Goal: Information Seeking & Learning: Learn about a topic

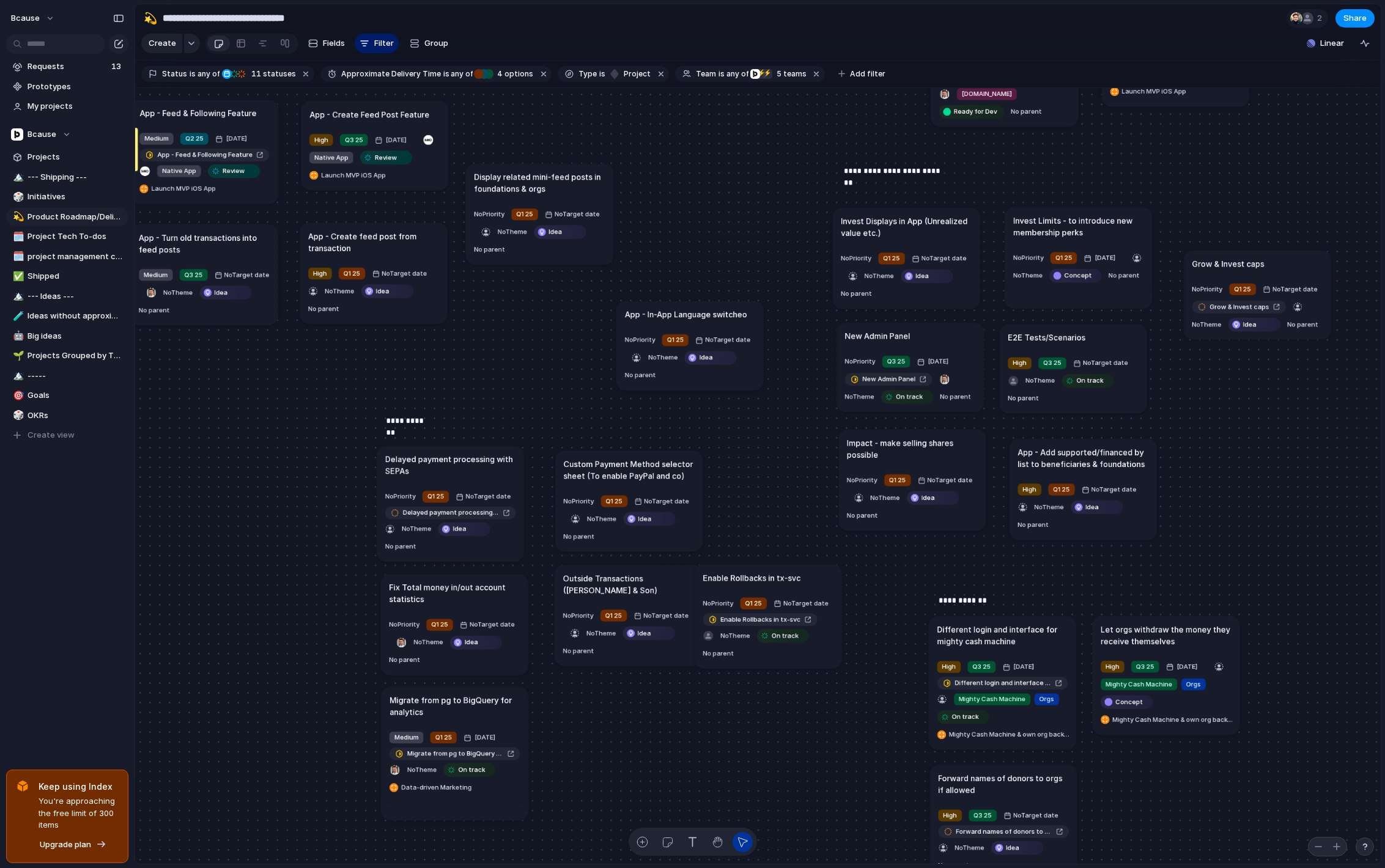
drag, startPoint x: 648, startPoint y: 706, endPoint x: 792, endPoint y: 597, distance: 180.6
click at [791, 596] on article "Enable Rollbacks in tx-svc No Priority Q1 25 No Target date Enable Rollbacks in…" at bounding box center [768, 616] width 147 height 104
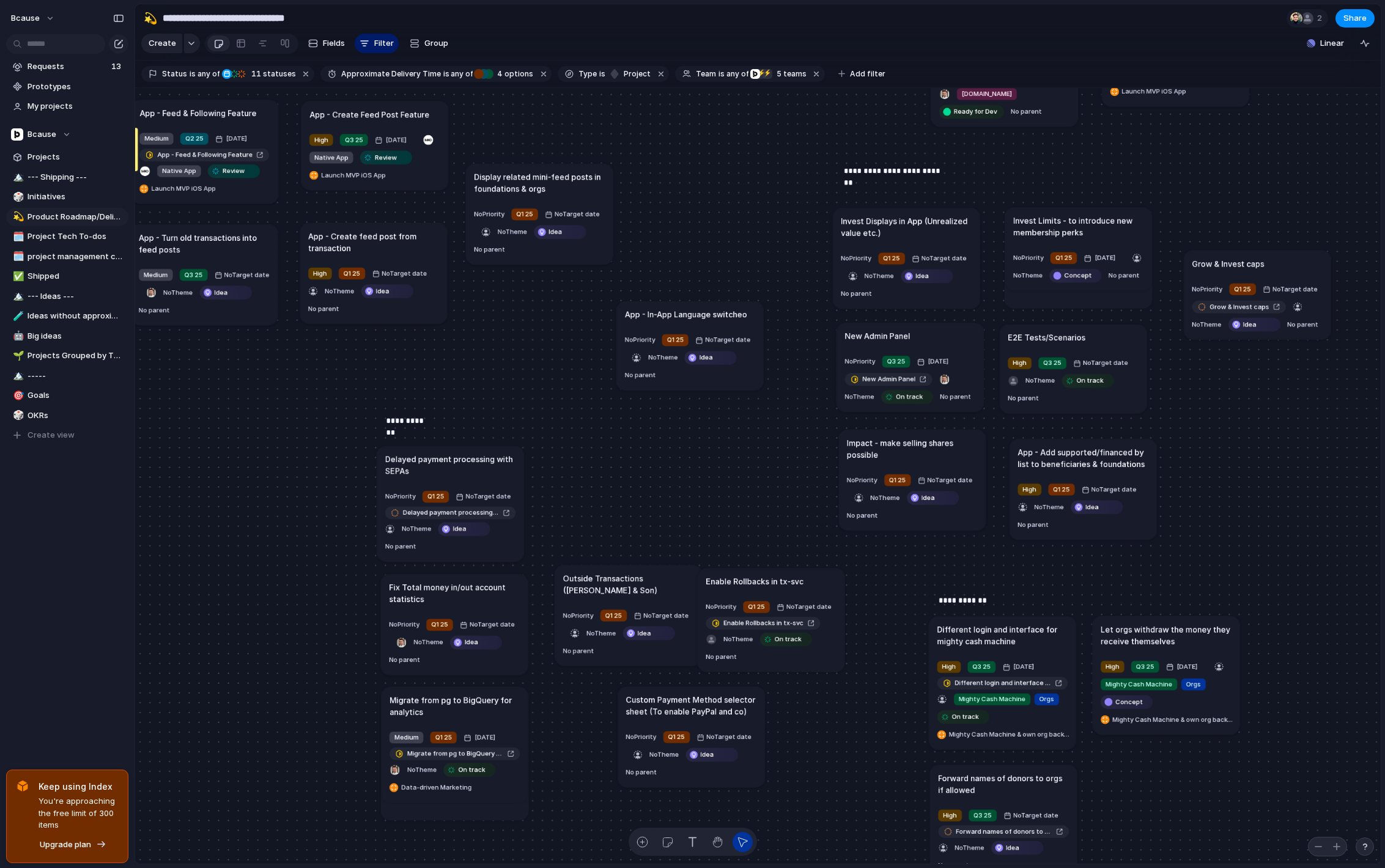
drag, startPoint x: 650, startPoint y: 467, endPoint x: 749, endPoint y: 701, distance: 254.1
click at [749, 701] on h1 "Custom Payment Method selector sheet (To enable PayPal and co)" at bounding box center [691, 706] width 131 height 24
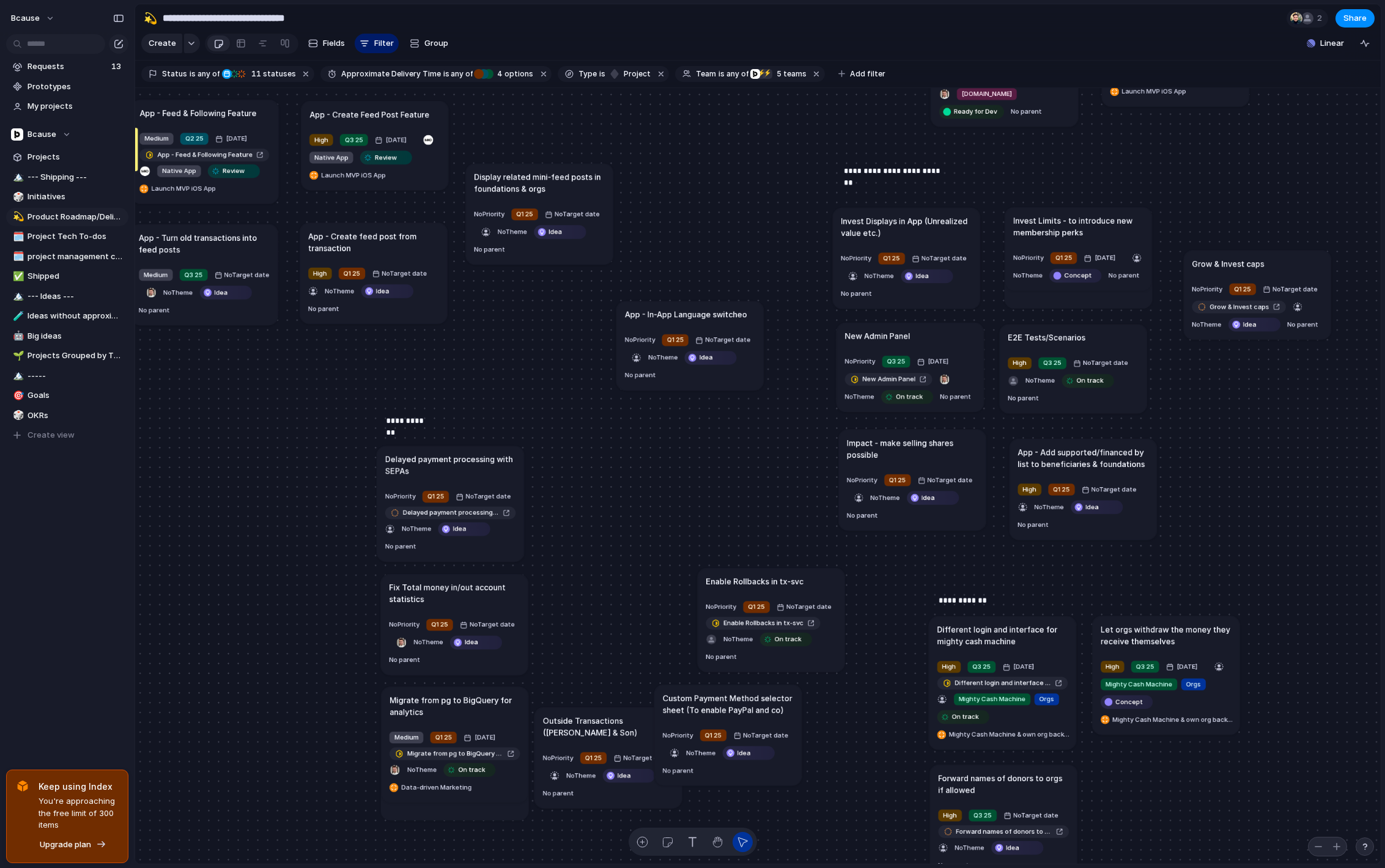
drag, startPoint x: 630, startPoint y: 585, endPoint x: 616, endPoint y: 717, distance: 132.7
click at [616, 717] on h1 "Outside Transactions ([PERSON_NAME] & Son)" at bounding box center [608, 726] width 131 height 24
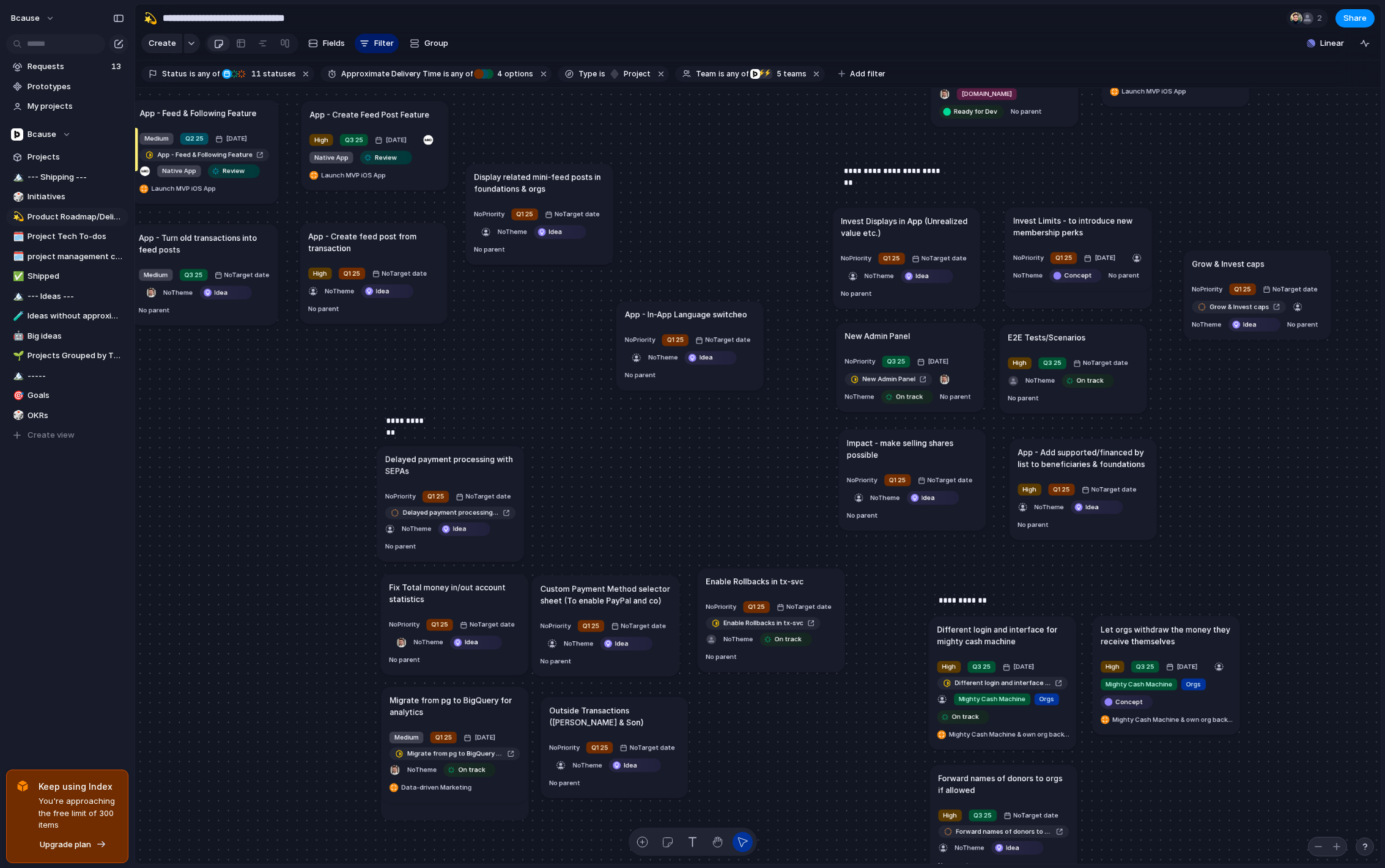
drag, startPoint x: 687, startPoint y: 682, endPoint x: 573, endPoint y: 581, distance: 152.3
click at [571, 582] on h1 "Custom Payment Method selector sheet (To enable PayPal and co)" at bounding box center [606, 594] width 131 height 24
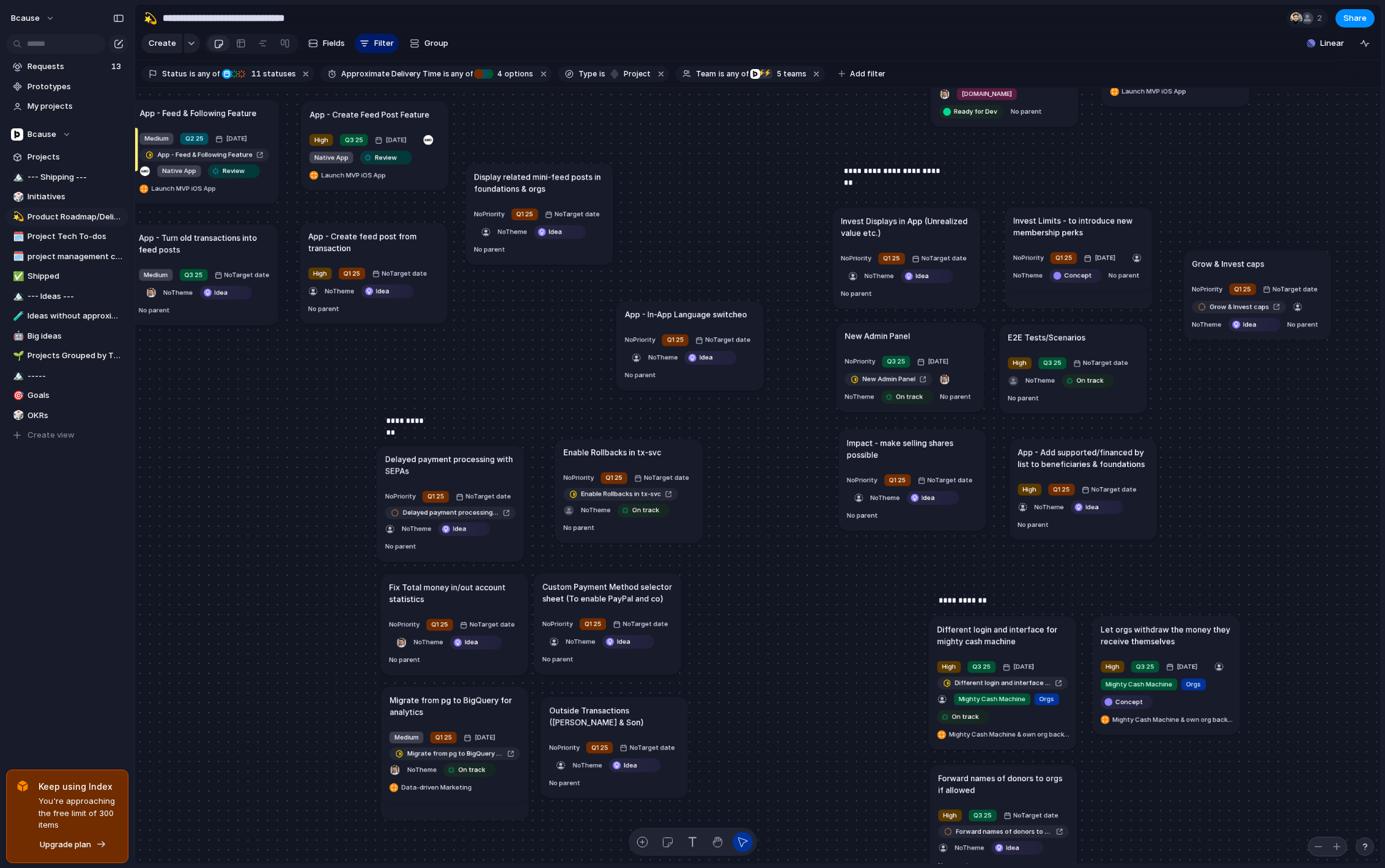
drag, startPoint x: 717, startPoint y: 572, endPoint x: 562, endPoint y: 456, distance: 193.6
click at [563, 456] on h1 "Enable Rollbacks in tx-svc" at bounding box center [612, 452] width 98 height 12
drag, startPoint x: 572, startPoint y: 711, endPoint x: 565, endPoint y: 701, distance: 12.2
click at [565, 701] on h1 "Outside Transactions ([PERSON_NAME] & Son)" at bounding box center [609, 705] width 131 height 24
click at [587, 593] on h1 "Custom Payment Method selector sheet (To enable PayPal and co)" at bounding box center [619, 591] width 131 height 24
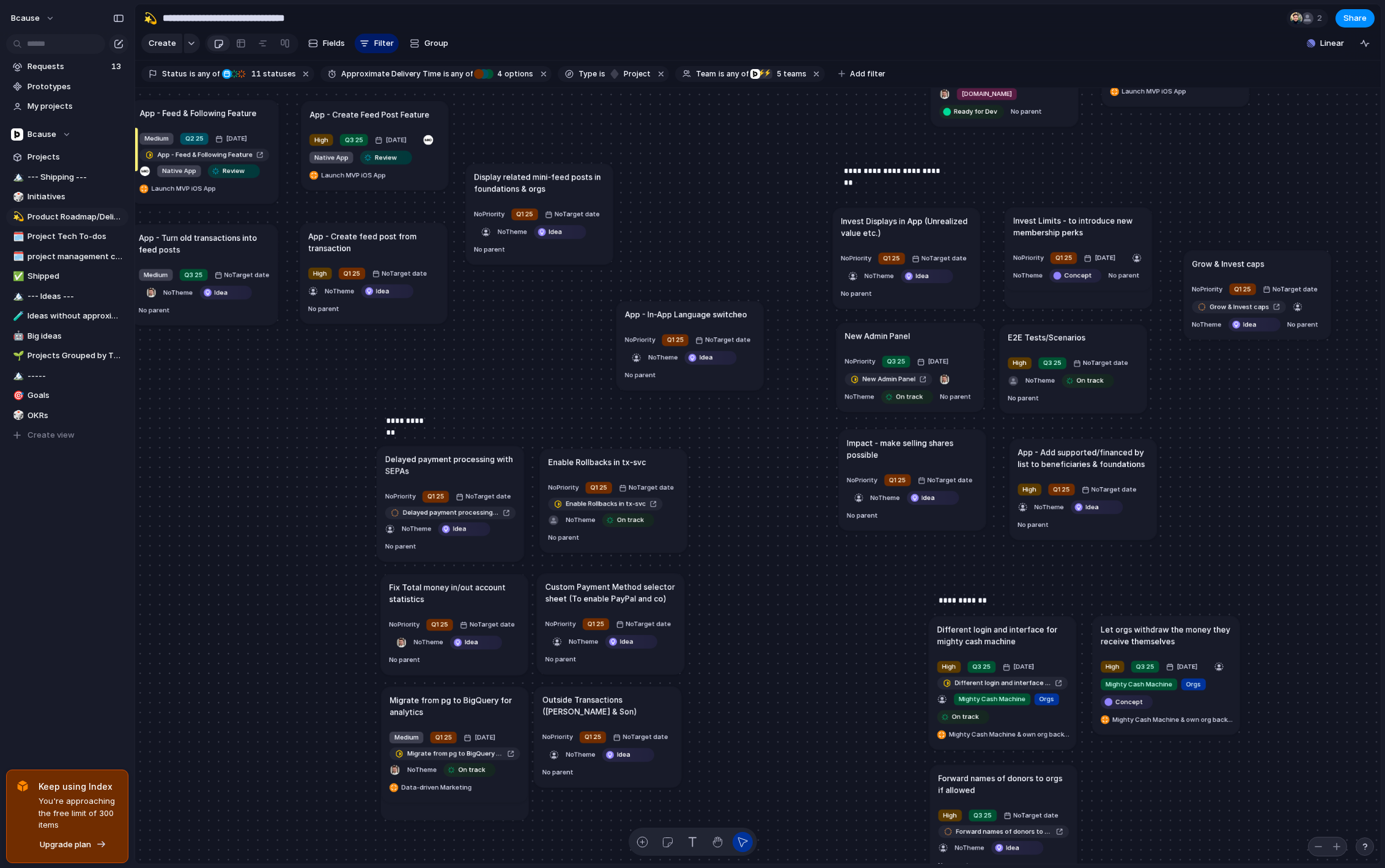
drag, startPoint x: 631, startPoint y: 447, endPoint x: 632, endPoint y: 455, distance: 8.1
click at [632, 455] on article "Enable Rollbacks in tx-svc No Priority Q1 25 No Target date Enable Rollbacks in…" at bounding box center [613, 500] width 147 height 104
drag, startPoint x: 477, startPoint y: 585, endPoint x: 475, endPoint y: 574, distance: 11.2
click at [475, 580] on h1 "Fix Total money in/out account statistics" at bounding box center [449, 592] width 131 height 24
drag, startPoint x: 442, startPoint y: 698, endPoint x: 428, endPoint y: 695, distance: 14.3
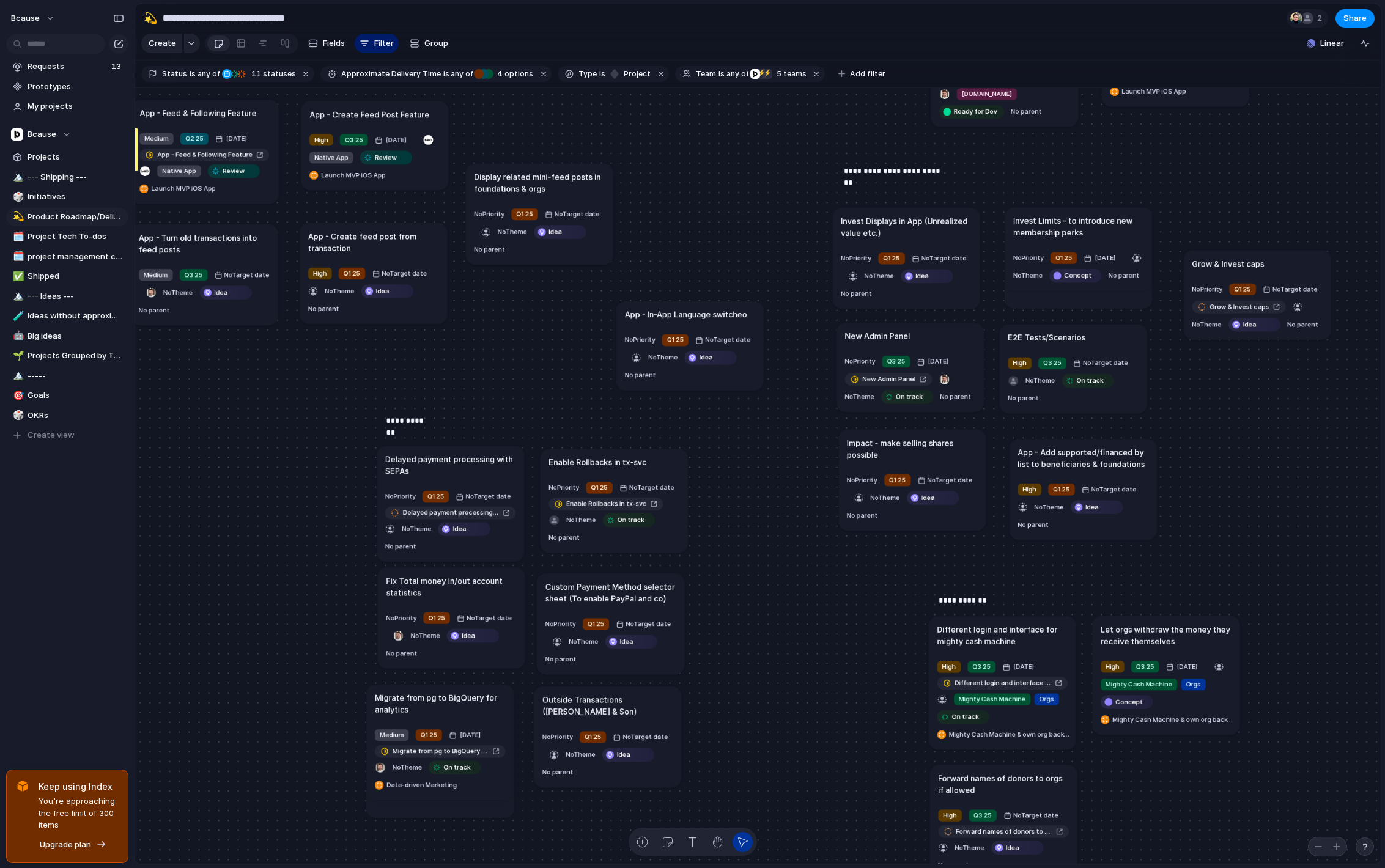
click at [428, 695] on h1 "Migrate from pg to BigQuery for analytics" at bounding box center [440, 703] width 131 height 24
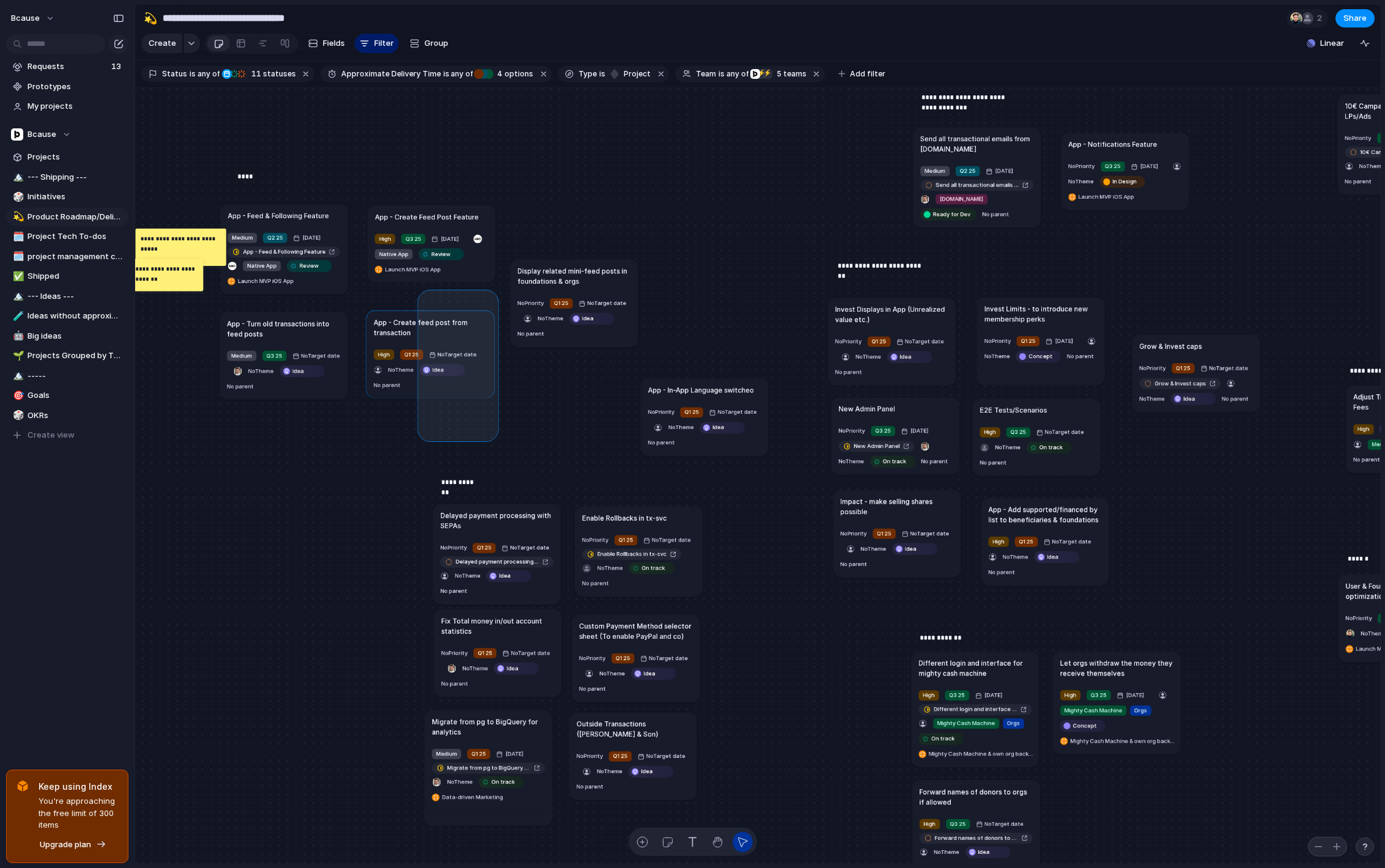
drag, startPoint x: 493, startPoint y: 436, endPoint x: 422, endPoint y: 295, distance: 157.9
click at [422, 295] on div "Send all transactional emails from [DOMAIN_NAME] Medium Q2 25 [DATE] Send all t…" at bounding box center [758, 476] width 1246 height 776
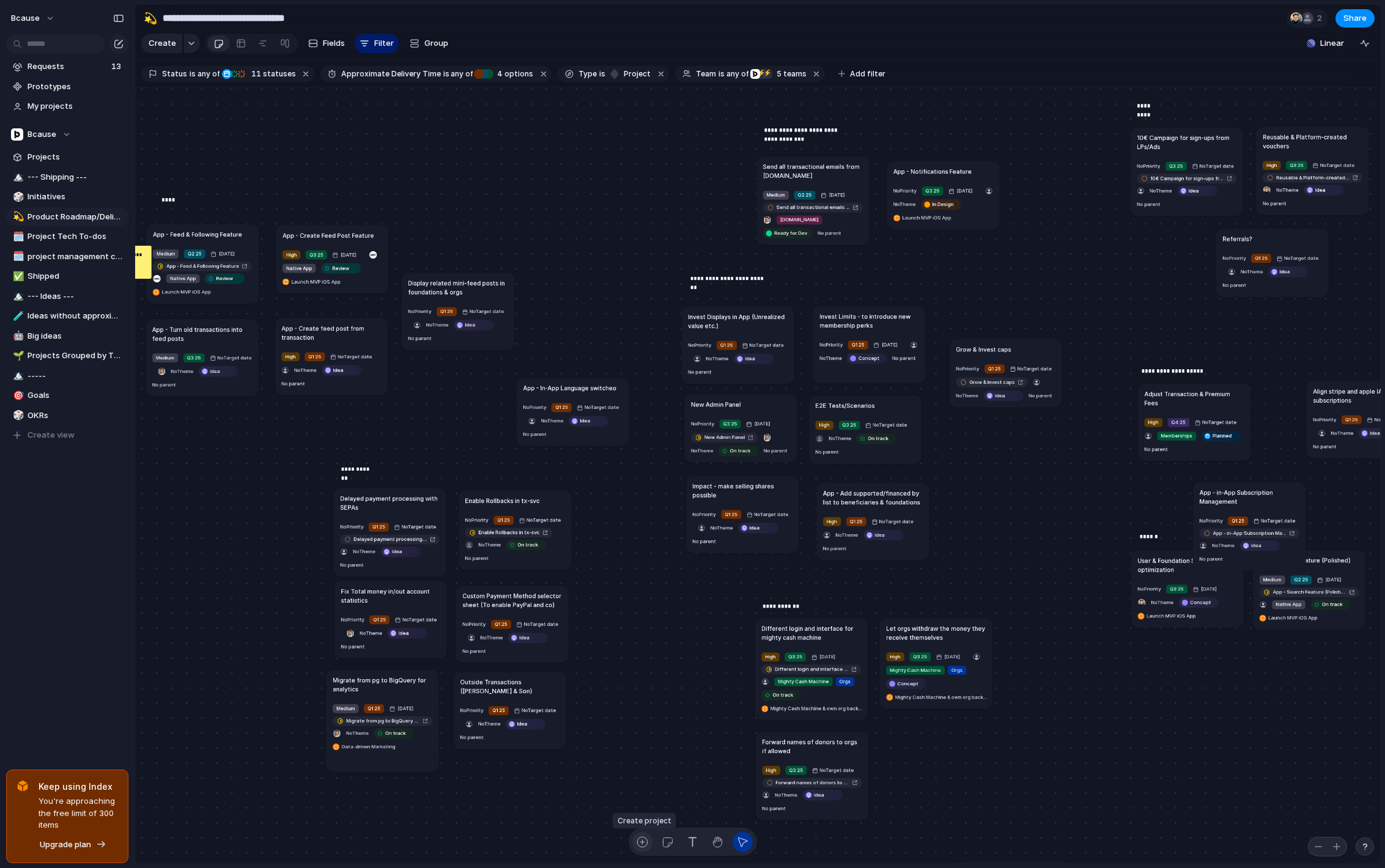
click at [640, 837] on div "button" at bounding box center [642, 842] width 13 height 13
type textarea "**********"
click at [429, 404] on div "button" at bounding box center [428, 401] width 7 height 7
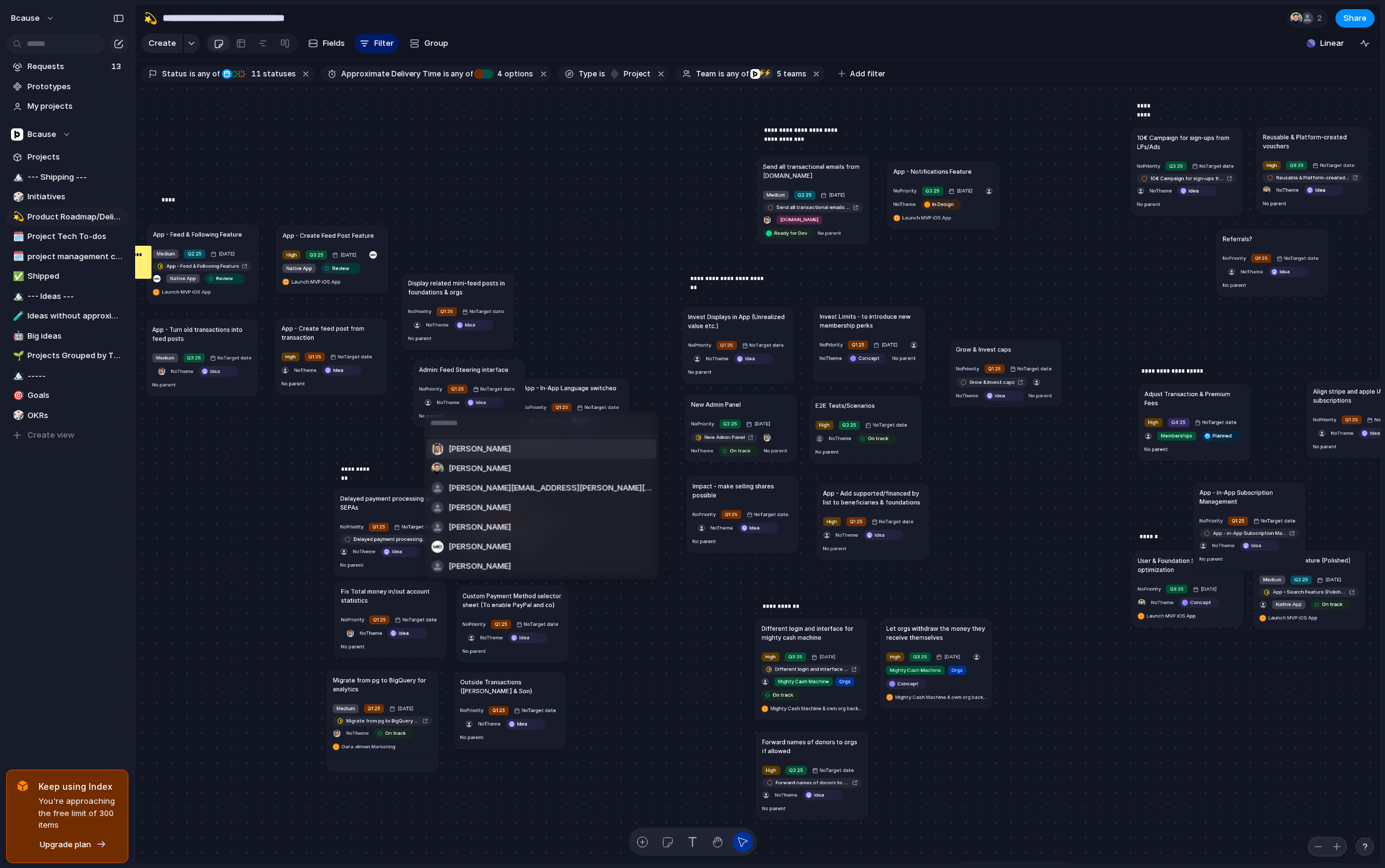
click at [468, 449] on span "[PERSON_NAME]" at bounding box center [479, 448] width 62 height 12
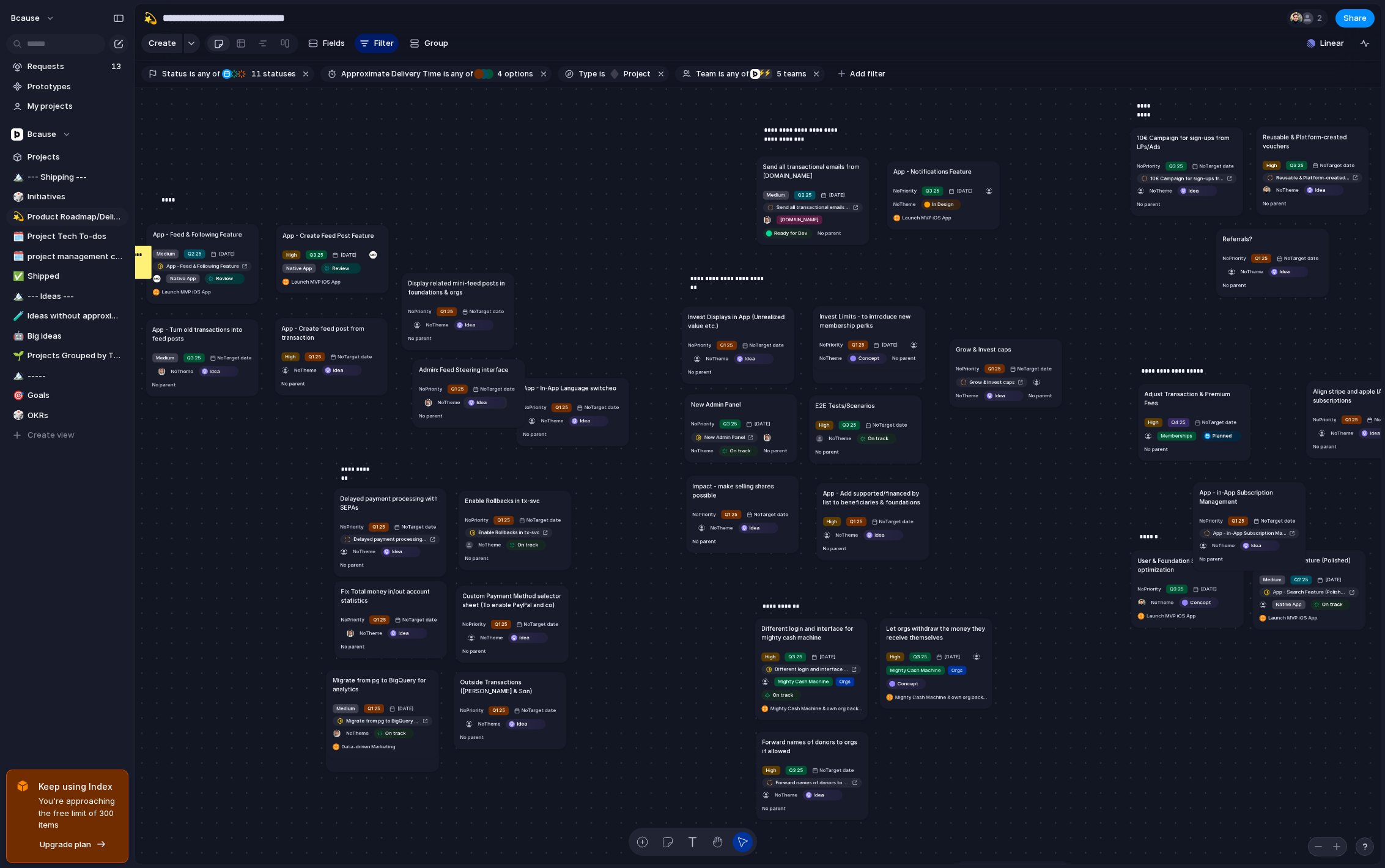
click at [480, 403] on span "Idea" at bounding box center [481, 401] width 10 height 7
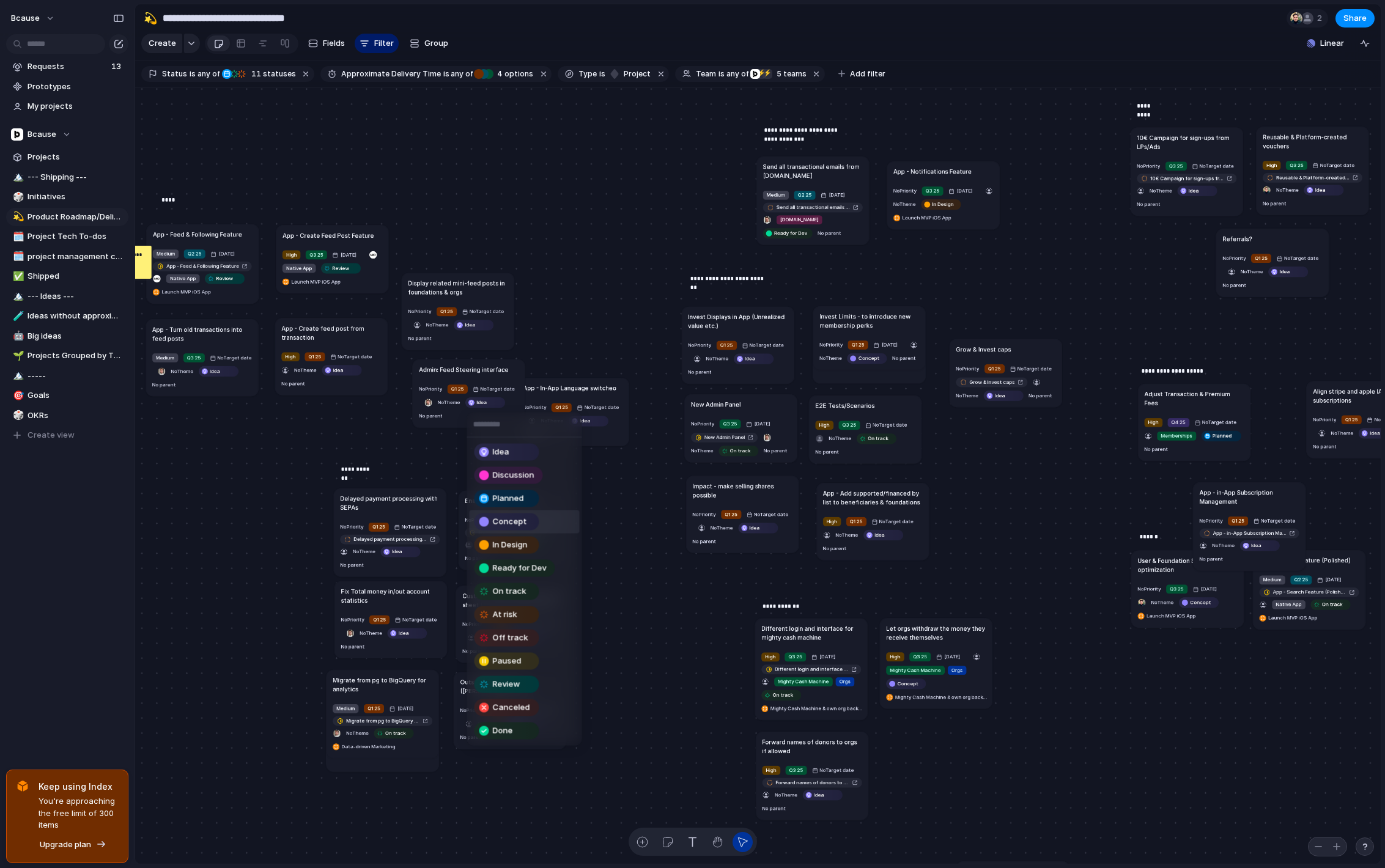
click at [499, 522] on span "Concept" at bounding box center [510, 522] width 34 height 12
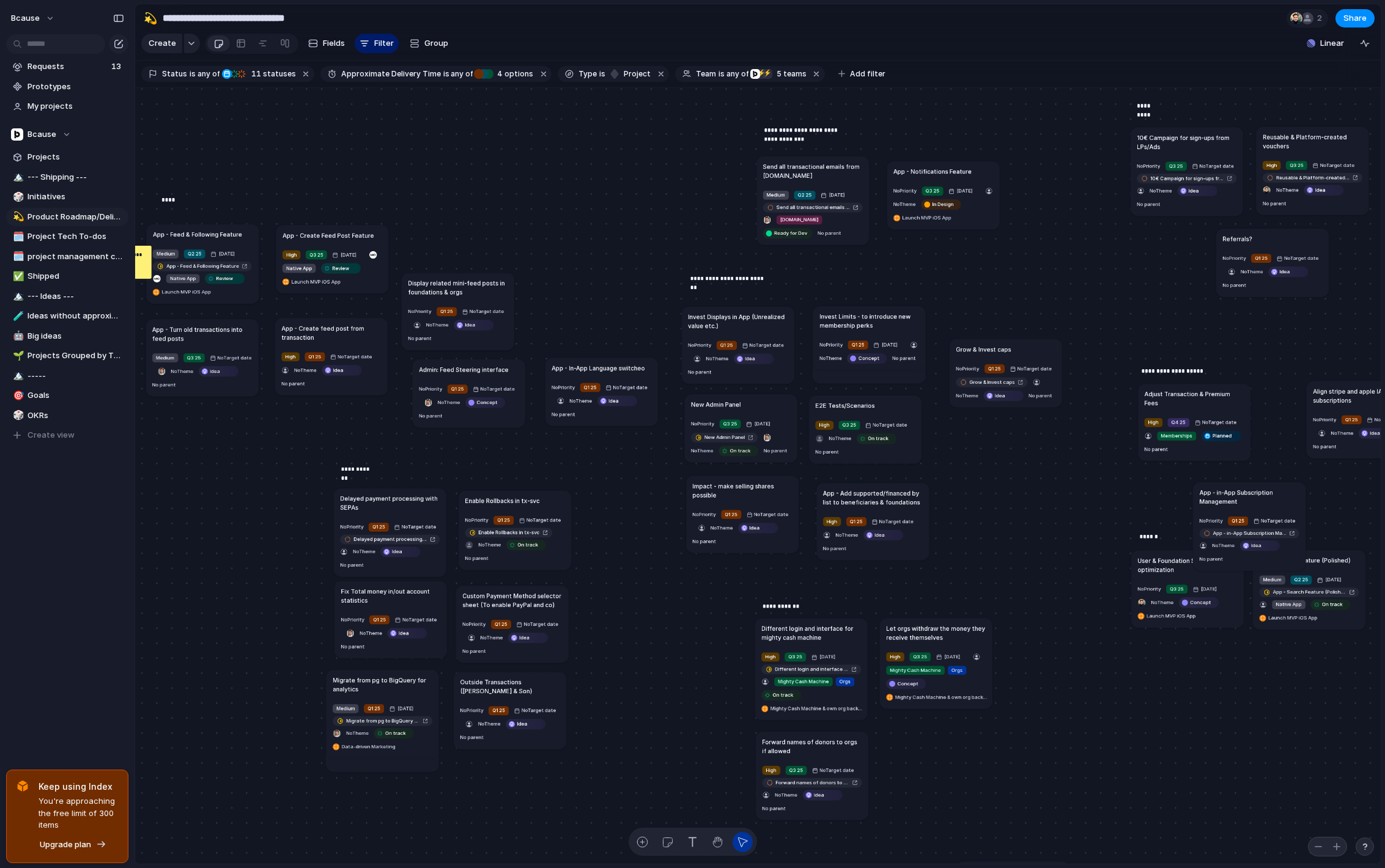
drag, startPoint x: 581, startPoint y: 384, endPoint x: 610, endPoint y: 364, distance: 35.2
click at [610, 364] on h1 "App - In-App Language switcheo" at bounding box center [597, 368] width 93 height 10
drag, startPoint x: 487, startPoint y: 373, endPoint x: 476, endPoint y: 372, distance: 11.0
click at [476, 372] on h1 "Admin: Feed Steering interface" at bounding box center [452, 369] width 89 height 10
drag, startPoint x: 614, startPoint y: 369, endPoint x: 511, endPoint y: 156, distance: 236.6
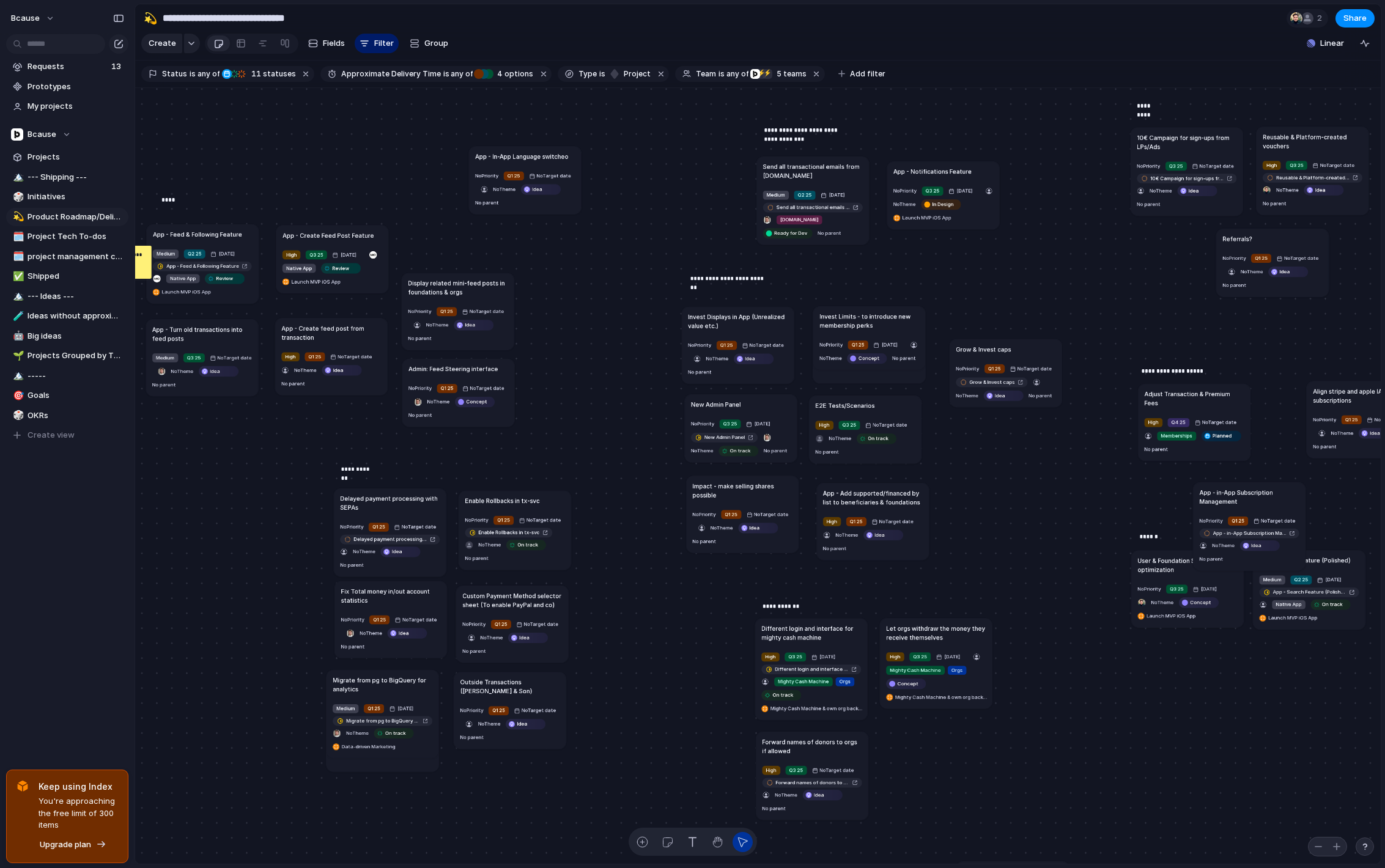
click at [511, 156] on h1 "App - In-App Language switcheo" at bounding box center [521, 156] width 93 height 10
click at [538, 156] on h1 "App - In-App Language switcheo" at bounding box center [495, 154] width 93 height 10
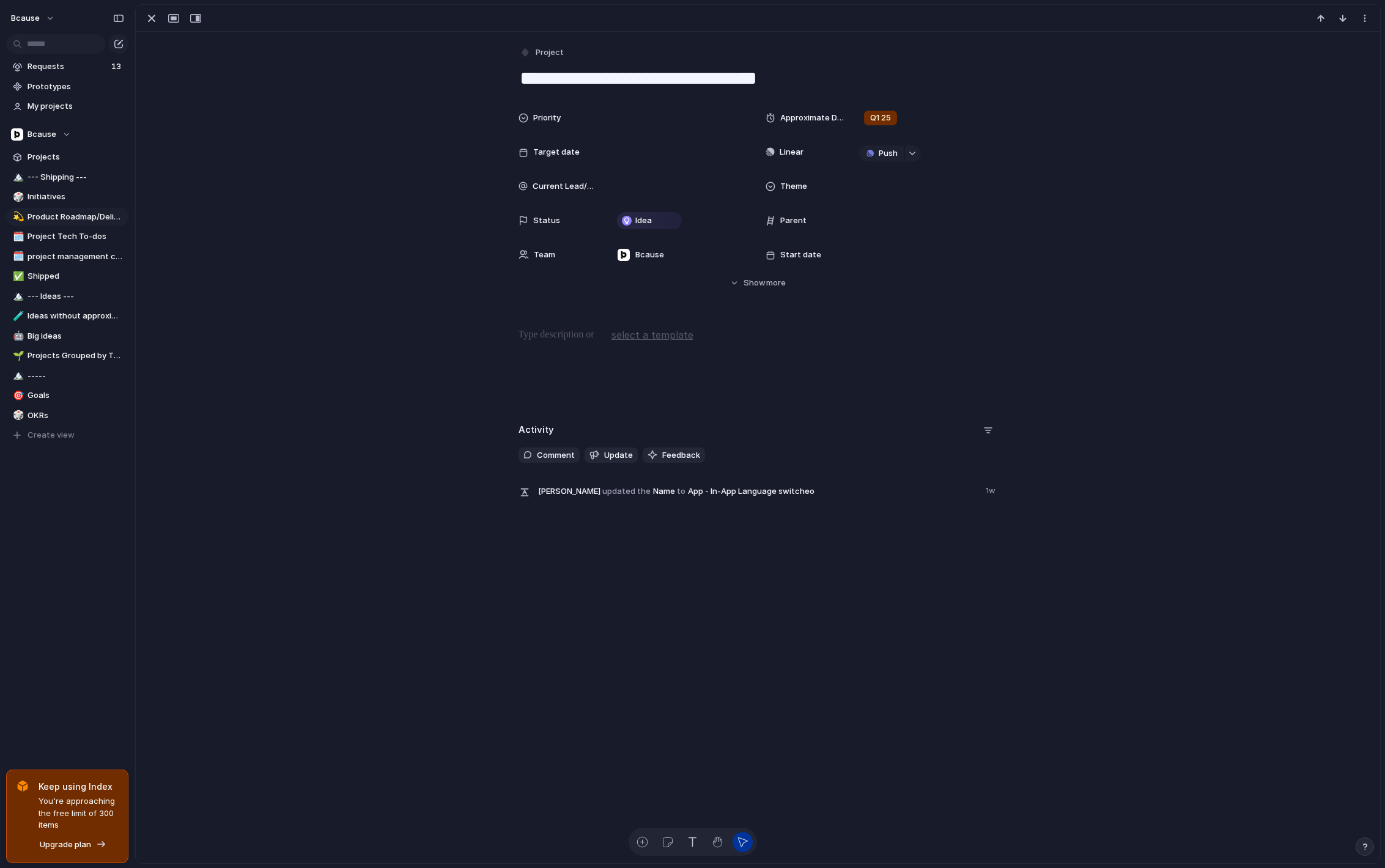
click at [806, 80] on textarea "**********" at bounding box center [758, 78] width 479 height 25
type textarea "**********"
click at [157, 22] on div "button" at bounding box center [151, 18] width 14 height 14
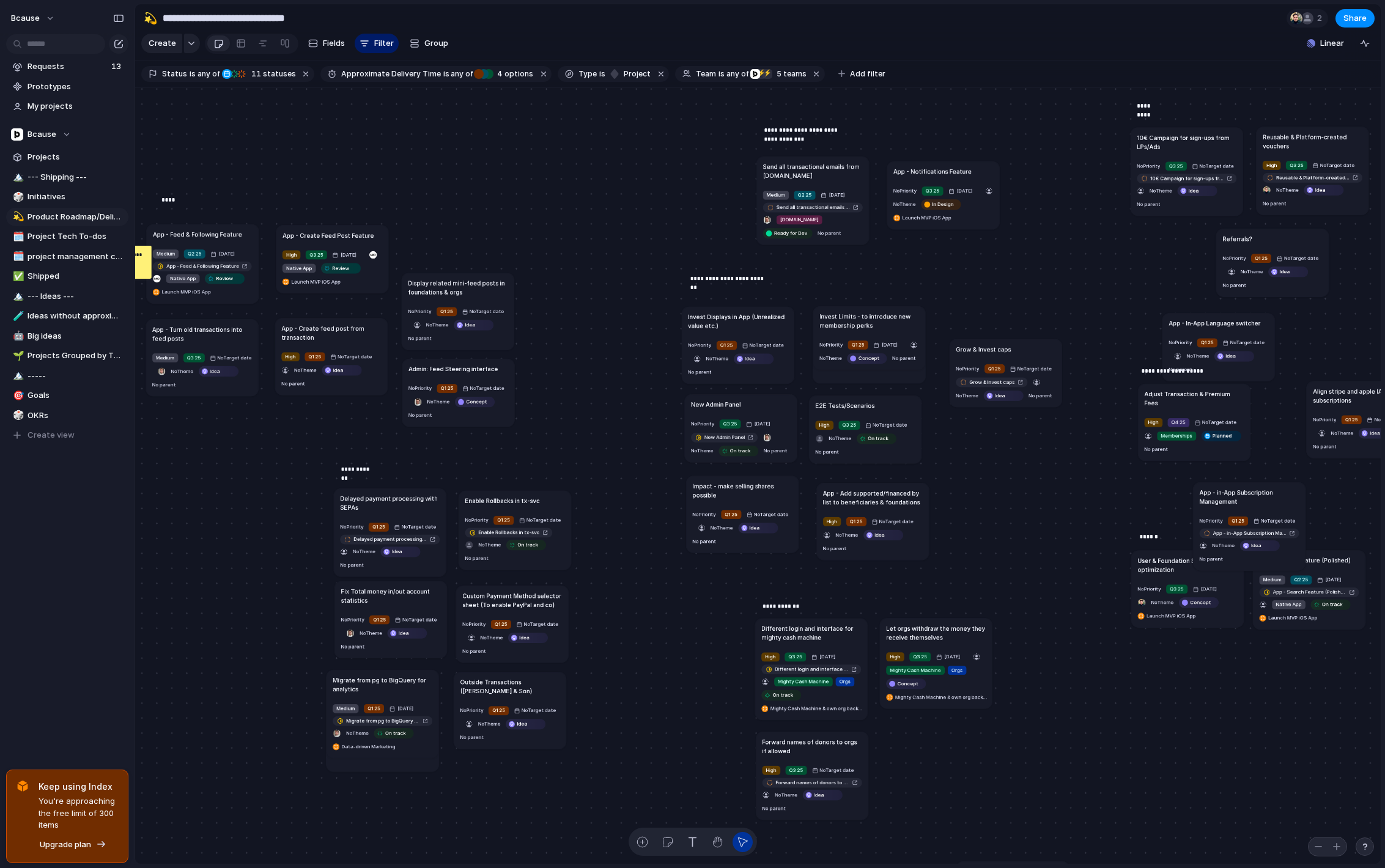
drag, startPoint x: 504, startPoint y: 156, endPoint x: 1246, endPoint y: 307, distance: 757.2
click at [1246, 319] on h1 "App - In-App Language switcher" at bounding box center [1214, 323] width 92 height 10
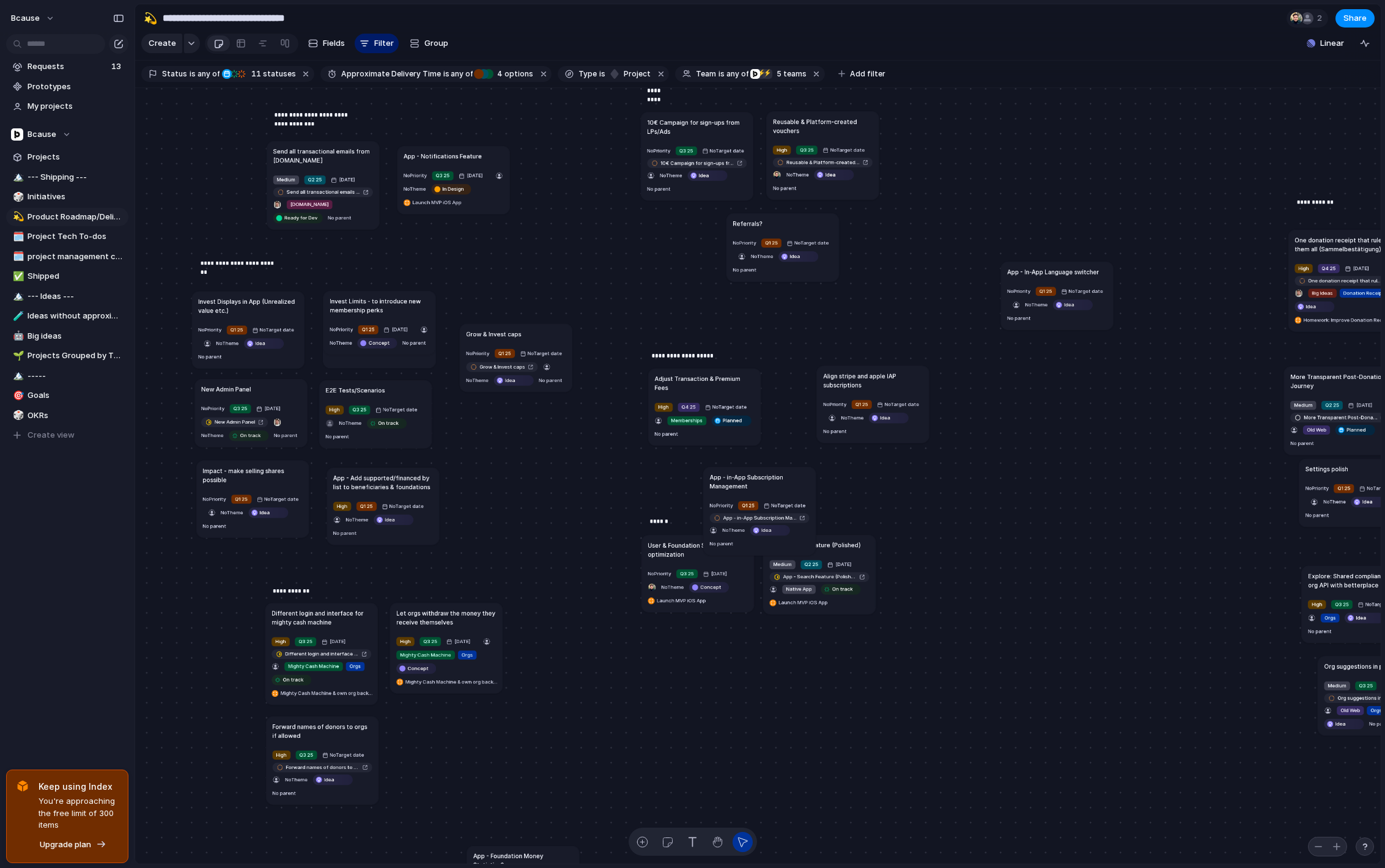
drag, startPoint x: 784, startPoint y: 295, endPoint x: 1069, endPoint y: 282, distance: 285.3
click at [1070, 276] on h1 "App - In-App Language switcher" at bounding box center [1052, 272] width 92 height 10
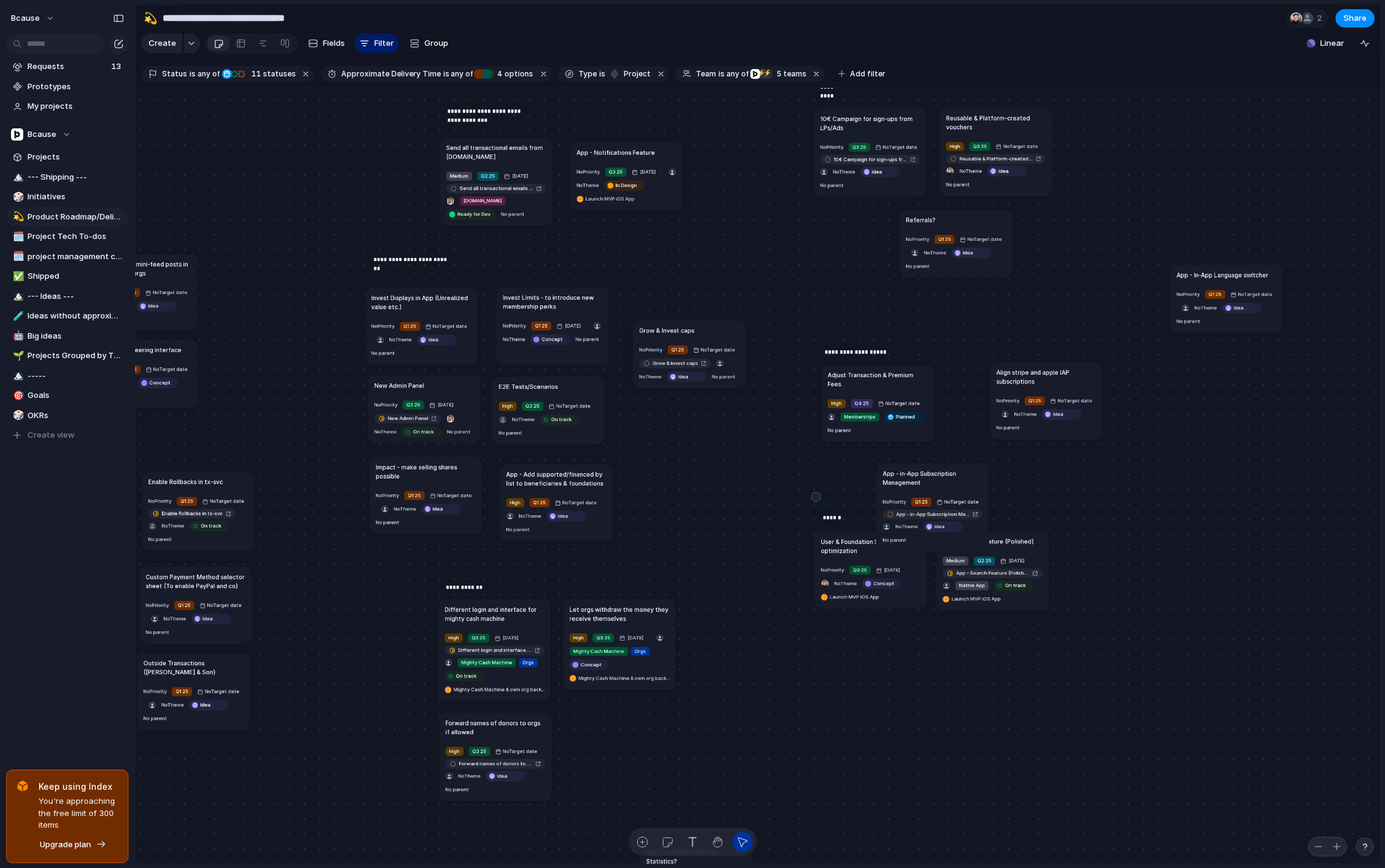
drag, startPoint x: 816, startPoint y: 496, endPoint x: 880, endPoint y: 660, distance: 176.0
click at [880, 660] on div "Send all transactional emails from [DOMAIN_NAME] Medium Q2 25 [DATE] Send all t…" at bounding box center [758, 476] width 1246 height 776
drag, startPoint x: 804, startPoint y: 503, endPoint x: 835, endPoint y: 604, distance: 105.7
click at [835, 604] on div "Send all transactional emails from [DOMAIN_NAME] Medium Q2 25 [DATE] Send all t…" at bounding box center [758, 476] width 1246 height 776
drag, startPoint x: 845, startPoint y: 537, endPoint x: 834, endPoint y: 573, distance: 37.6
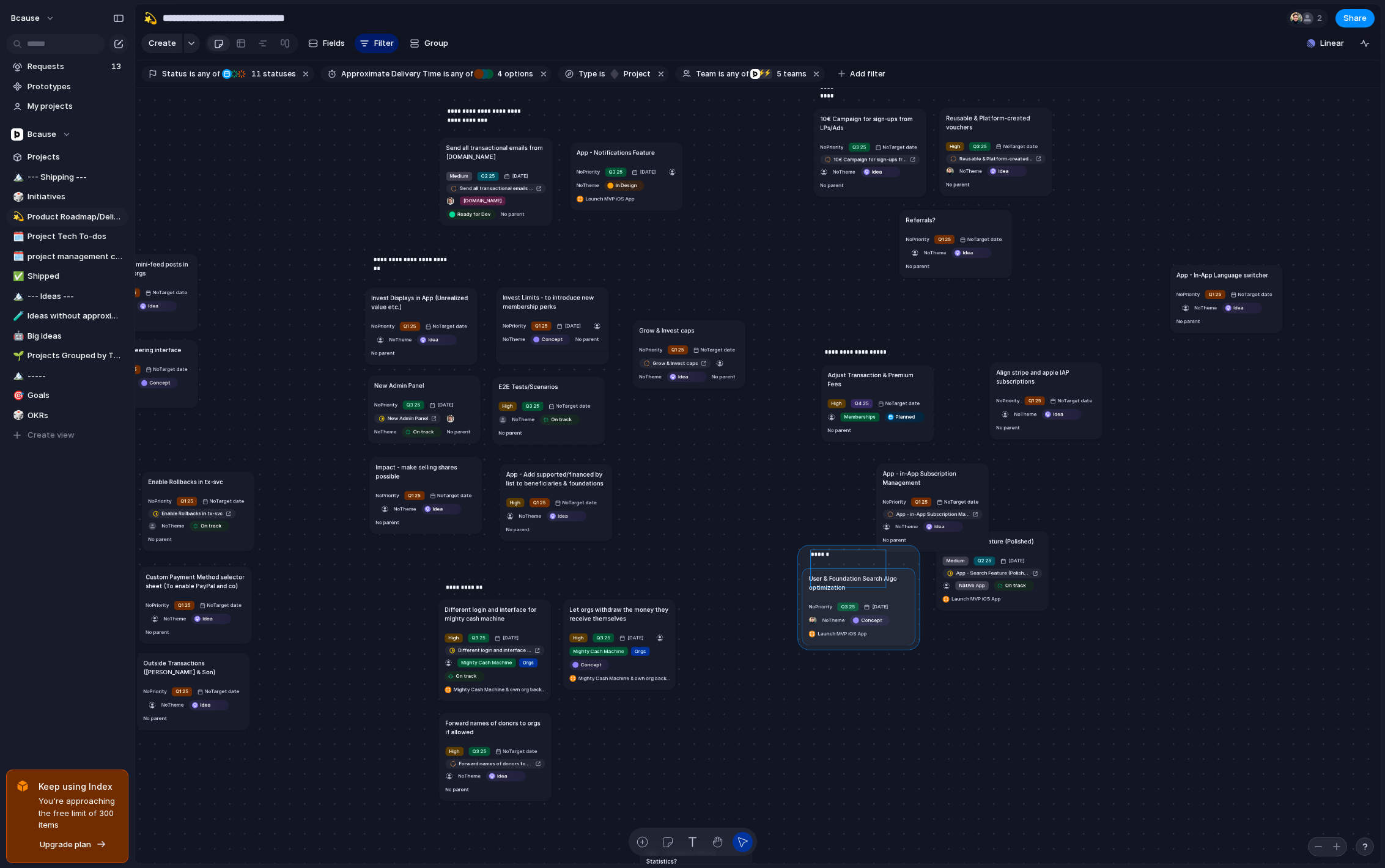
click at [834, 573] on div at bounding box center [859, 597] width 123 height 104
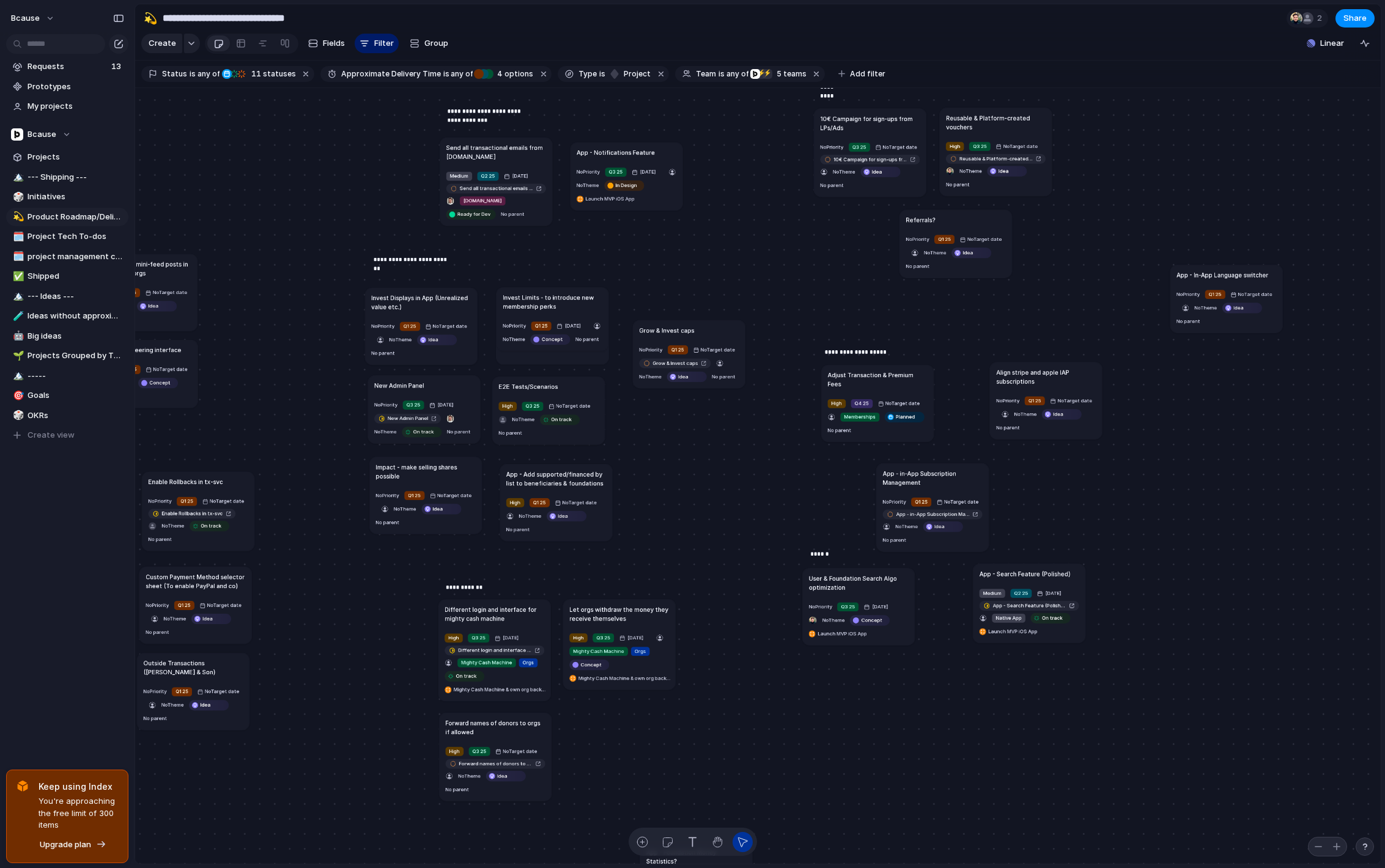
drag, startPoint x: 1020, startPoint y: 538, endPoint x: 1055, endPoint y: 582, distance: 56.2
click at [1055, 578] on h1 "App - Search Feature (Polished)" at bounding box center [1025, 574] width 91 height 10
drag, startPoint x: 655, startPoint y: 435, endPoint x: 548, endPoint y: 402, distance: 112.0
click at [542, 401] on div "Send all transactional emails from [DOMAIN_NAME] Medium Q2 25 [DATE] Send all t…" at bounding box center [758, 476] width 1246 height 776
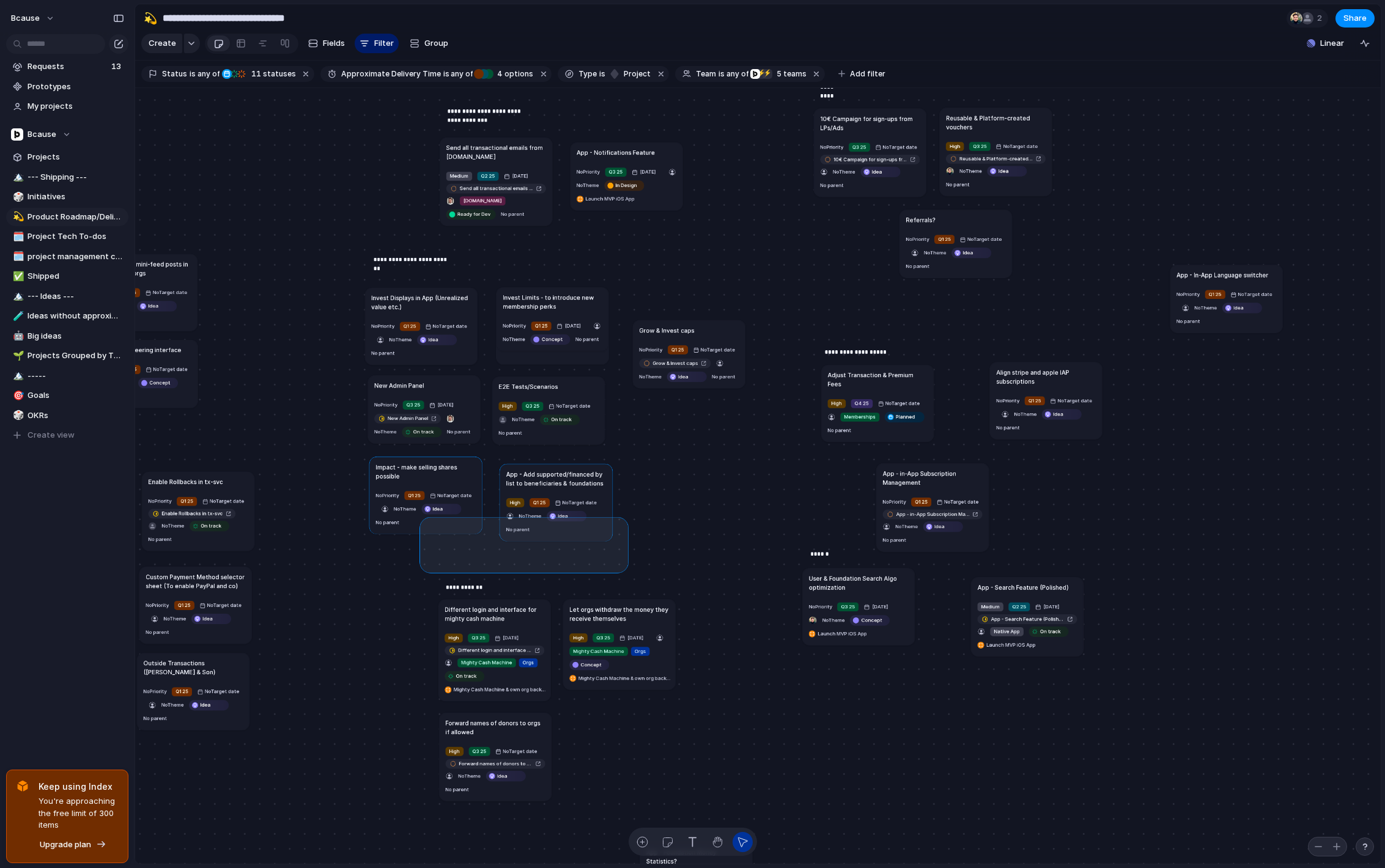
drag, startPoint x: 624, startPoint y: 568, endPoint x: 424, endPoint y: 522, distance: 205.2
click at [424, 522] on div "Send all transactional emails from [DOMAIN_NAME] Medium Q2 25 [DATE] Send all t…" at bounding box center [758, 476] width 1246 height 776
drag, startPoint x: 698, startPoint y: 555, endPoint x: 535, endPoint y: 503, distance: 171.1
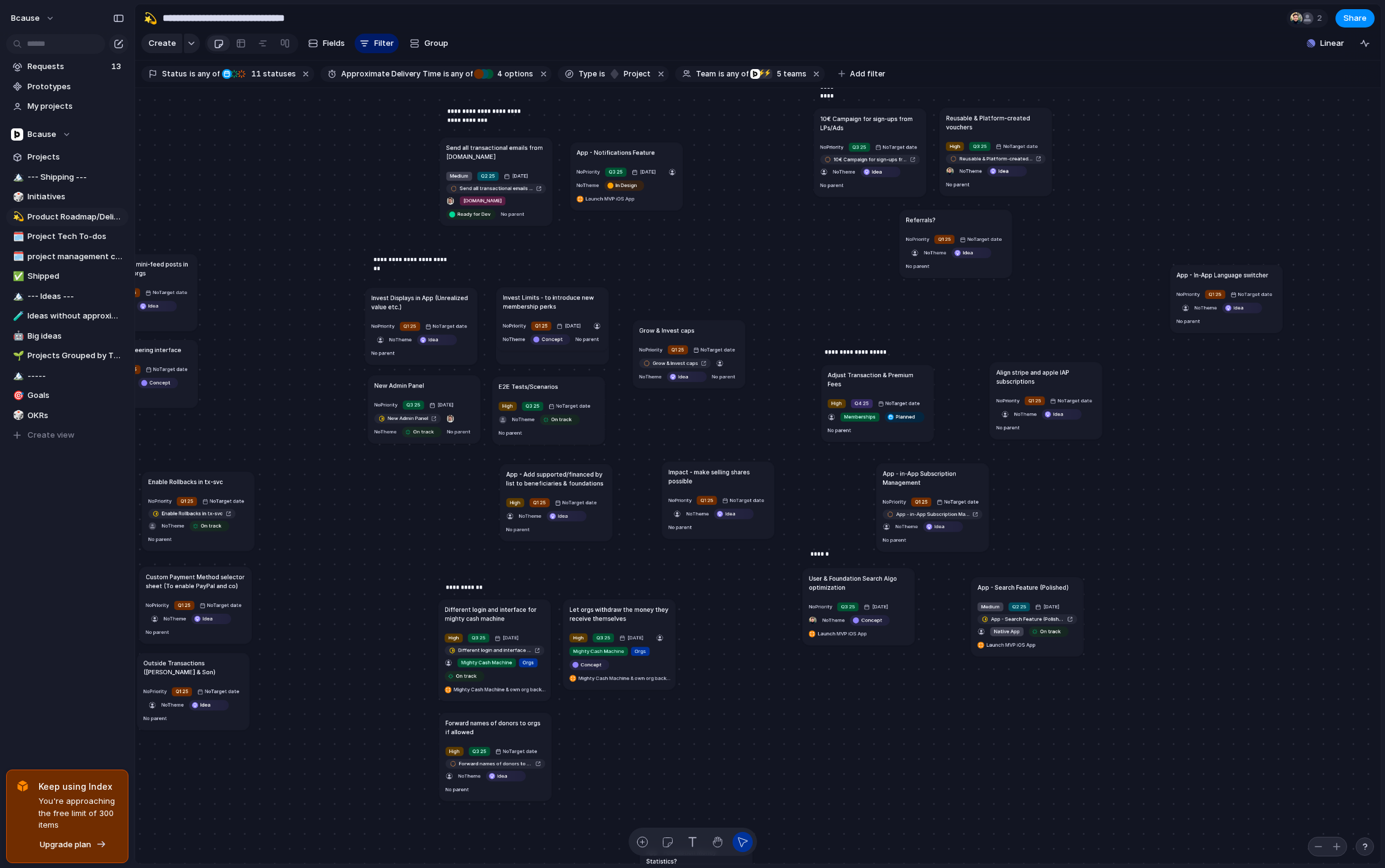
drag, startPoint x: 419, startPoint y: 468, endPoint x: 711, endPoint y: 473, distance: 292.0
click at [711, 473] on h1 "Impact - make selling shares possible" at bounding box center [718, 475] width 100 height 18
drag, startPoint x: 589, startPoint y: 470, endPoint x: 459, endPoint y: 460, distance: 130.4
click at [459, 460] on h1 "App - Add supported/financed by list to beneficiaries & foundations" at bounding box center [428, 465] width 100 height 18
drag, startPoint x: 717, startPoint y: 479, endPoint x: 547, endPoint y: 472, distance: 170.1
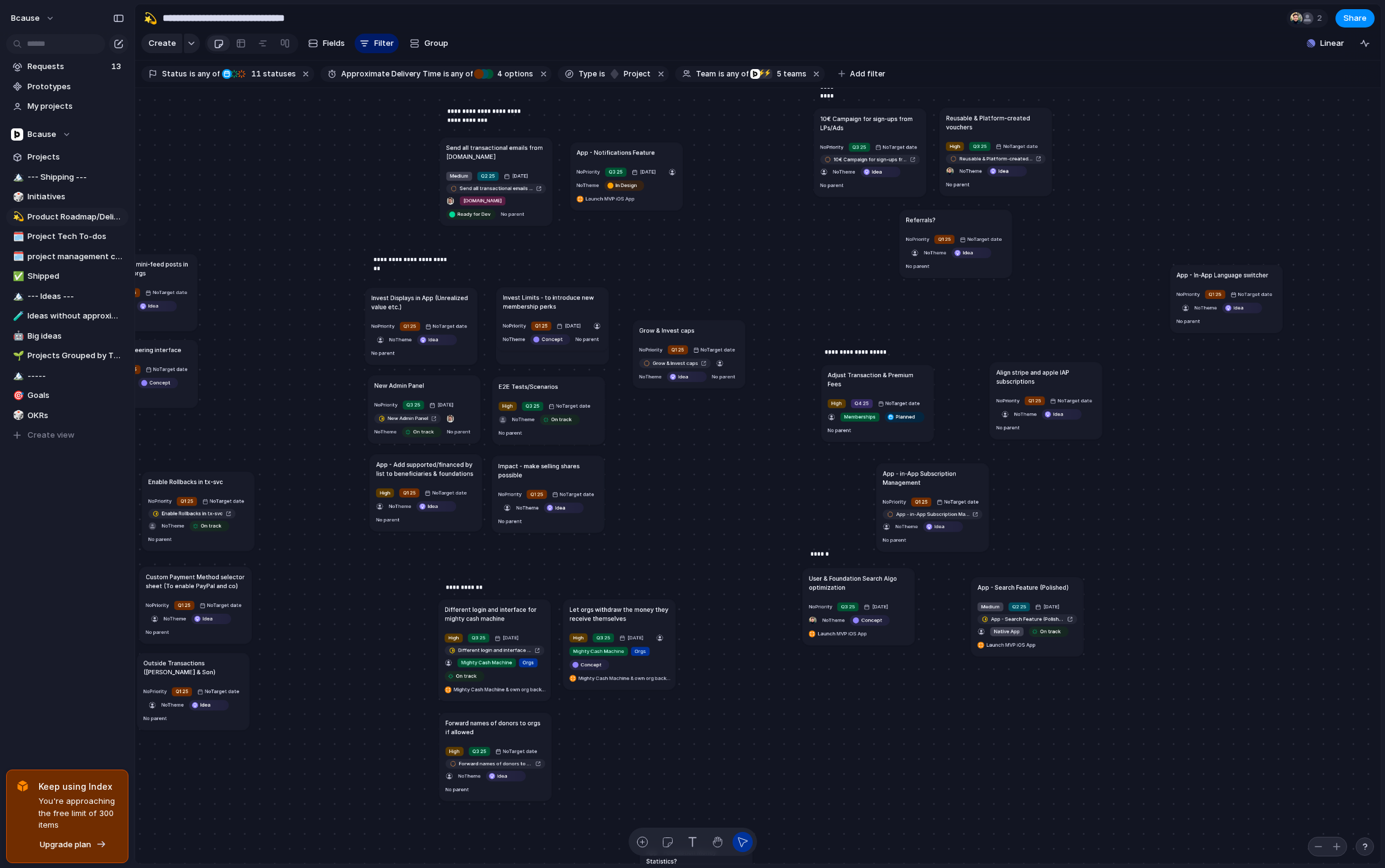
click at [547, 472] on h1 "Impact - make selling shares possible" at bounding box center [548, 470] width 100 height 18
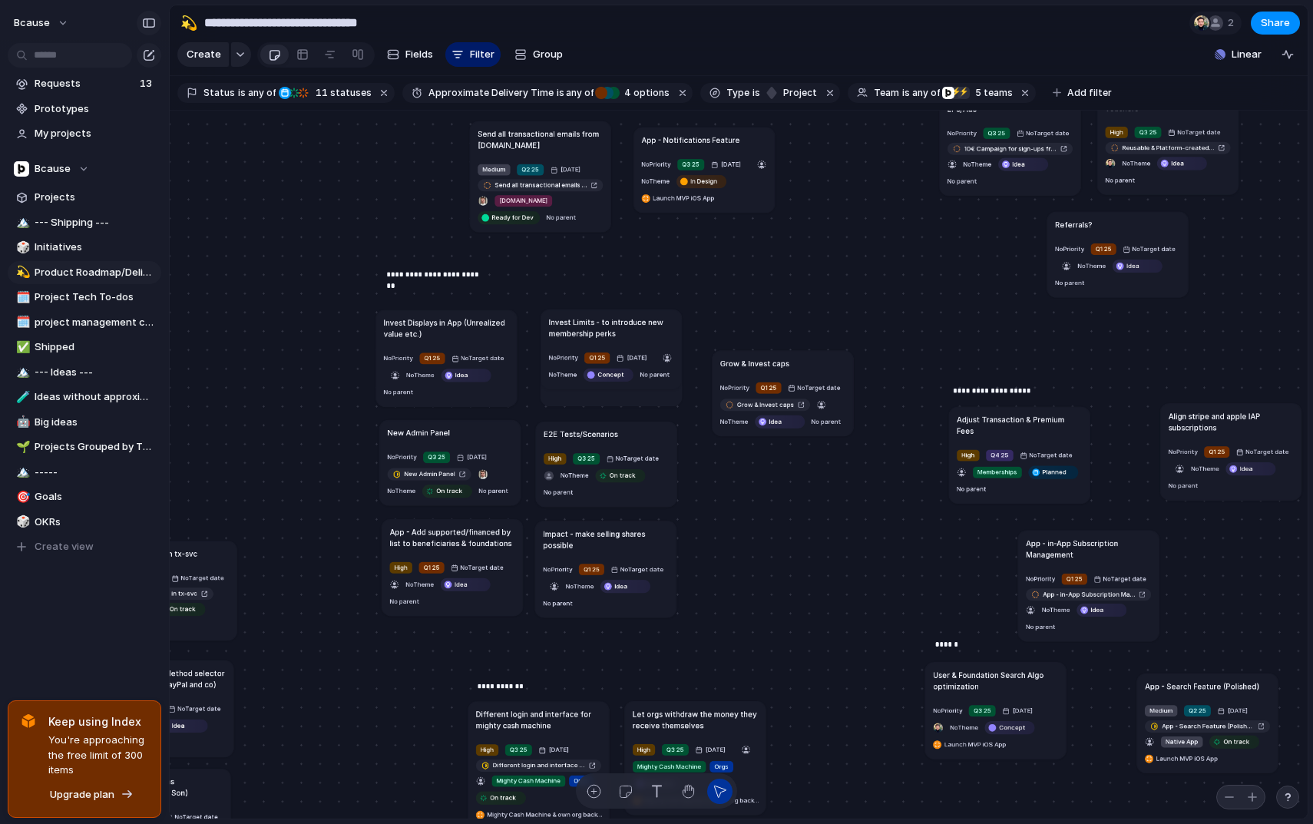
click at [151, 23] on div "button" at bounding box center [149, 23] width 14 height 11
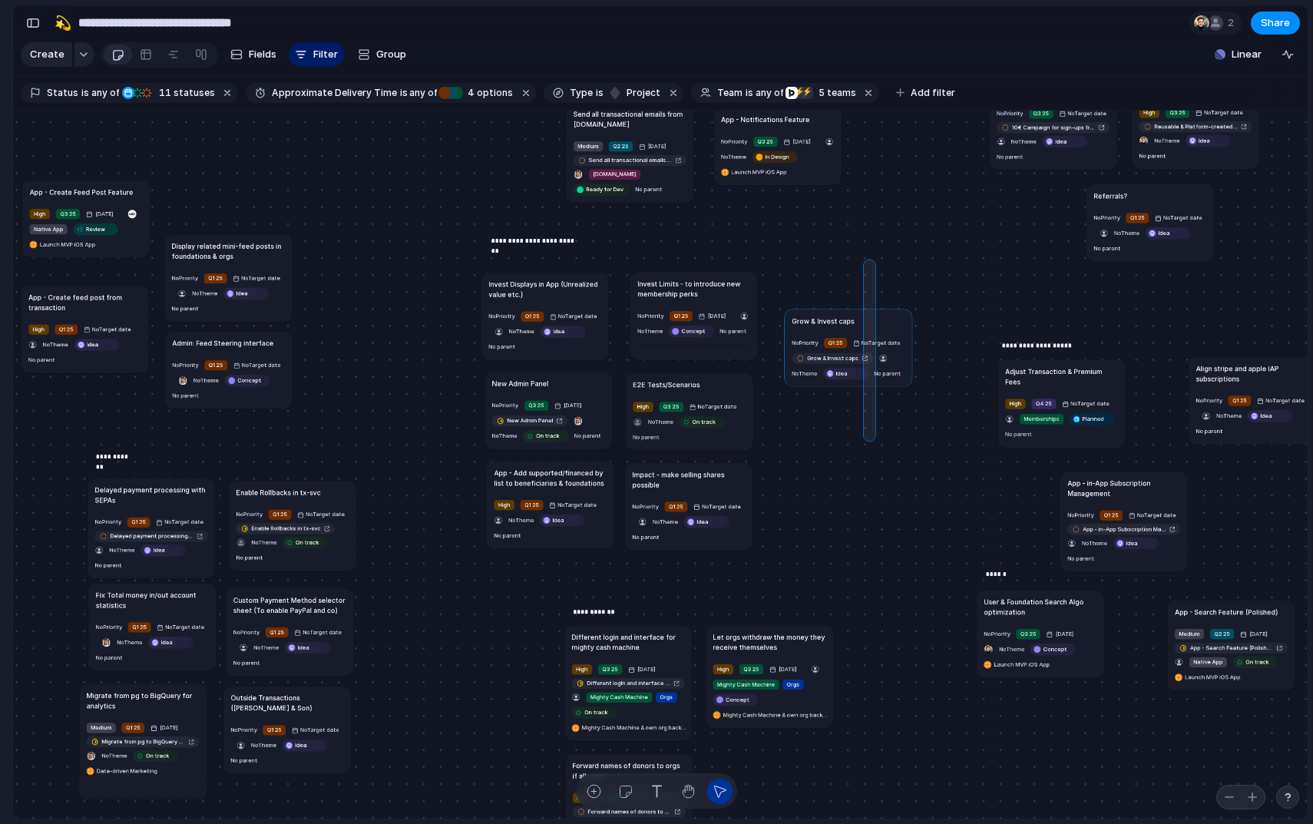
drag, startPoint x: 870, startPoint y: 264, endPoint x: 867, endPoint y: 454, distance: 189.6
click at [867, 454] on div "Send all transactional emails from [DOMAIN_NAME] Medium Q2 25 [DATE] Send all t…" at bounding box center [660, 465] width 1294 height 708
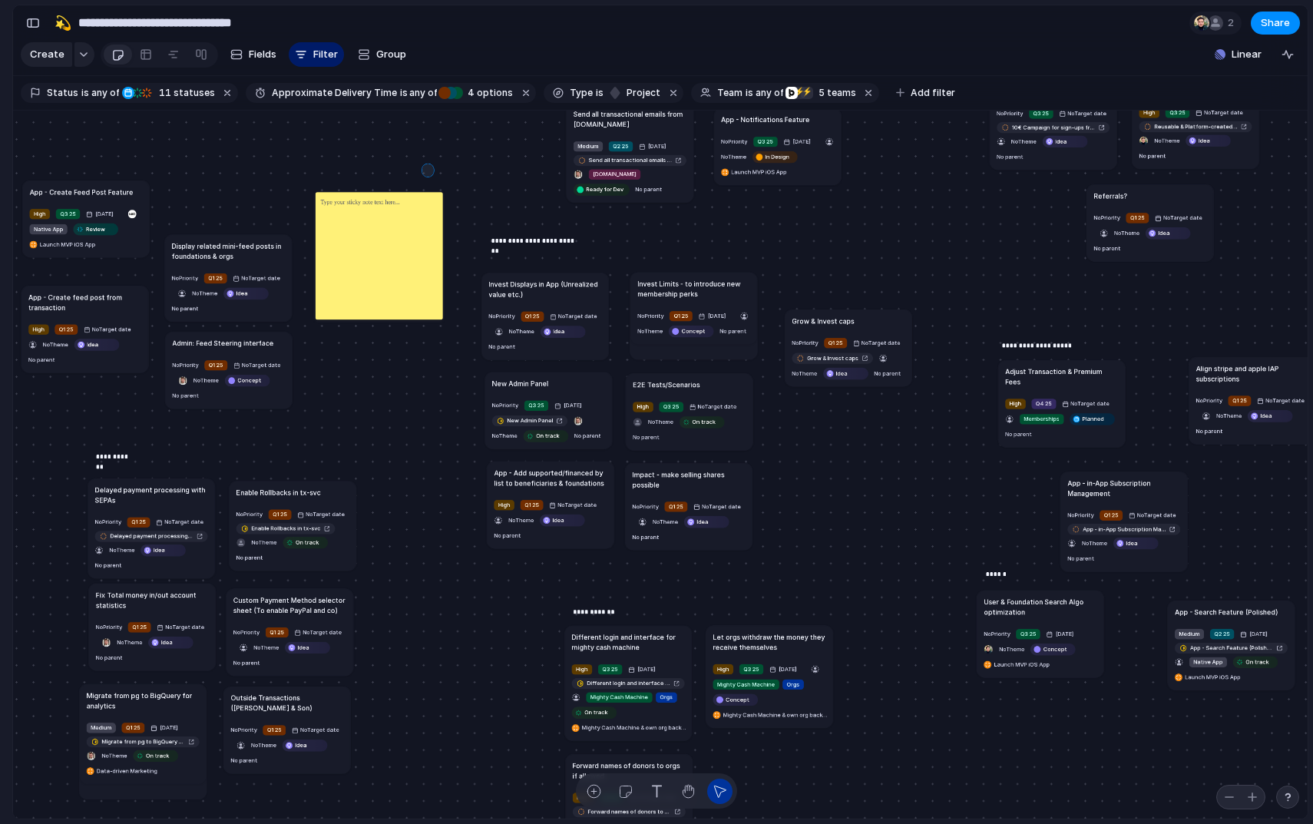
drag, startPoint x: 428, startPoint y: 168, endPoint x: 388, endPoint y: 250, distance: 91.3
click at [388, 250] on div "Send all transactional emails from [DOMAIN_NAME] Medium Q2 25 [DATE] Send all t…" at bounding box center [660, 465] width 1294 height 708
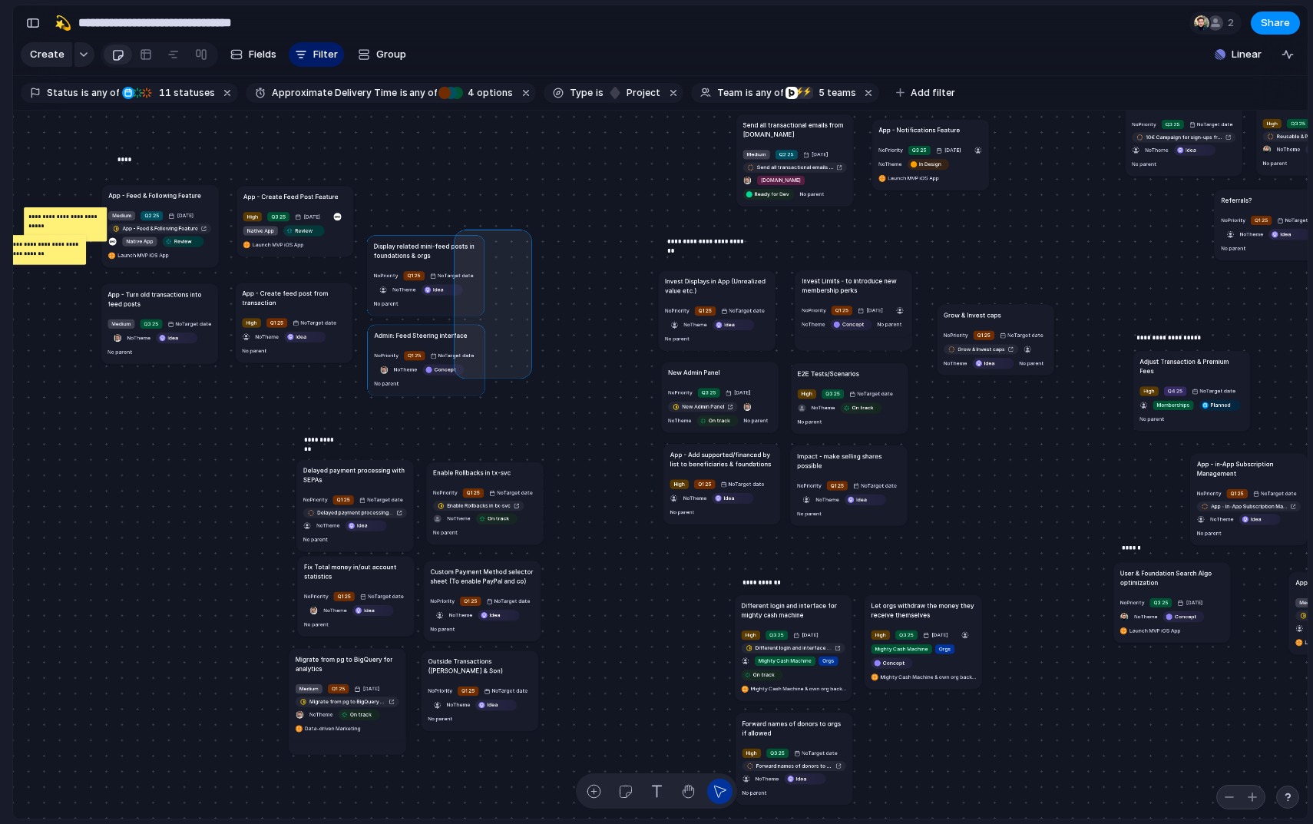
drag, startPoint x: 527, startPoint y: 373, endPoint x: 459, endPoint y: 234, distance: 154.5
click at [459, 234] on div "Send all transactional emails from [DOMAIN_NAME] Medium Q2 25 [DATE] Send all t…" at bounding box center [660, 465] width 1294 height 708
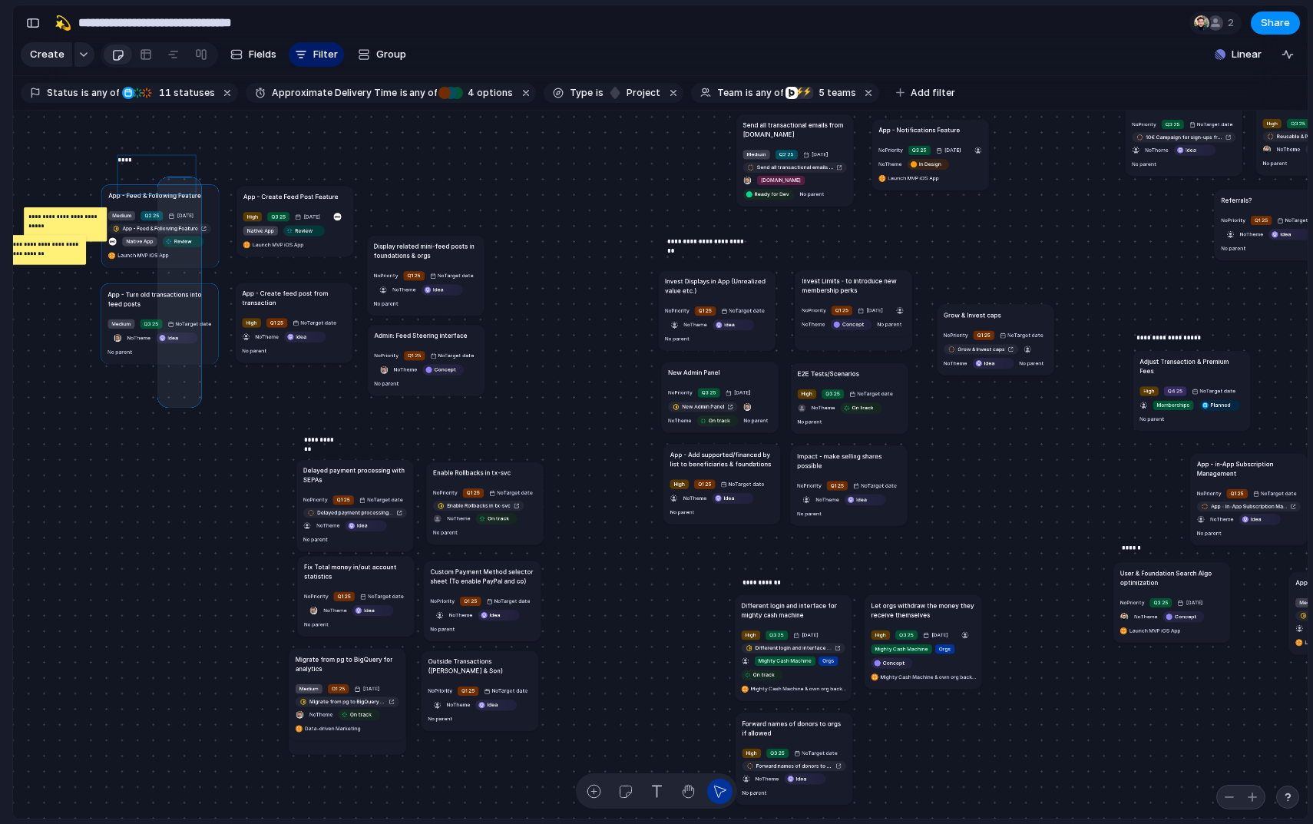
drag, startPoint x: 196, startPoint y: 402, endPoint x: 162, endPoint y: 181, distance: 223.7
click at [162, 181] on div "Send all transactional emails from [DOMAIN_NAME] Medium Q2 25 [DATE] Send all t…" at bounding box center [660, 465] width 1294 height 708
drag, startPoint x: 183, startPoint y: 138, endPoint x: 192, endPoint y: 413, distance: 274.9
click at [192, 413] on div "Send all transactional emails from [DOMAIN_NAME] Medium Q2 25 [DATE] Send all t…" at bounding box center [660, 465] width 1294 height 708
click at [422, 255] on h1 "Display related mini-feed posts in foundations & orgs" at bounding box center [426, 250] width 104 height 18
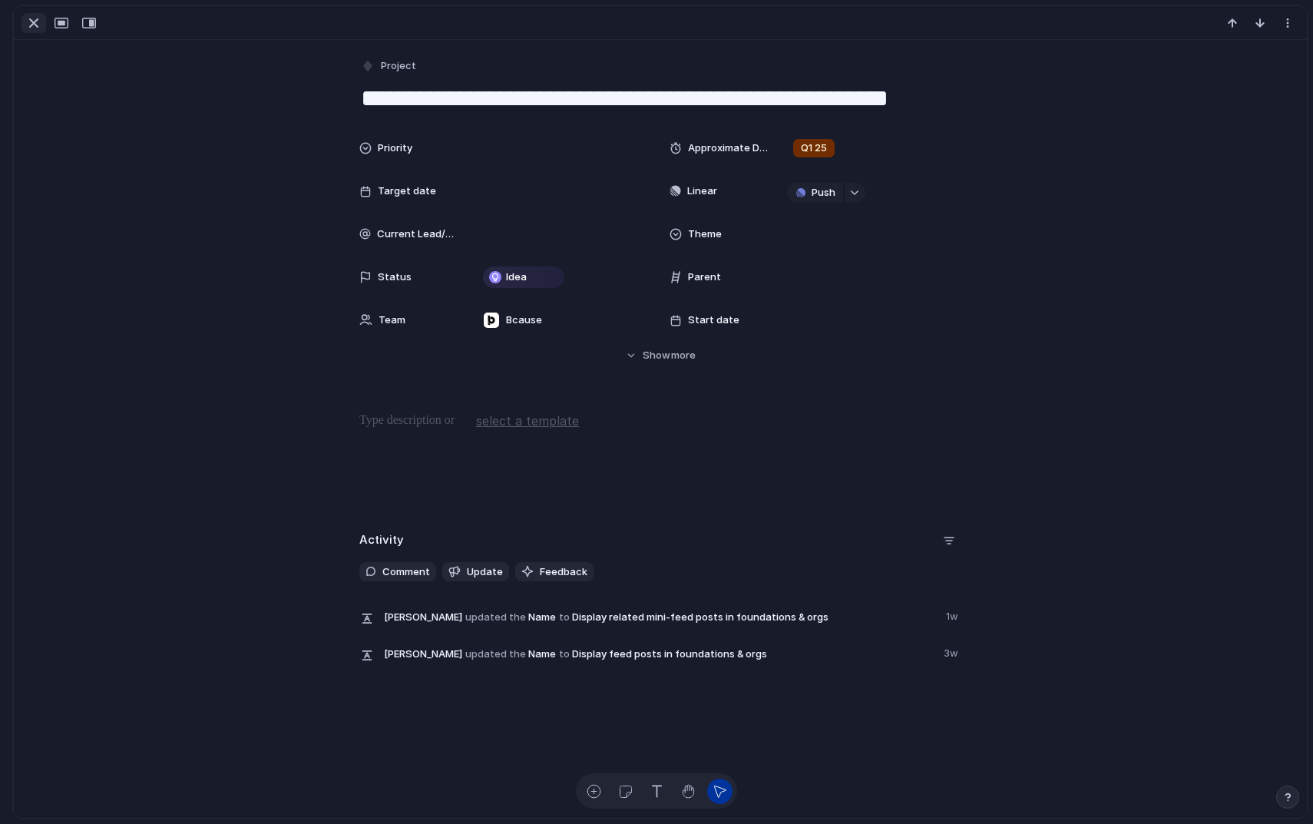
click at [31, 24] on div "button" at bounding box center [34, 23] width 18 height 18
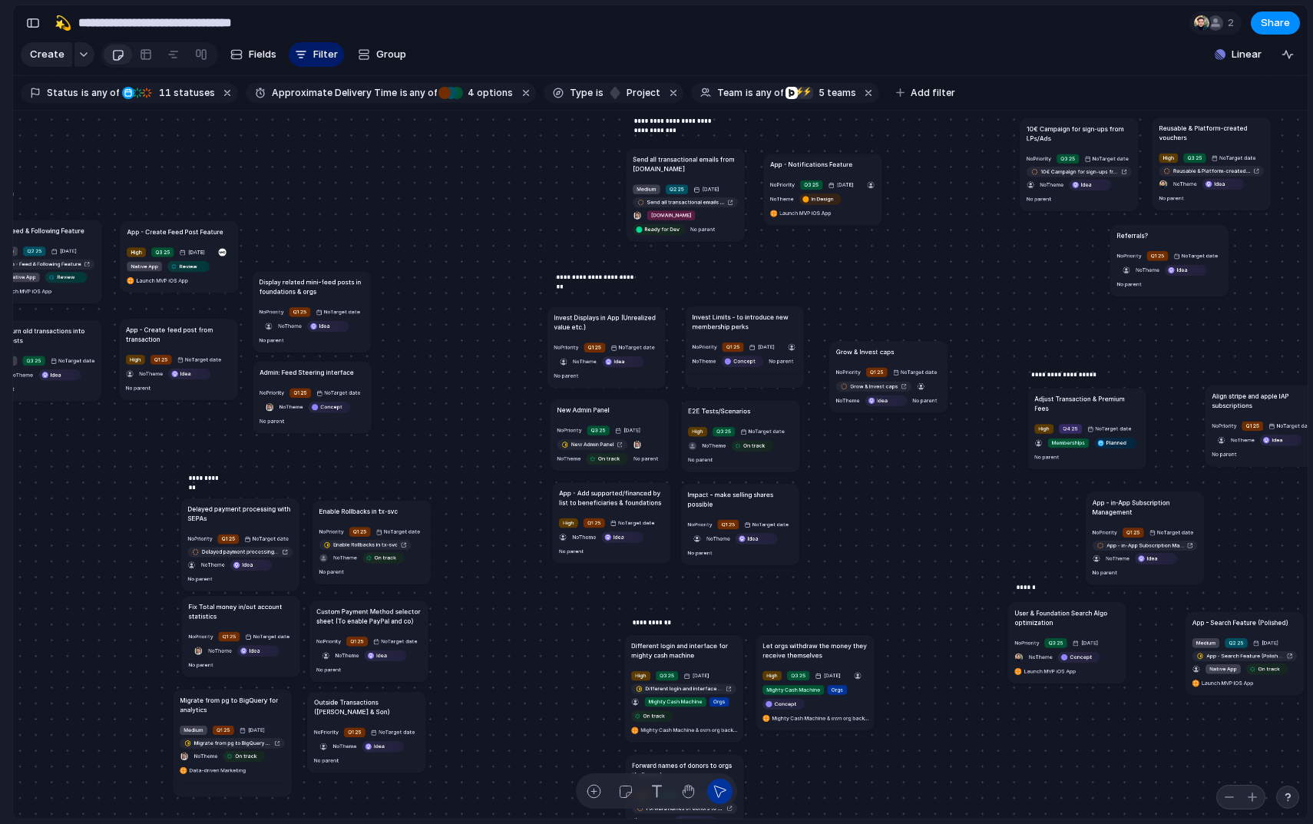
click at [871, 349] on h1 "Grow & Invest caps" at bounding box center [865, 350] width 58 height 9
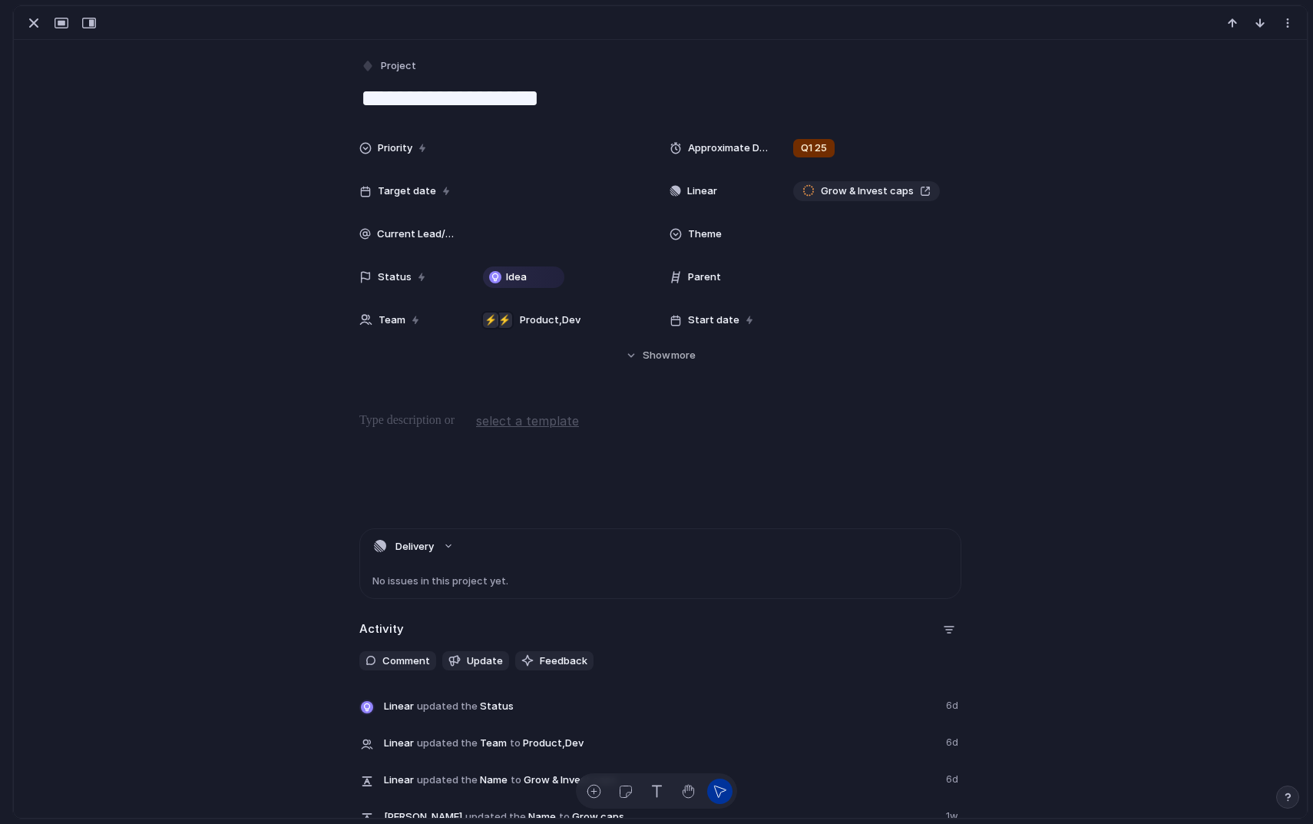
click at [577, 97] on textarea "**********" at bounding box center [660, 98] width 602 height 32
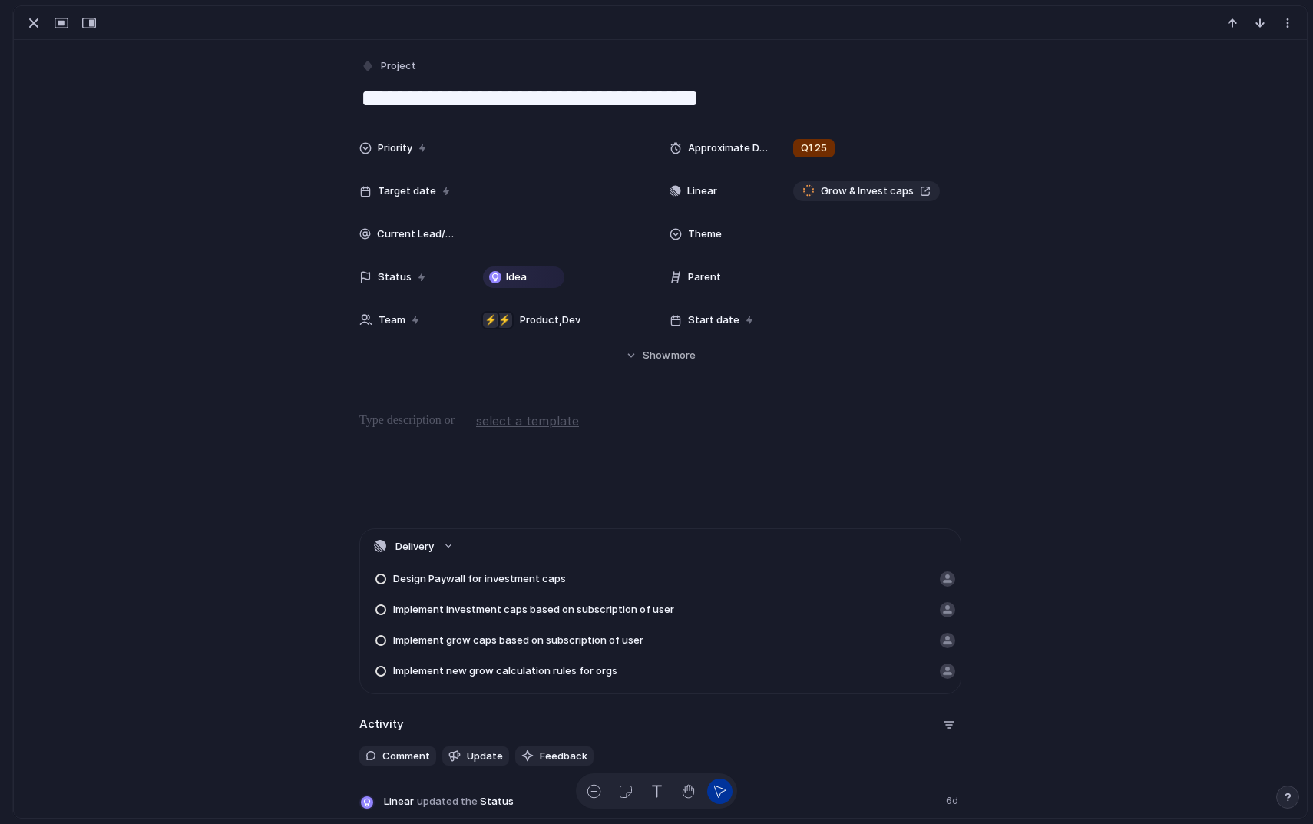
type textarea "**********"
click at [271, 243] on div "Priority Approximate Delivery Time Q1 25 Target date Linear Grow & Invest caps …" at bounding box center [660, 248] width 1256 height 230
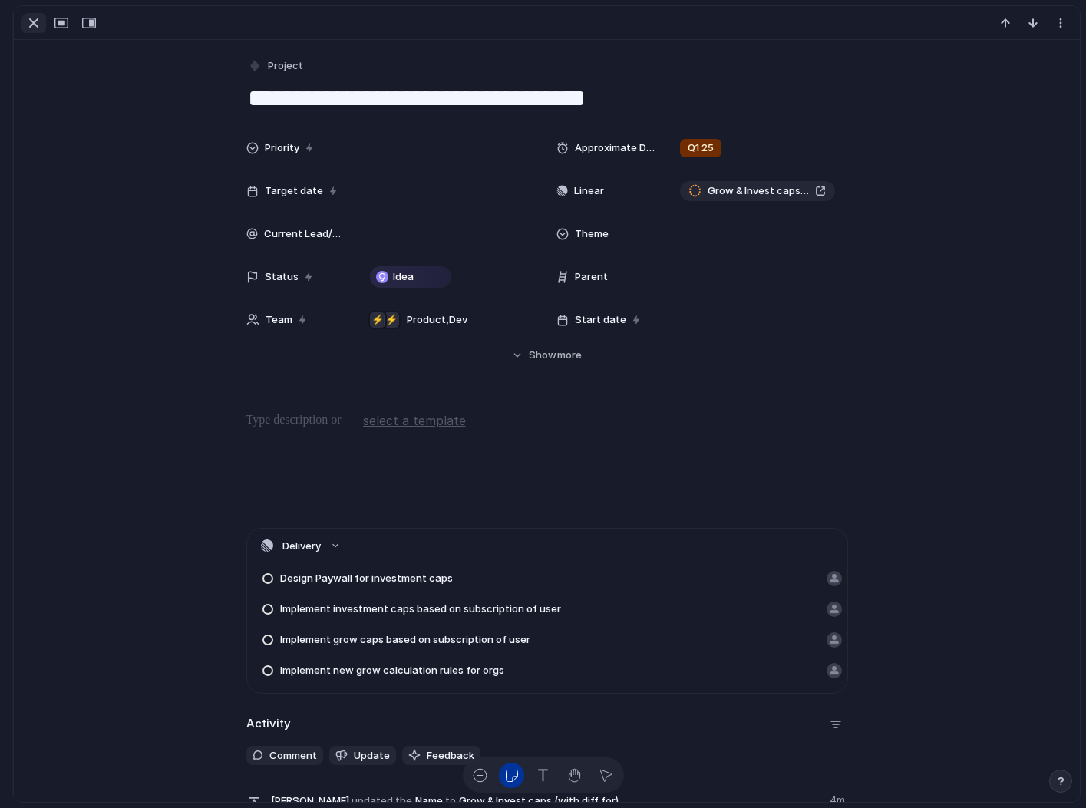
click at [35, 28] on div "button" at bounding box center [34, 23] width 18 height 18
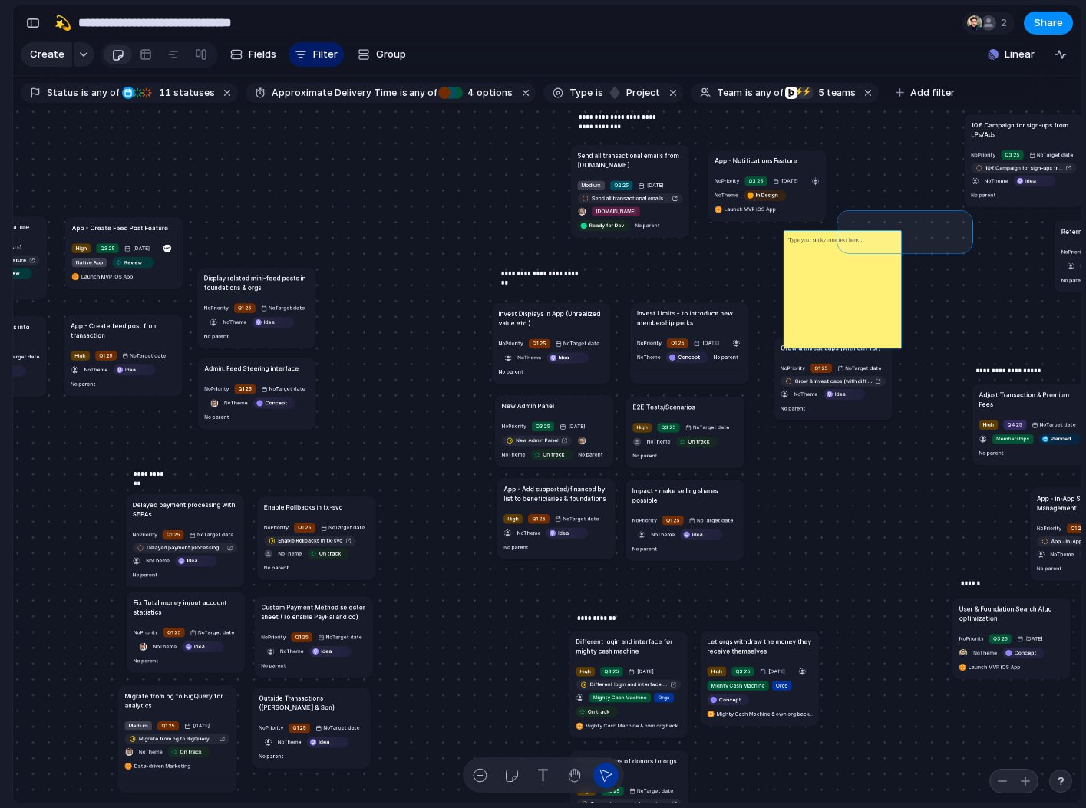
drag, startPoint x: 968, startPoint y: 215, endPoint x: 842, endPoint y: 248, distance: 130.1
click at [842, 248] on div "Send all transactional emails from [DOMAIN_NAME] Medium Q2 25 [DATE] Send all t…" at bounding box center [547, 457] width 1068 height 693
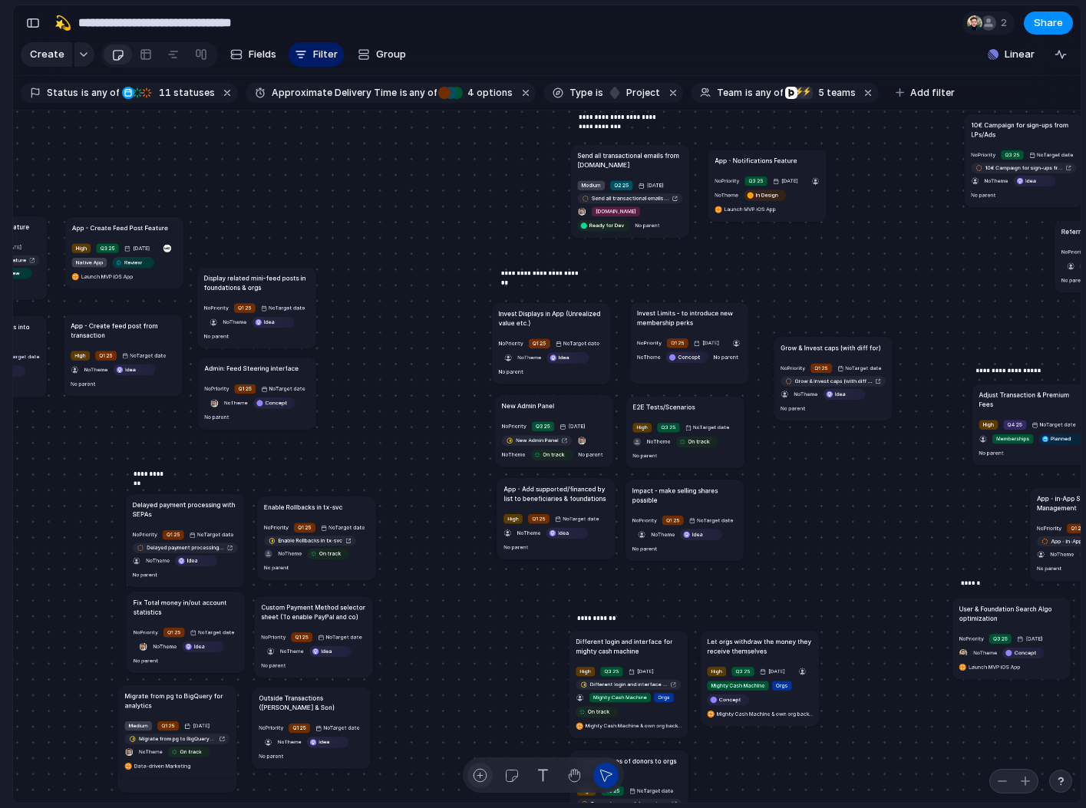
click at [480, 764] on button "button" at bounding box center [479, 775] width 25 height 25
type textarea "*"
type textarea "**********"
click at [820, 450] on h1 "Subscription versioning" at bounding box center [813, 445] width 71 height 9
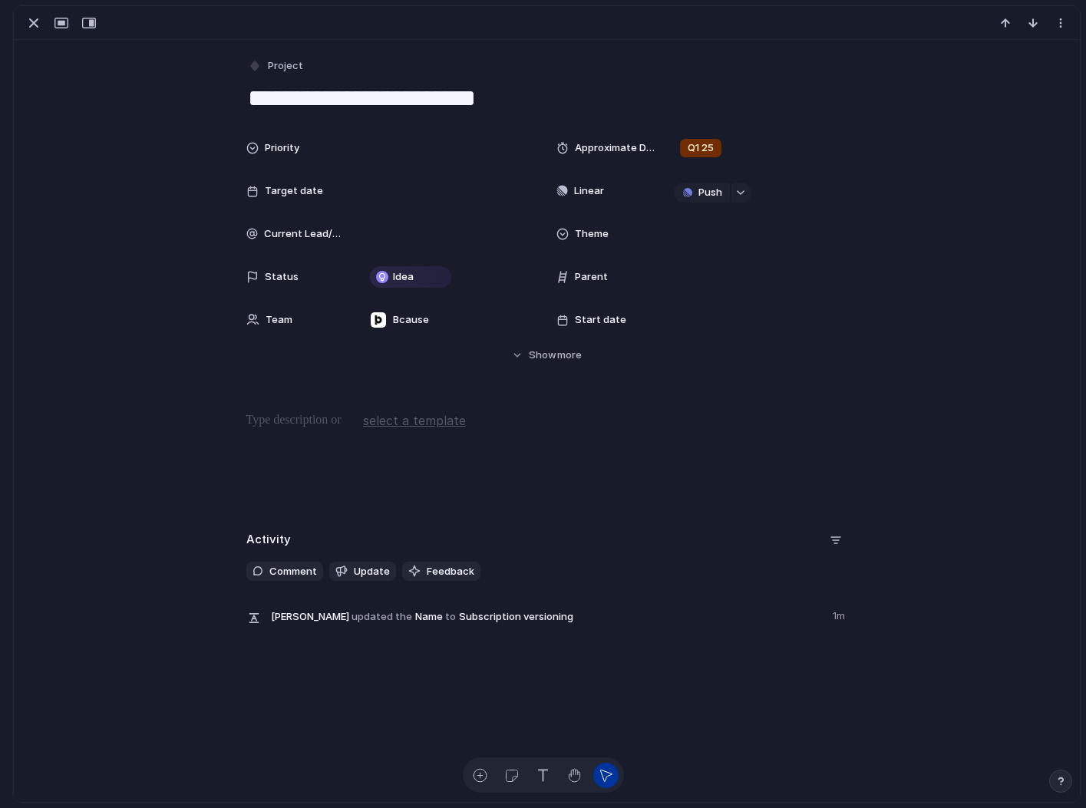
click at [282, 431] on div at bounding box center [546, 460] width 1029 height 98
click at [36, 24] on div "button" at bounding box center [34, 23] width 18 height 18
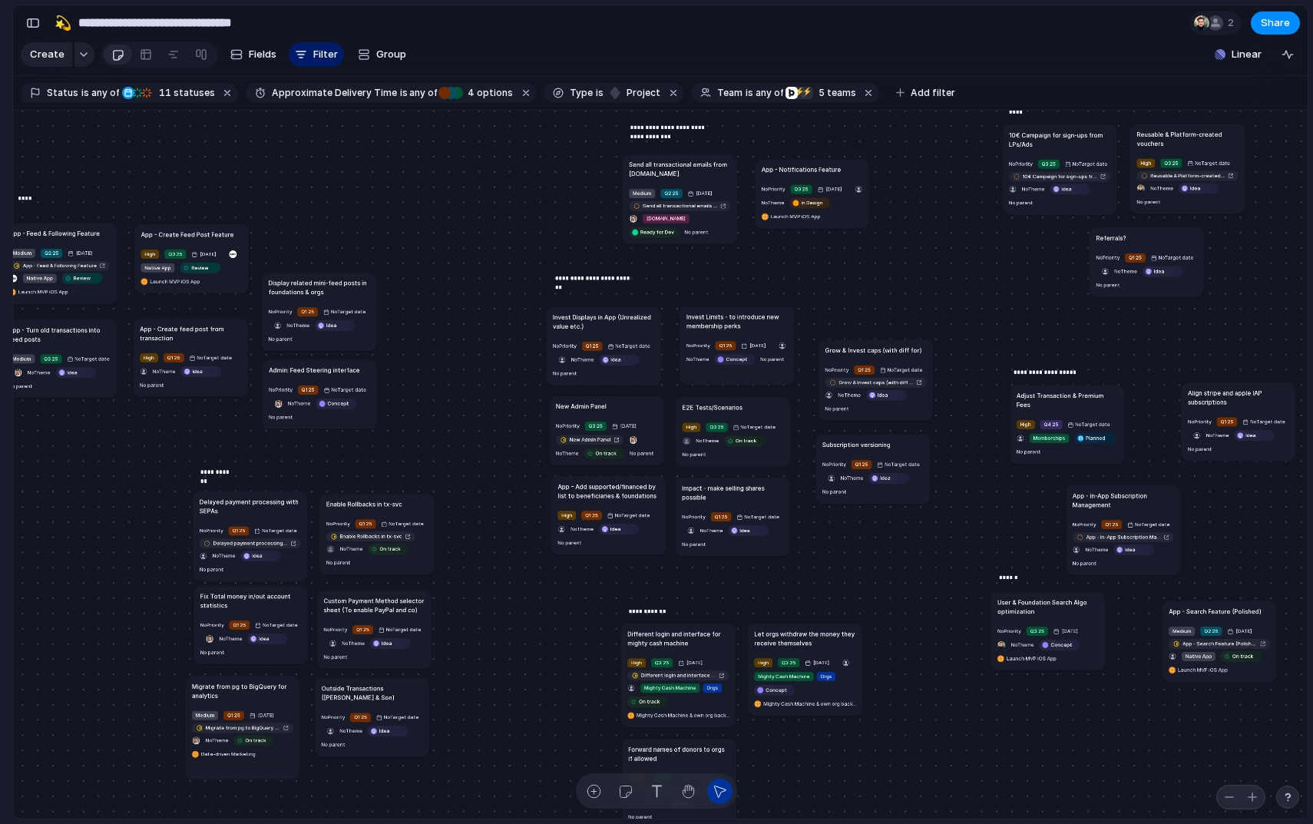
click at [872, 441] on h1 "Subscription versioning" at bounding box center [856, 444] width 68 height 9
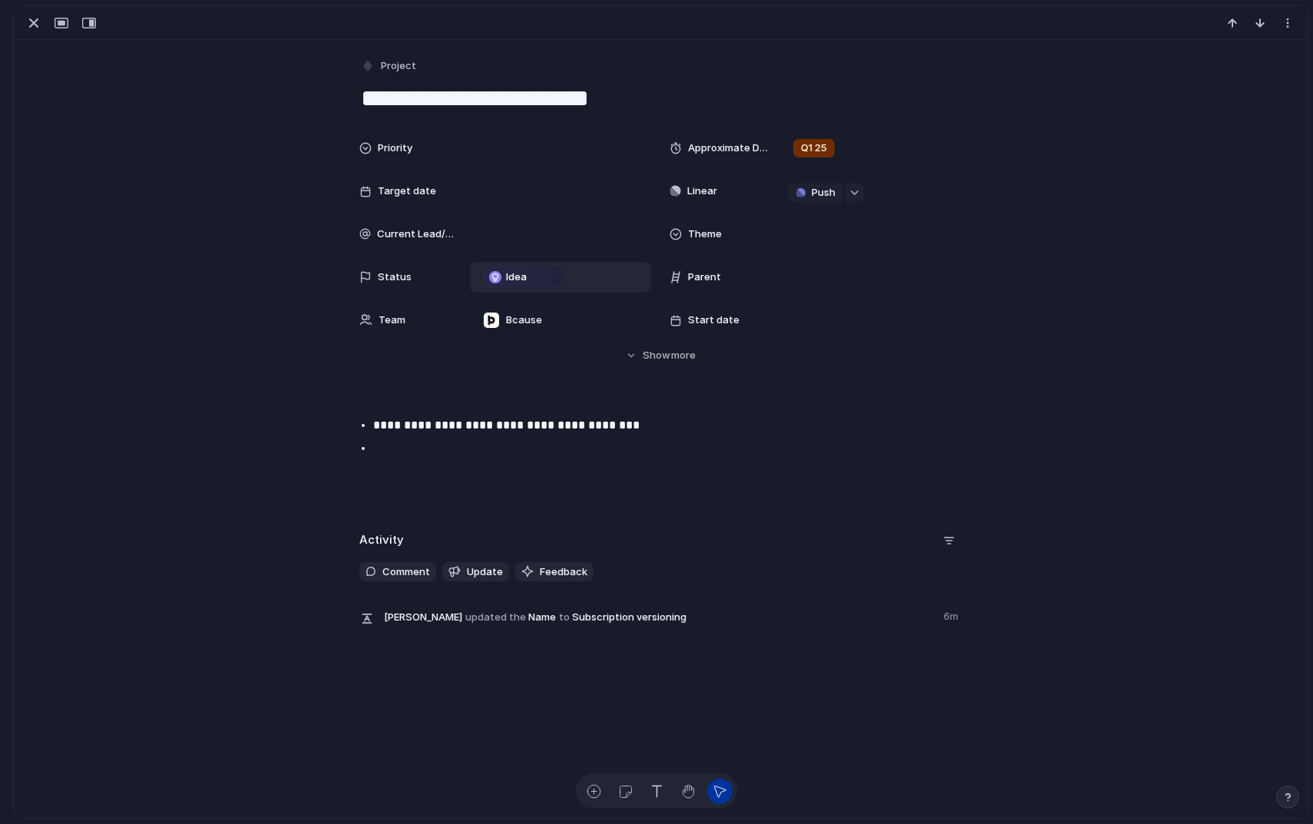
click at [553, 277] on div "Idea" at bounding box center [523, 277] width 78 height 18
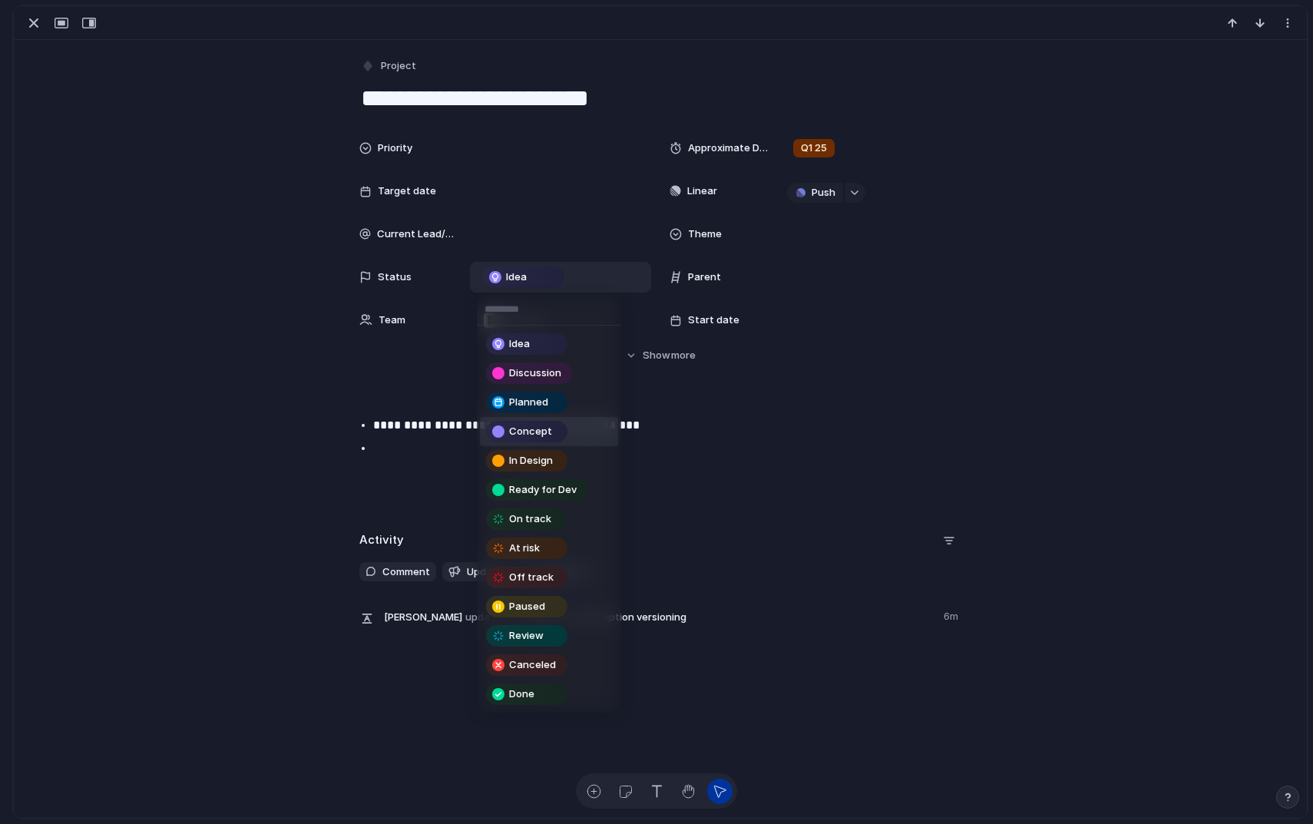
click at [563, 433] on div "Concept" at bounding box center [526, 431] width 78 height 18
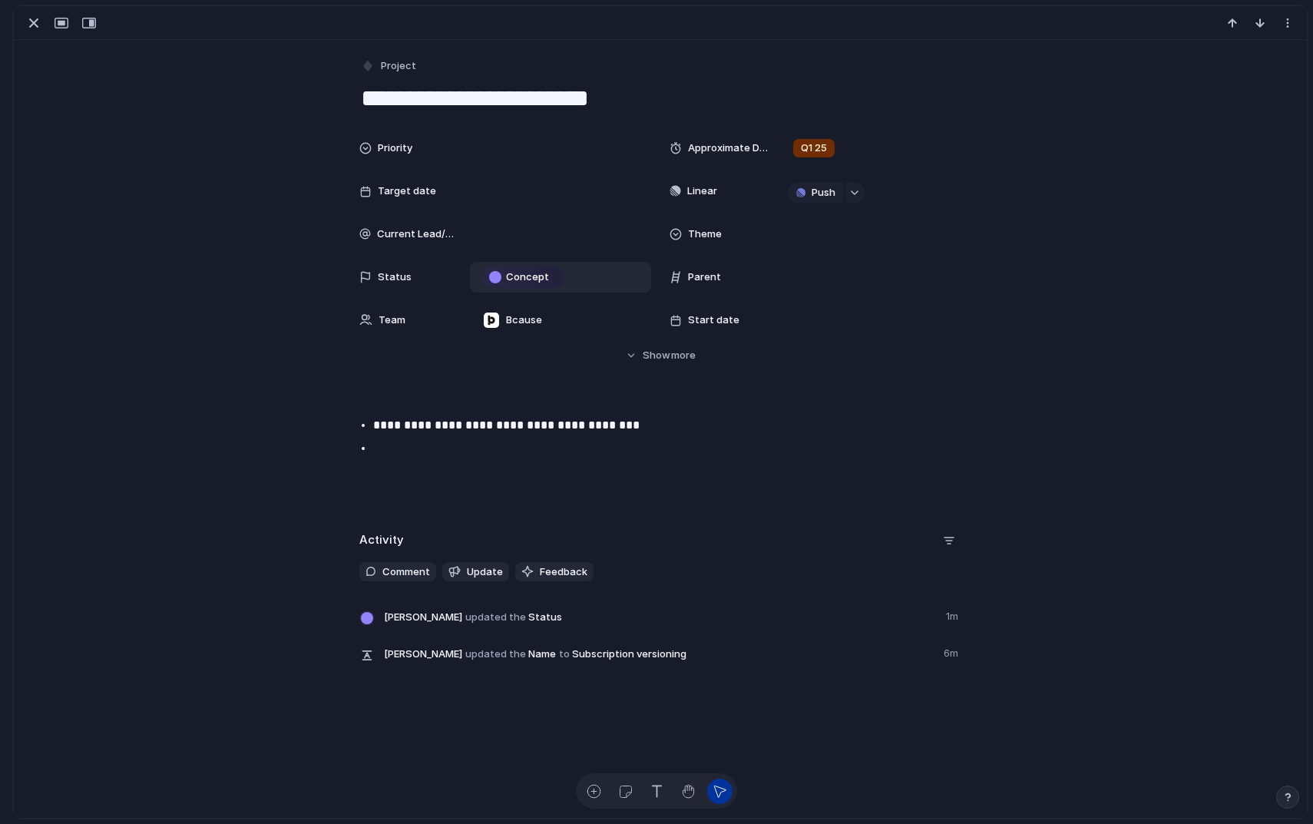
click at [817, 209] on div "Priority Approximate Delivery Time Q1 25 Target date Linear Push Current Lead/M…" at bounding box center [660, 234] width 602 height 203
click at [817, 188] on span "Push" at bounding box center [823, 192] width 24 height 15
click at [822, 218] on li "Project" at bounding box center [818, 222] width 88 height 25
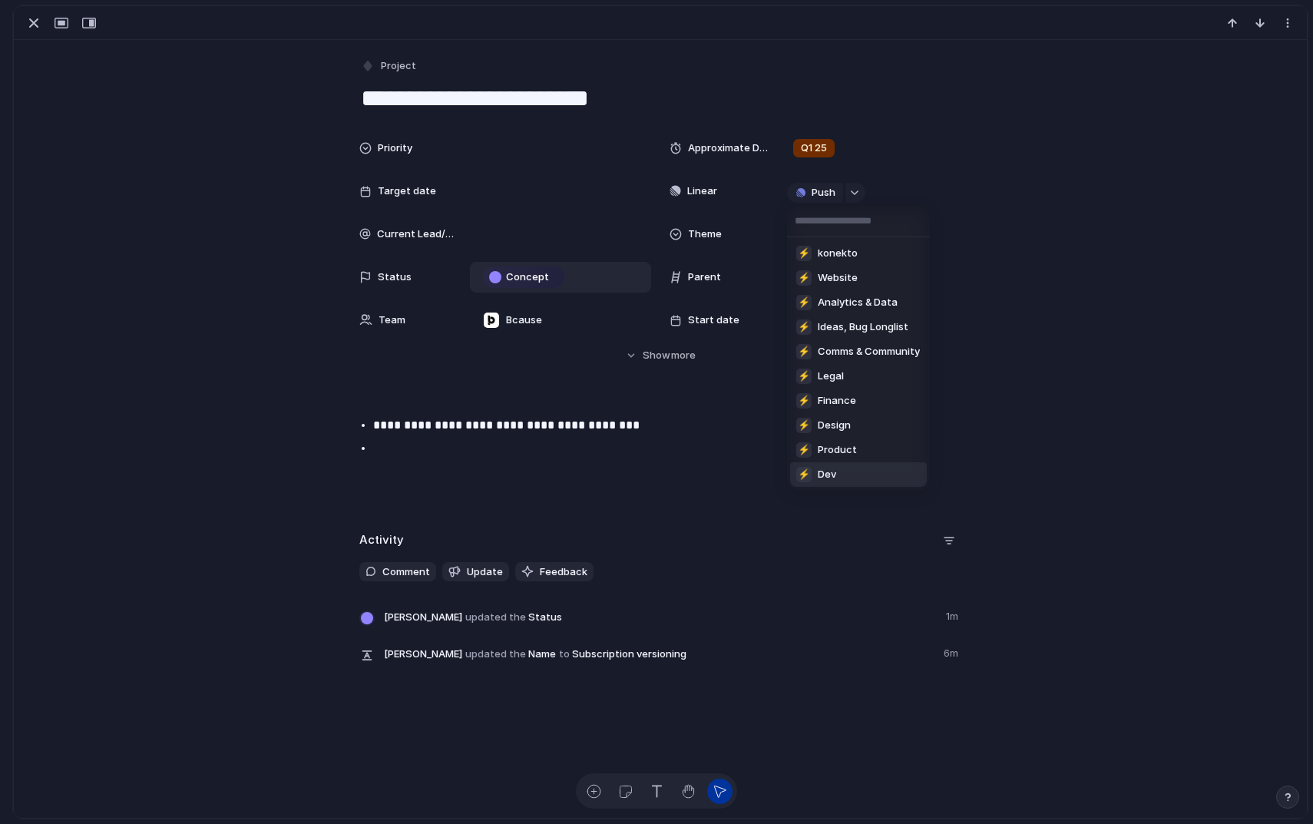
click at [854, 473] on li "⚡ Dev" at bounding box center [858, 474] width 137 height 25
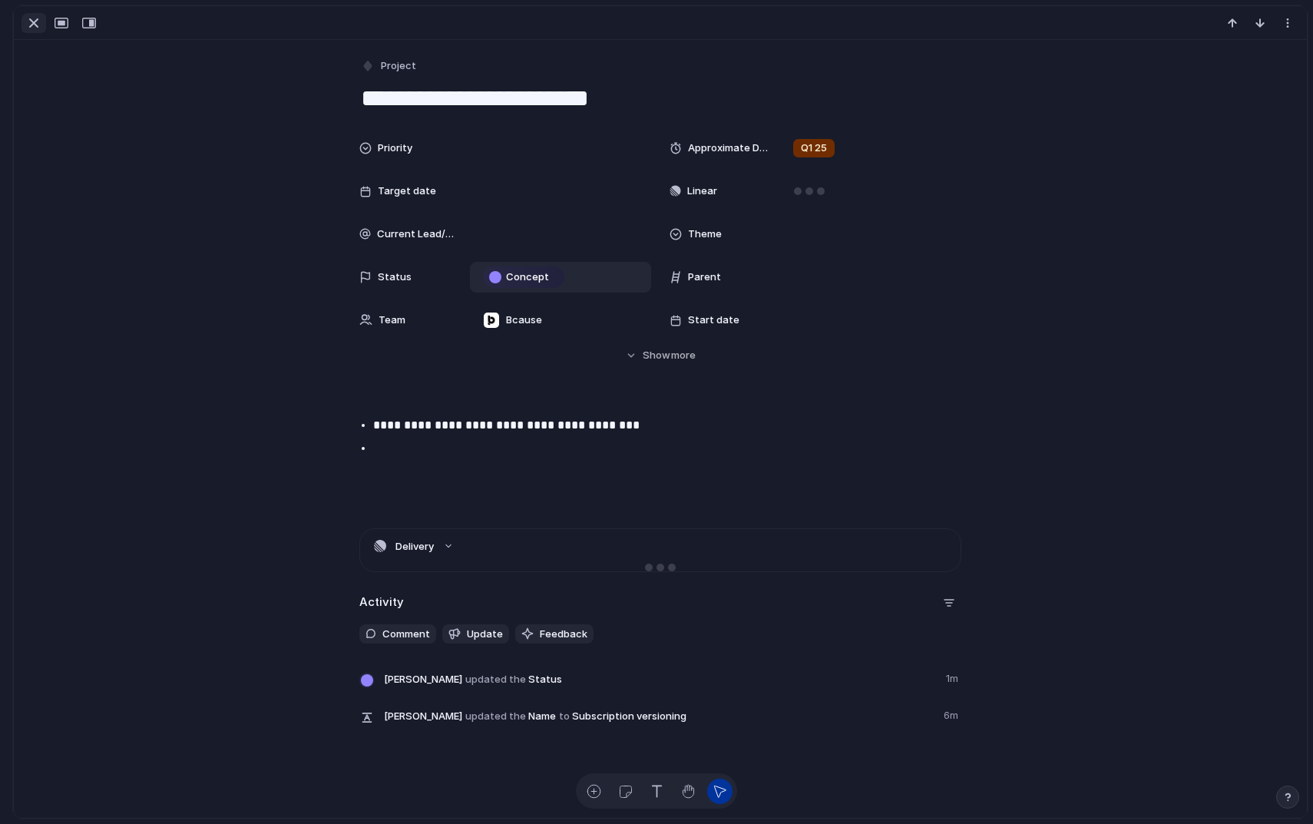
click at [36, 26] on div "button" at bounding box center [34, 23] width 18 height 18
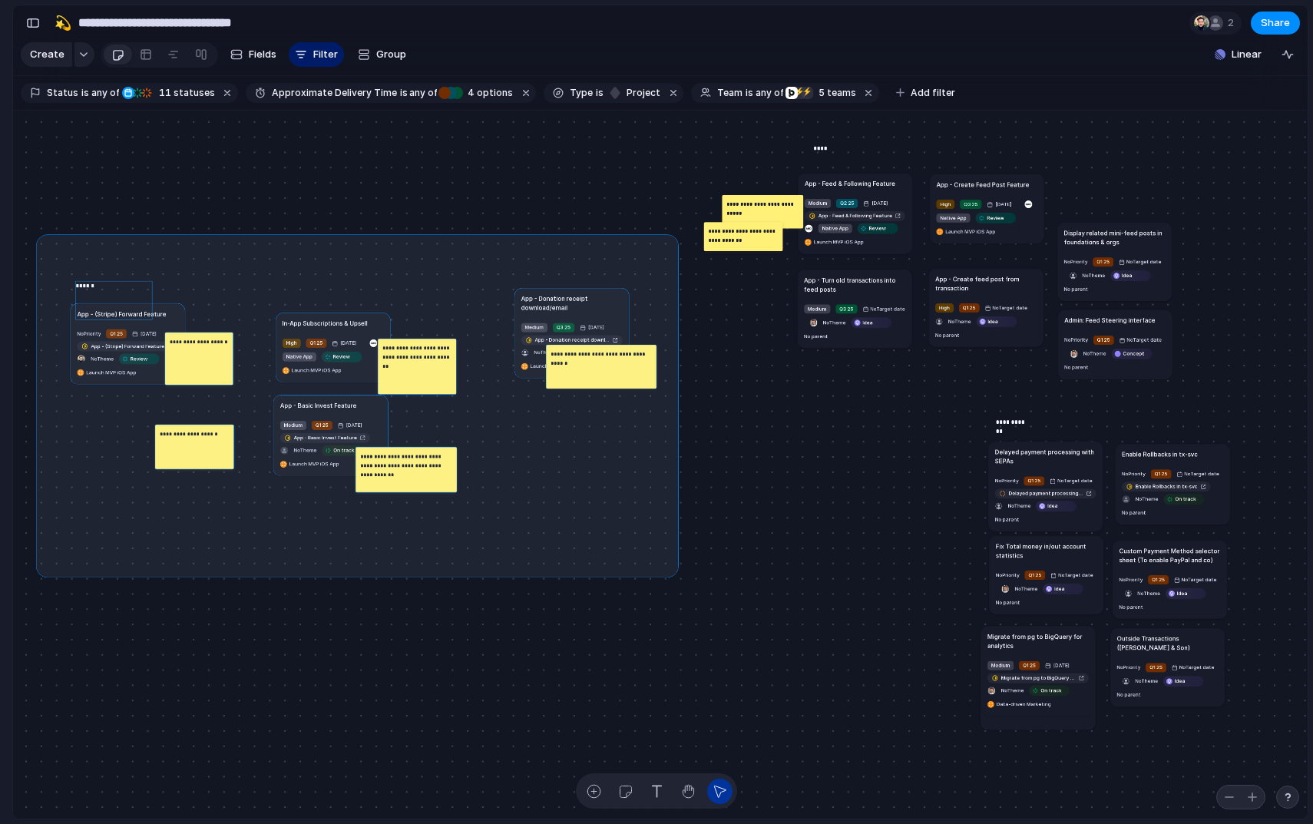
drag, startPoint x: 41, startPoint y: 239, endPoint x: 675, endPoint y: 570, distance: 716.2
click at [675, 570] on div "Send all transactional emails from [DOMAIN_NAME] Medium Q2 25 [DATE] Send all t…" at bounding box center [660, 465] width 1294 height 708
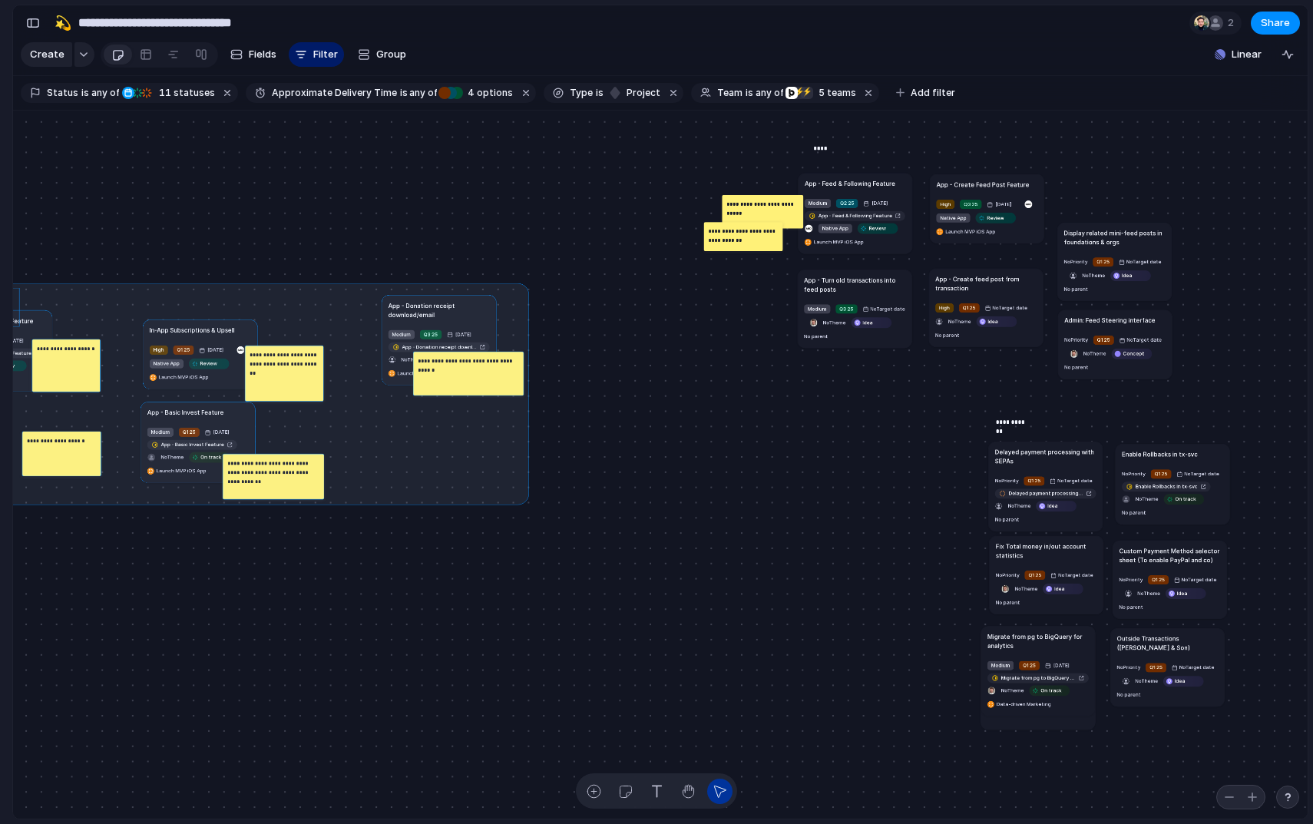
drag, startPoint x: 595, startPoint y: 310, endPoint x: 458, endPoint y: 317, distance: 136.8
click at [459, 317] on div at bounding box center [231, 393] width 596 height 222
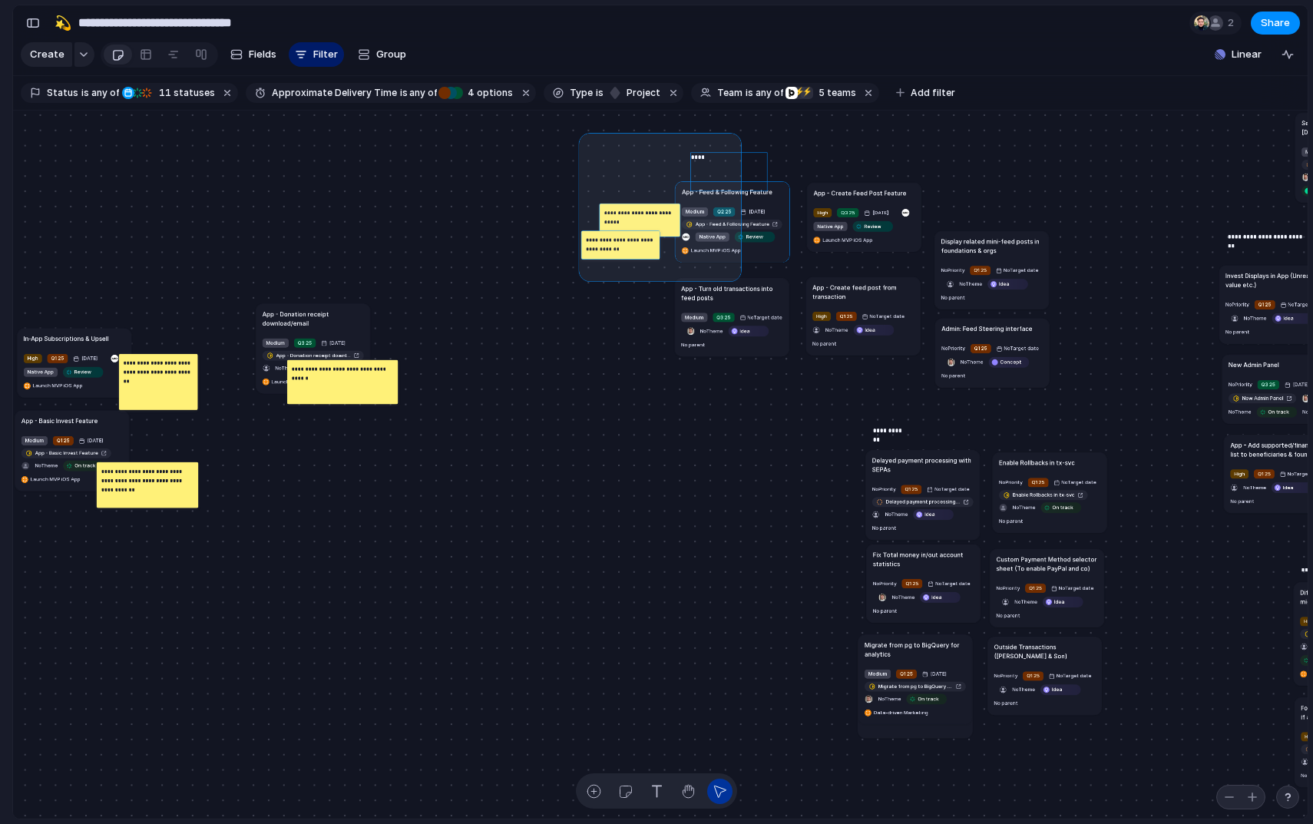
drag, startPoint x: 583, startPoint y: 137, endPoint x: 736, endPoint y: 276, distance: 206.5
click at [736, 276] on div "Send all transactional emails from [DOMAIN_NAME] Medium Q2 25 [DATE] Send all t…" at bounding box center [660, 465] width 1294 height 708
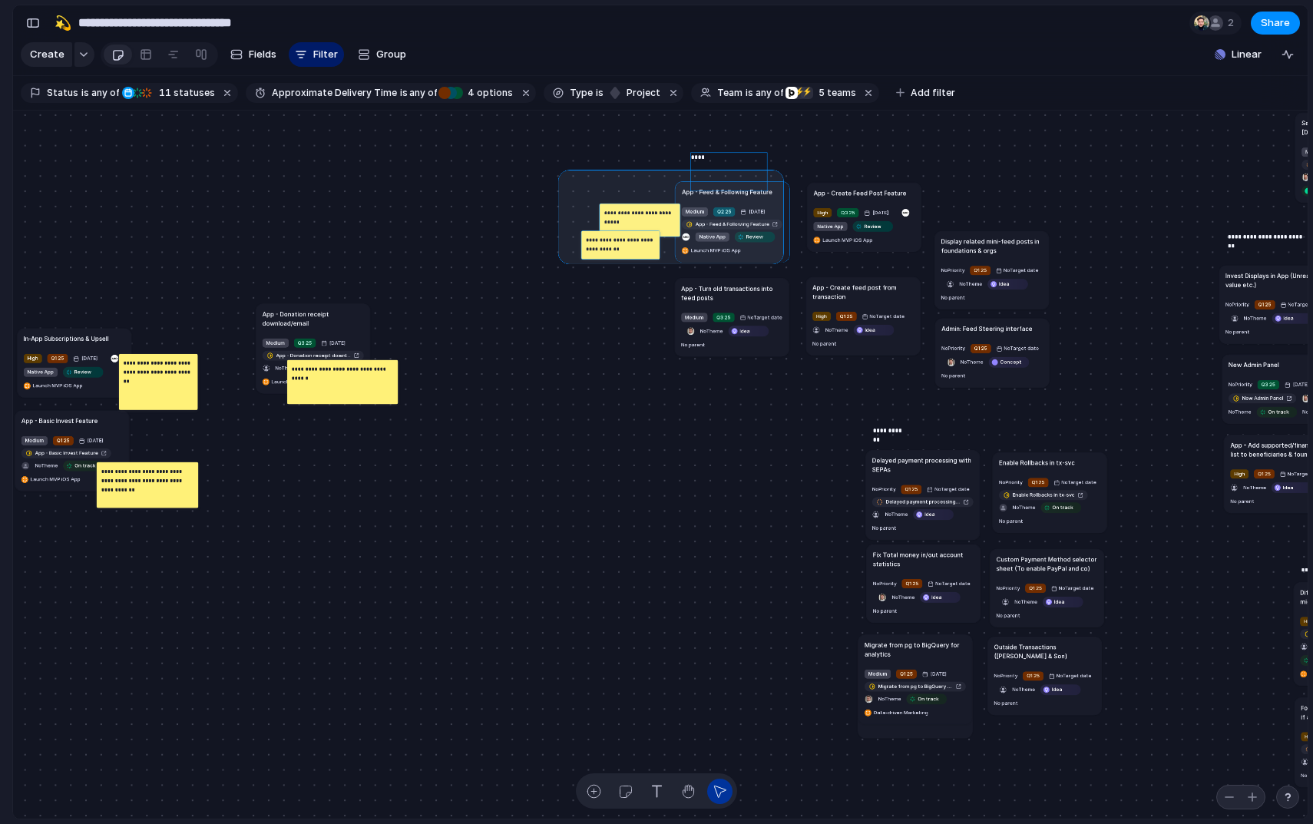
drag, startPoint x: 563, startPoint y: 174, endPoint x: 752, endPoint y: 264, distance: 209.8
click at [753, 264] on div "Send all transactional emails from [DOMAIN_NAME] Medium Q2 25 [DATE] Send all t…" at bounding box center [660, 465] width 1294 height 708
drag, startPoint x: 587, startPoint y: 183, endPoint x: 756, endPoint y: 251, distance: 182.2
click at [756, 251] on div "Send all transactional emails from [DOMAIN_NAME] Medium Q2 25 [DATE] Send all t…" at bounding box center [660, 465] width 1294 height 708
drag, startPoint x: 555, startPoint y: 177, endPoint x: 728, endPoint y: 251, distance: 188.1
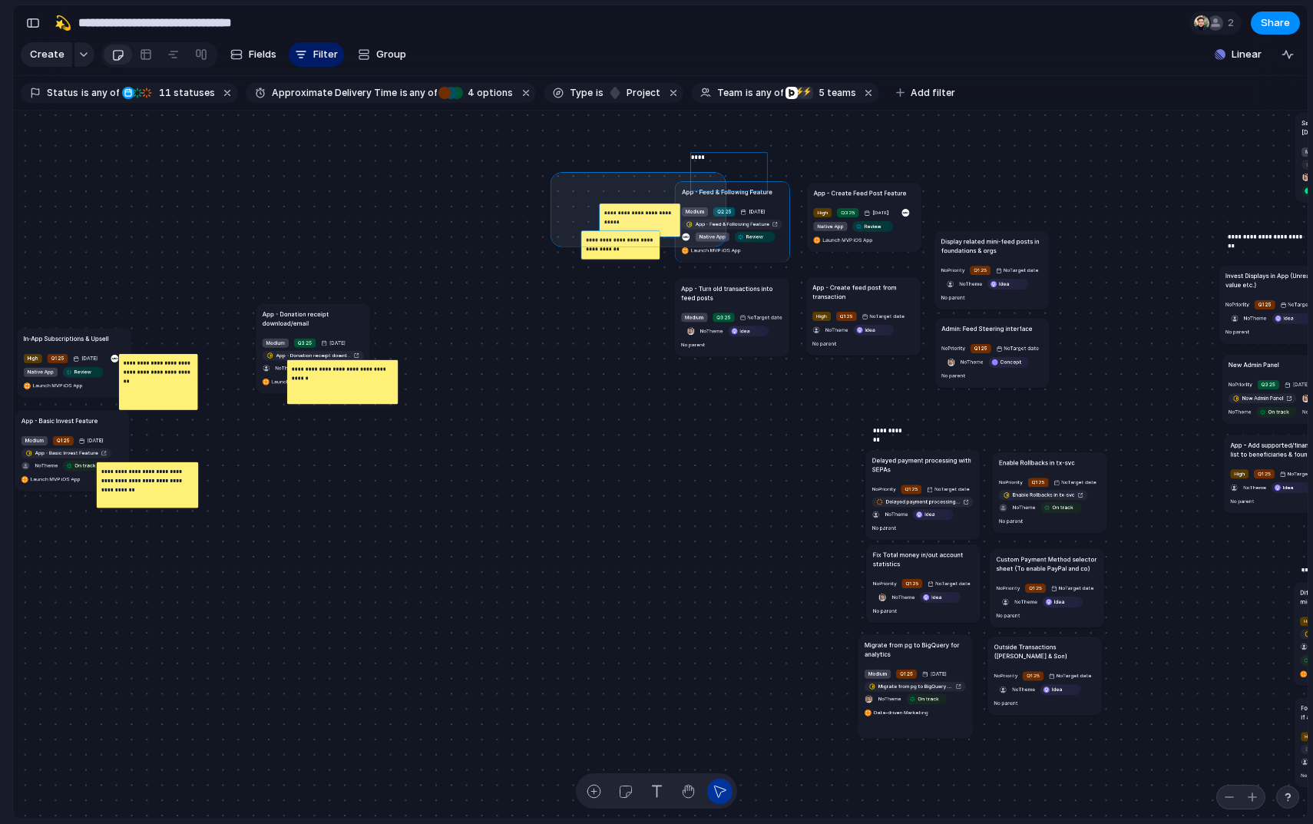
click at [728, 251] on div "Send all transactional emails from [DOMAIN_NAME] Medium Q2 25 [DATE] Send all t…" at bounding box center [660, 465] width 1294 height 708
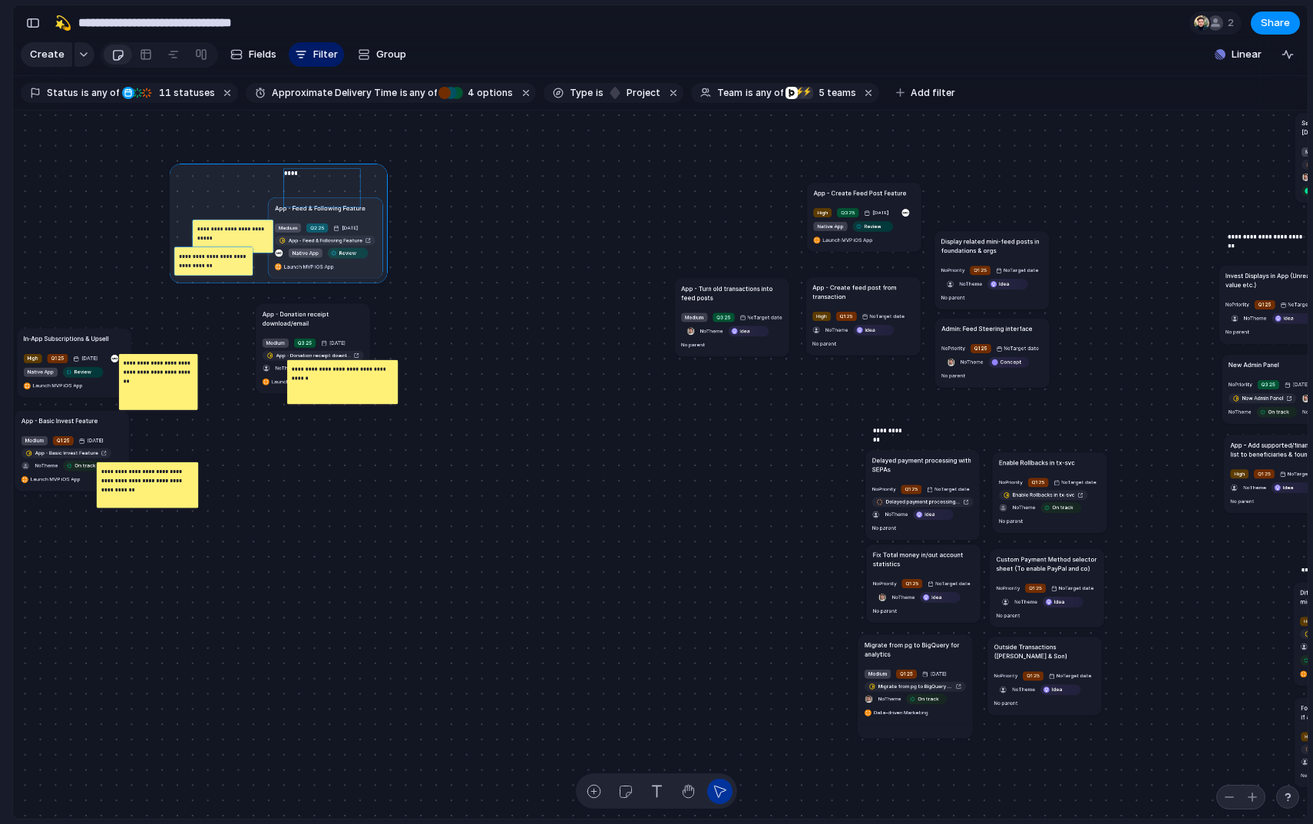
drag, startPoint x: 752, startPoint y: 196, endPoint x: 356, endPoint y: 207, distance: 396.2
click at [350, 209] on div at bounding box center [279, 222] width 218 height 119
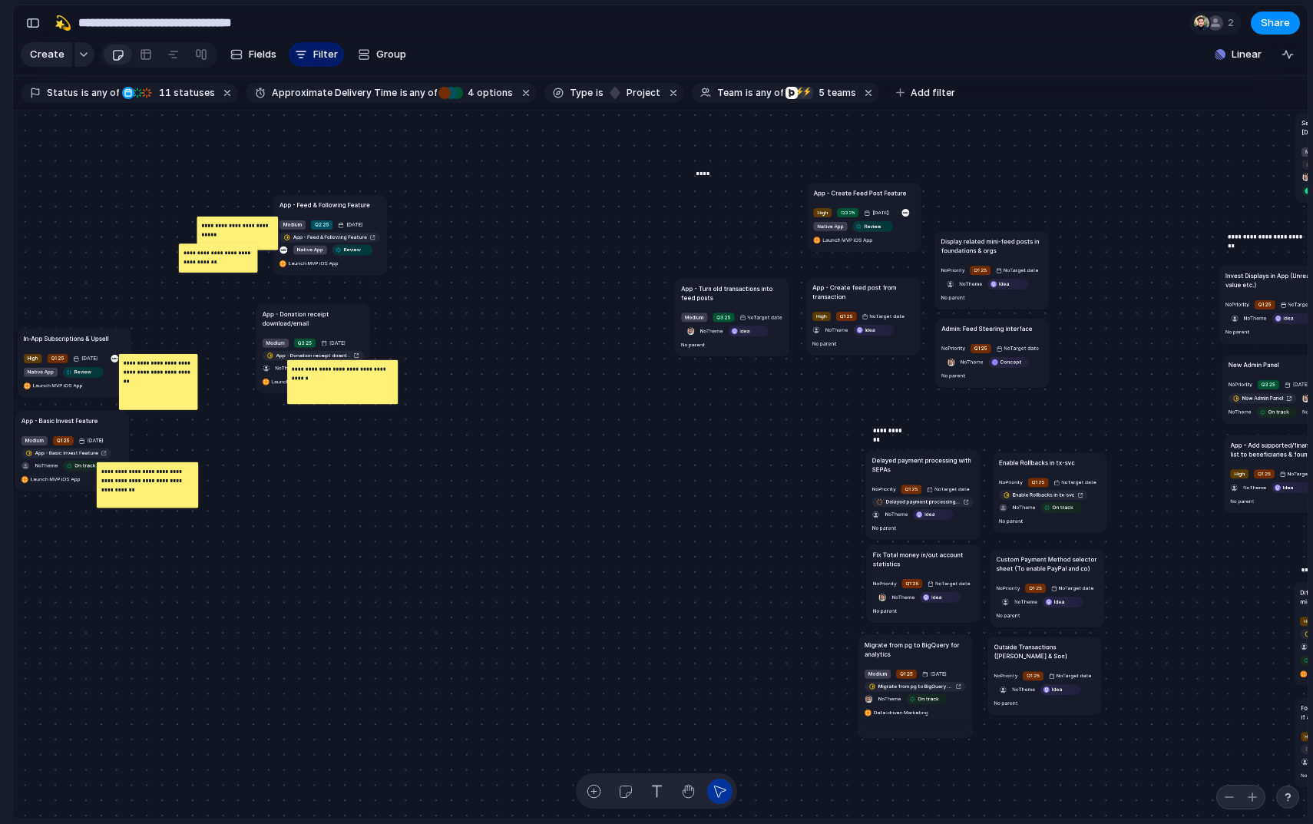
drag, startPoint x: 288, startPoint y: 165, endPoint x: 705, endPoint y: 166, distance: 417.5
click at [705, 169] on p "****" at bounding box center [702, 173] width 14 height 9
drag, startPoint x: 860, startPoint y: 193, endPoint x: 456, endPoint y: 206, distance: 404.7
click at [456, 206] on h1 "App - Create Feed Post Feature" at bounding box center [454, 206] width 93 height 9
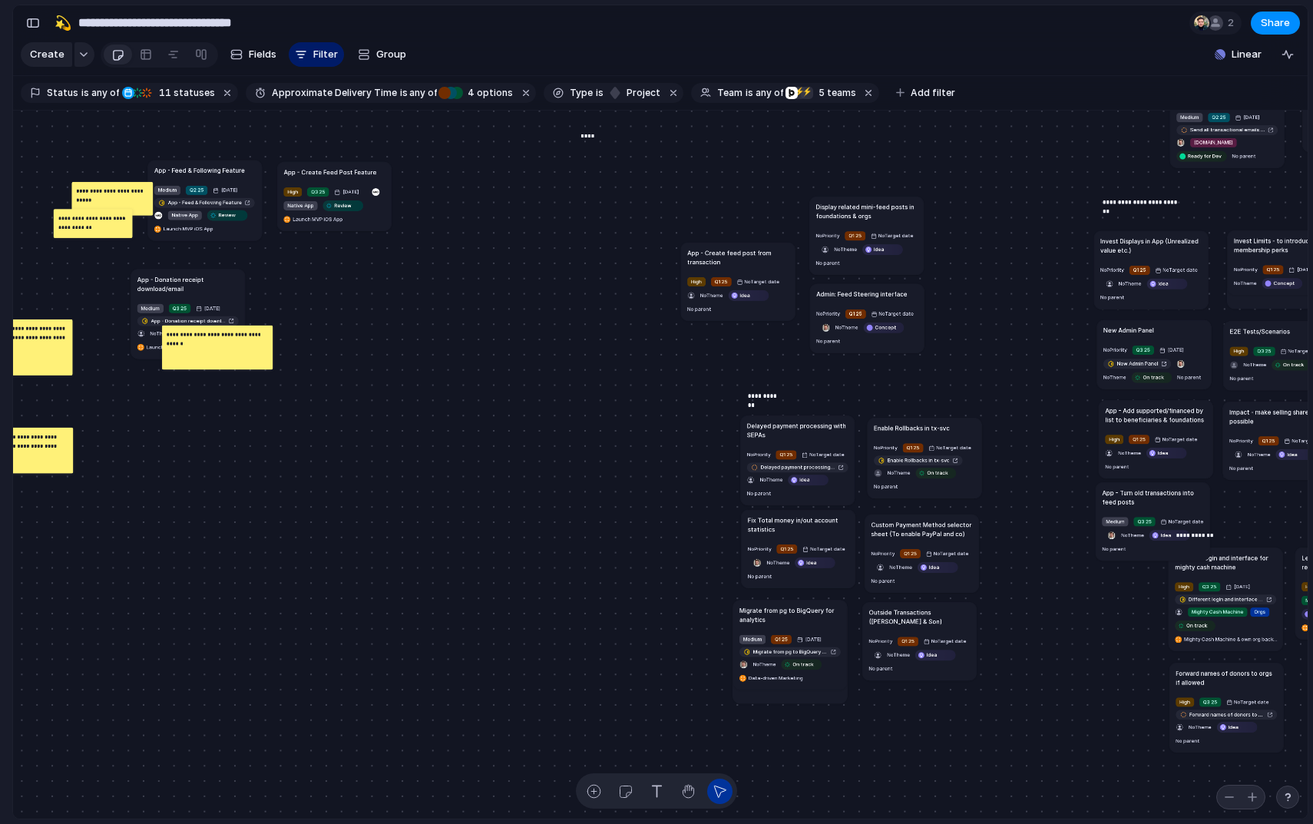
drag, startPoint x: 579, startPoint y: 254, endPoint x: 1124, endPoint y: 493, distance: 595.7
click at [1124, 493] on h1 "App - Turn old transactions into feed posts" at bounding box center [1151, 496] width 101 height 18
drag, startPoint x: 727, startPoint y: 259, endPoint x: 618, endPoint y: 168, distance: 141.7
click at [883, 248] on span "Idea" at bounding box center [878, 250] width 10 height 8
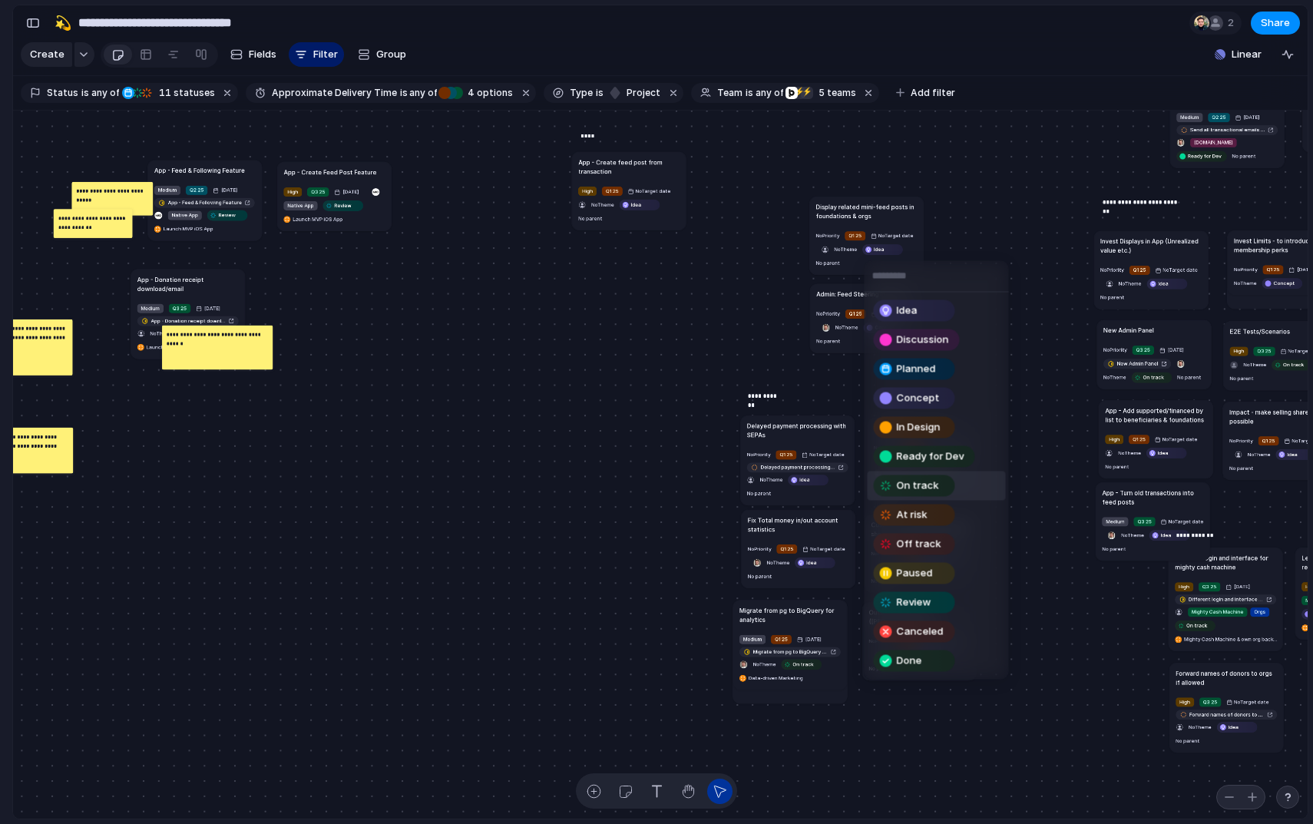
click at [916, 480] on span "On track" at bounding box center [918, 485] width 42 height 15
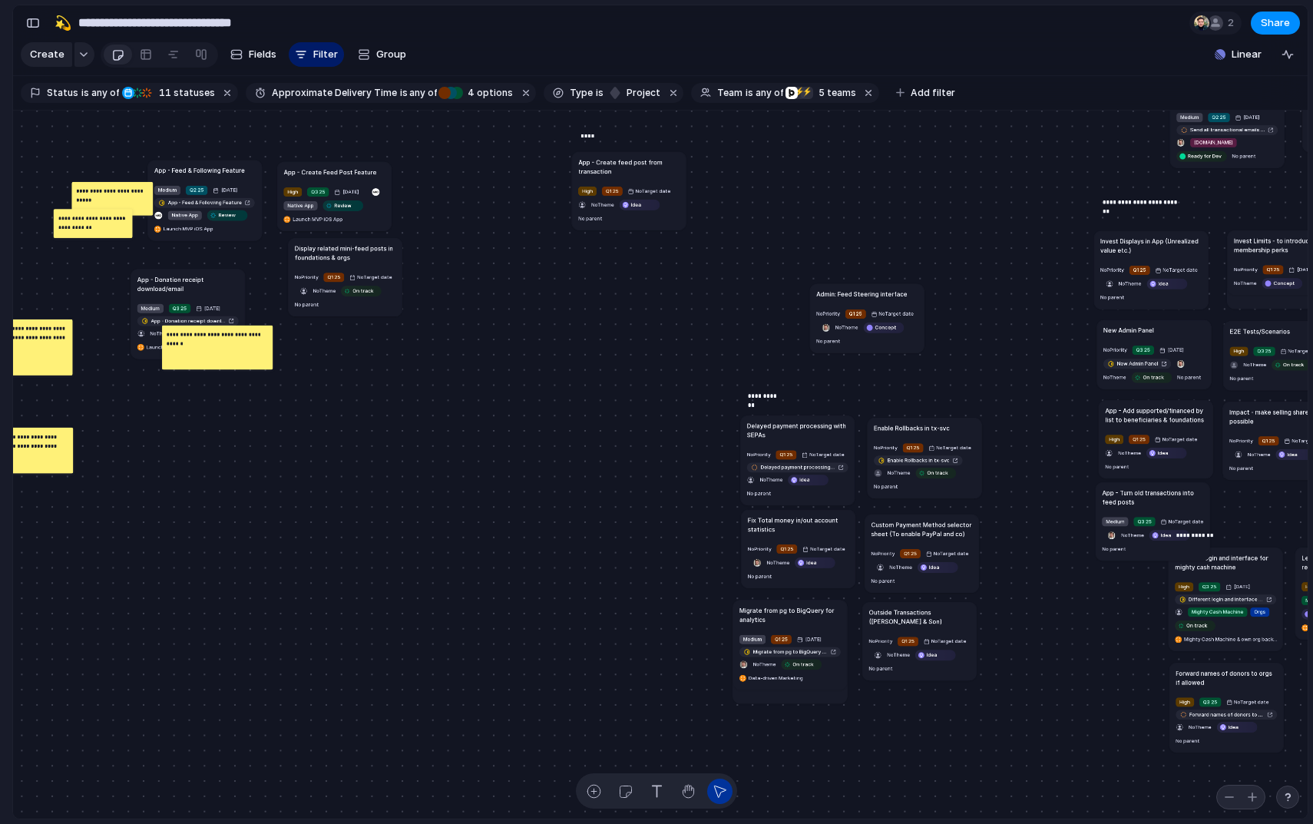
drag, startPoint x: 880, startPoint y: 212, endPoint x: 335, endPoint y: 254, distance: 547.4
click at [335, 254] on h1 "Display related mini-feed posts in foundations & orgs" at bounding box center [345, 252] width 101 height 18
click at [333, 290] on span "On track" at bounding box center [338, 292] width 21 height 8
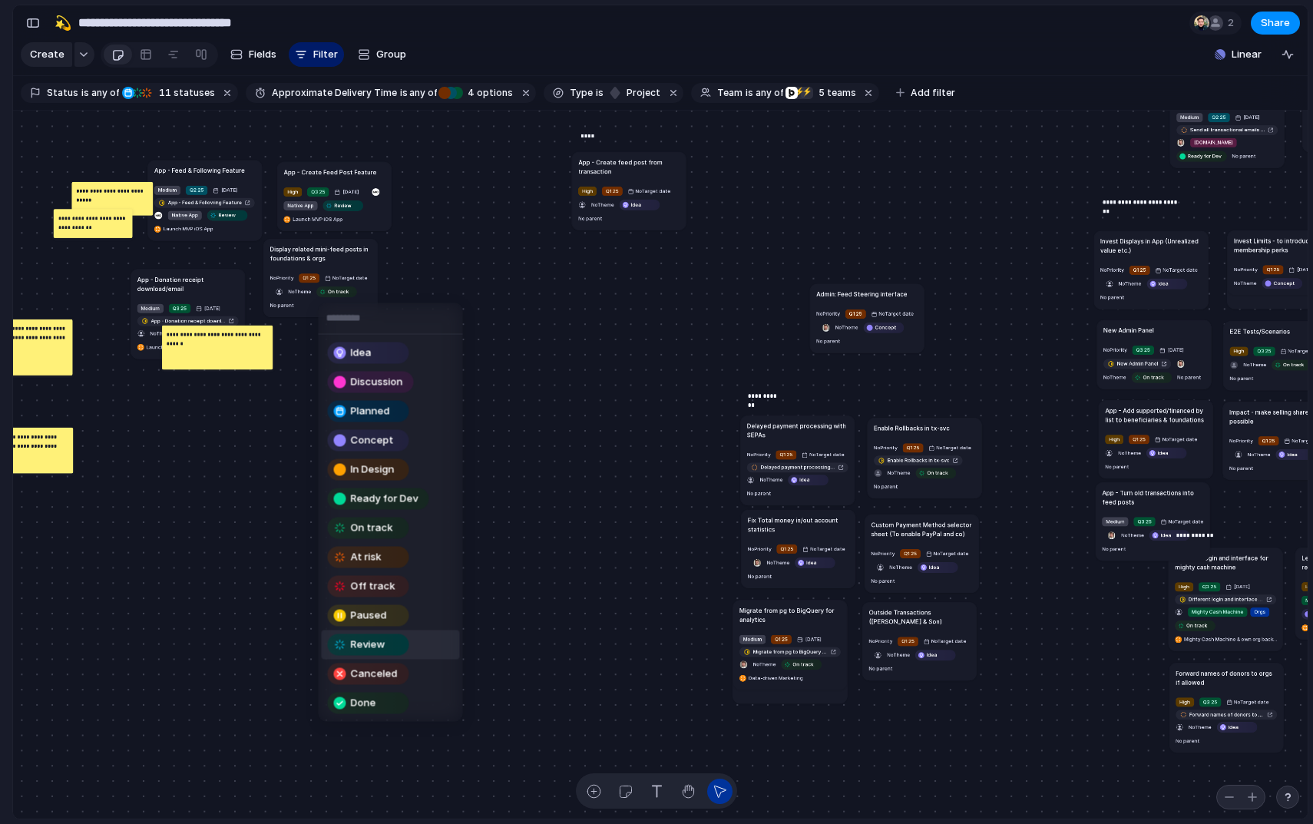
click at [388, 643] on div "Review" at bounding box center [368, 645] width 78 height 18
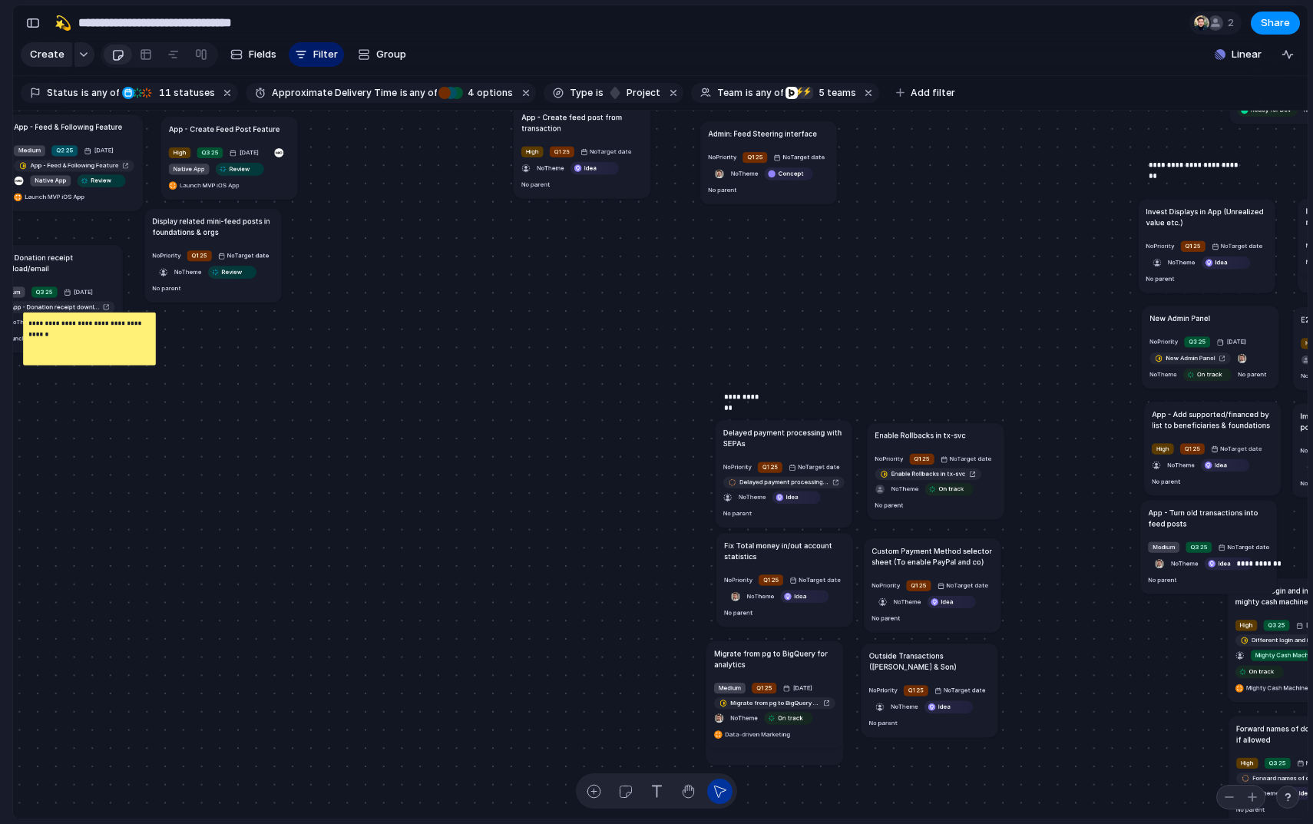
drag, startPoint x: 901, startPoint y: 276, endPoint x: 799, endPoint y: 126, distance: 181.2
click at [799, 130] on h1 "Admin: Feed Steering interface" at bounding box center [762, 133] width 109 height 11
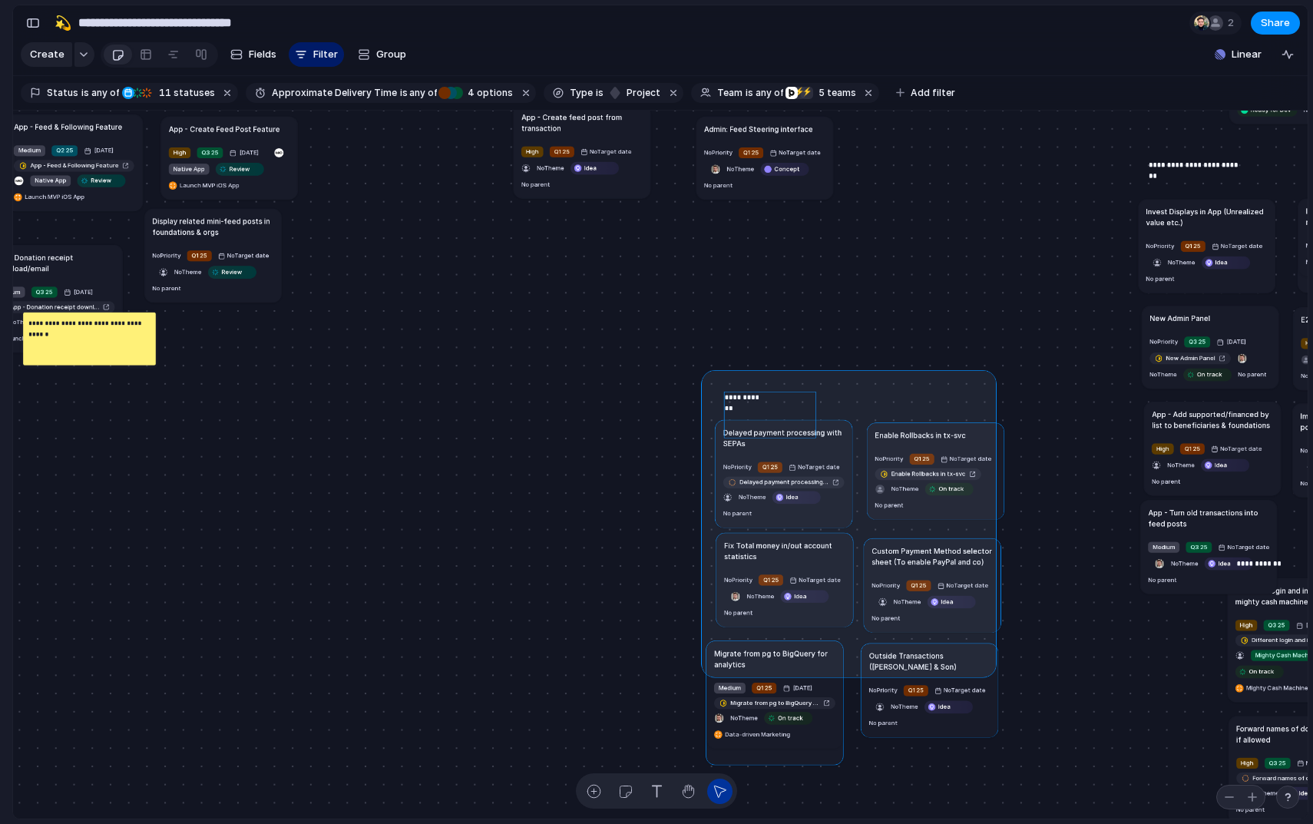
drag, startPoint x: 707, startPoint y: 375, endPoint x: 1010, endPoint y: 717, distance: 456.7
click at [1009, 717] on div "Send all transactional emails from [DOMAIN_NAME] Medium Q2 25 [DATE] Send all t…" at bounding box center [660, 465] width 1294 height 708
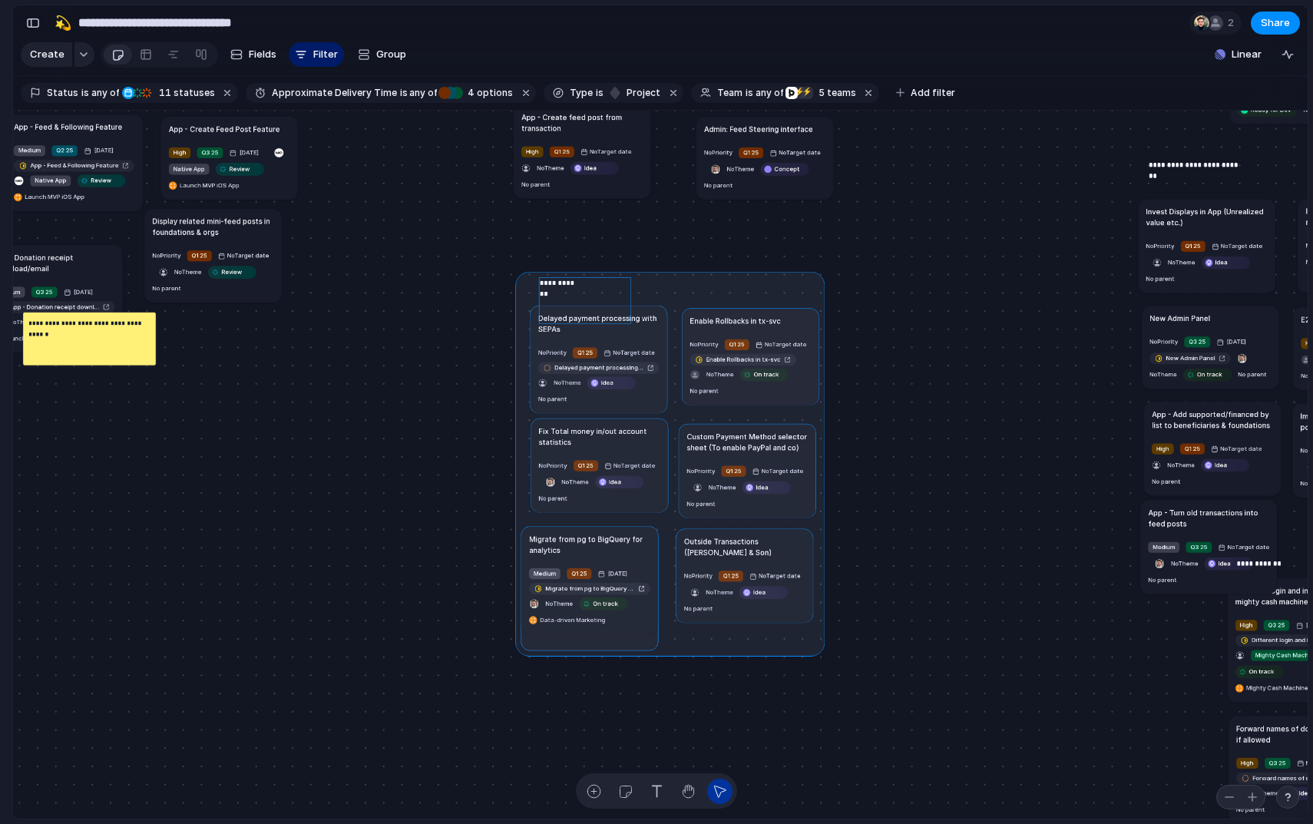
drag, startPoint x: 944, startPoint y: 441, endPoint x: 752, endPoint y: 317, distance: 228.2
click at [752, 318] on div at bounding box center [669, 463] width 309 height 385
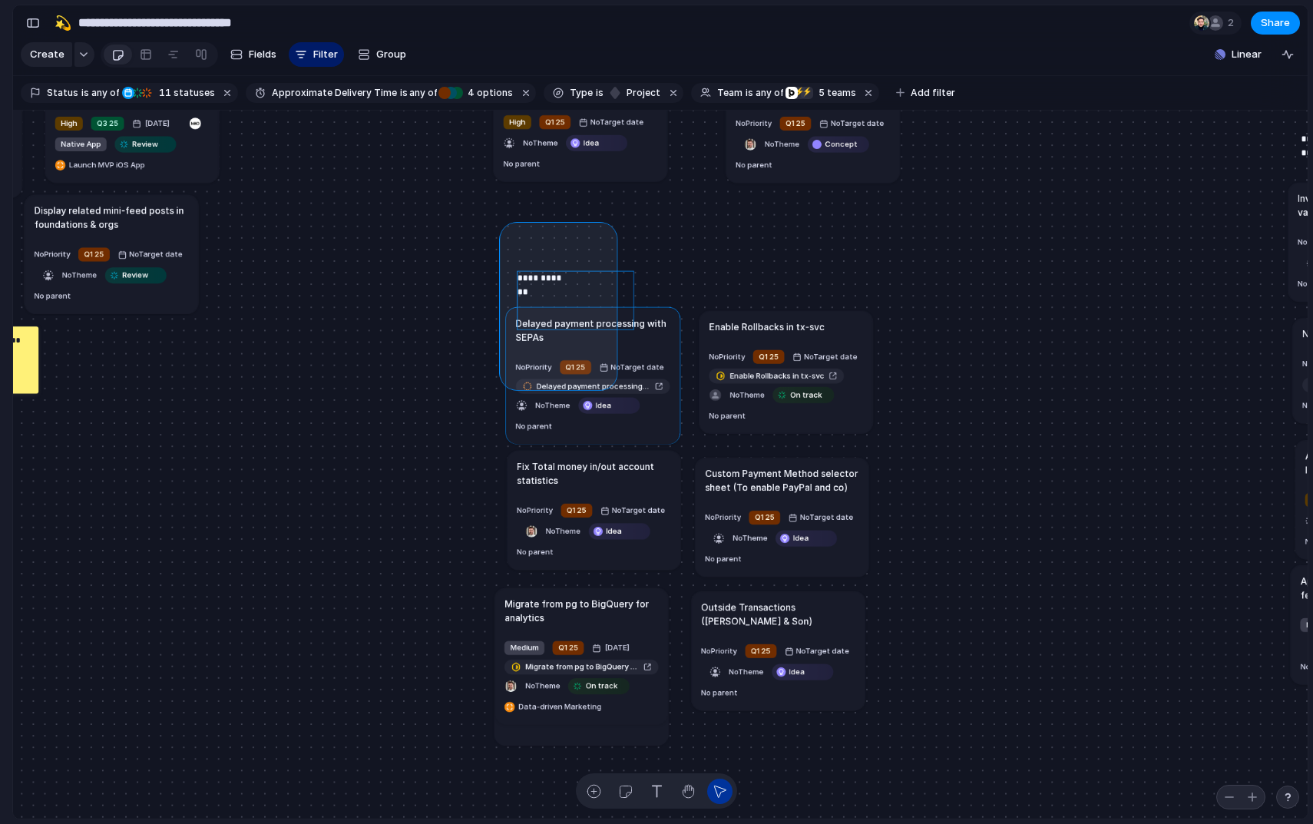
drag, startPoint x: 507, startPoint y: 229, endPoint x: 605, endPoint y: 377, distance: 177.8
click at [609, 384] on div "Send all transactional emails from [DOMAIN_NAME] Medium Q2 25 [DATE] Send all t…" at bounding box center [660, 465] width 1294 height 708
drag, startPoint x: 474, startPoint y: 231, endPoint x: 638, endPoint y: 381, distance: 221.7
click at [637, 381] on div "Send all transactional emails from [DOMAIN_NAME] Medium Q2 25 [DATE] Send all t…" at bounding box center [660, 465] width 1294 height 708
drag, startPoint x: 443, startPoint y: 254, endPoint x: 616, endPoint y: 387, distance: 218.5
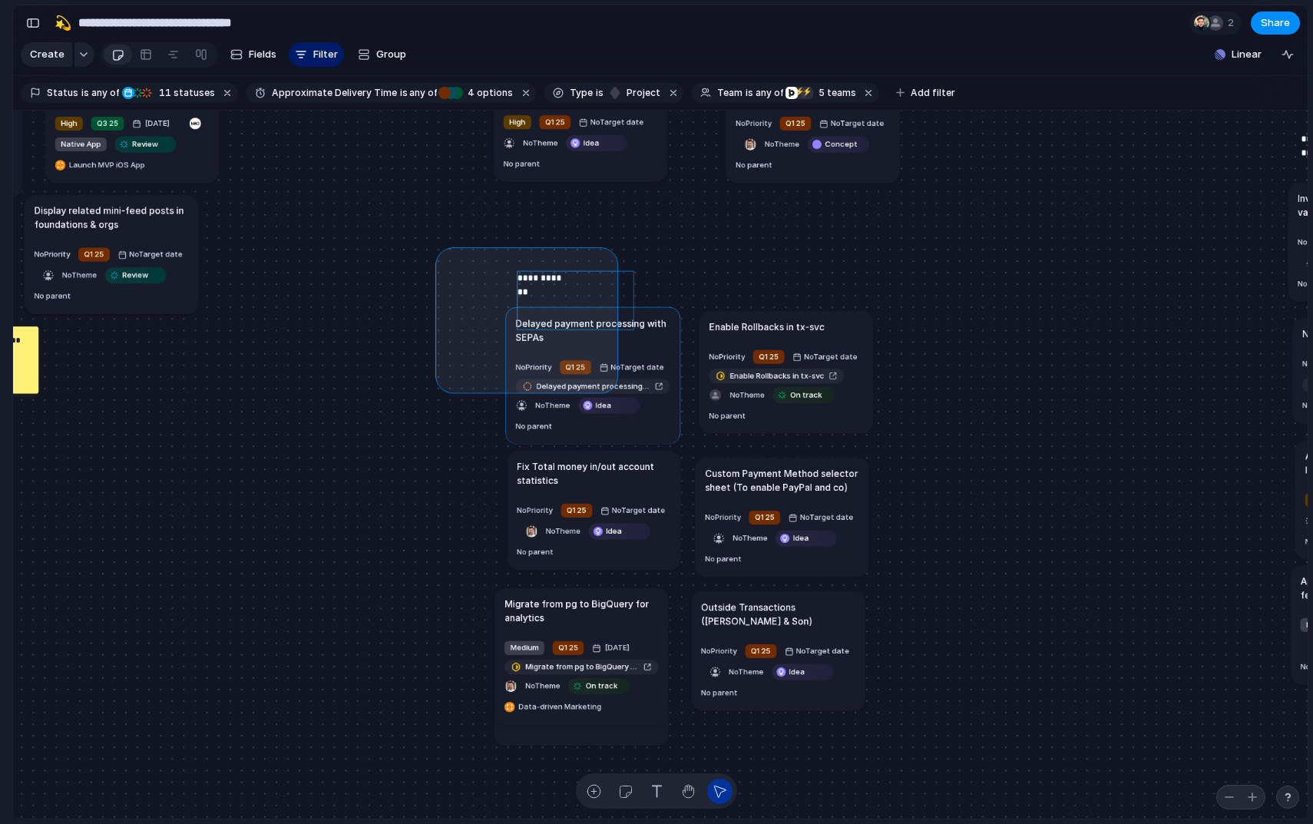
click at [616, 387] on div "Send all transactional emails from [DOMAIN_NAME] Medium Q2 25 [DATE] Send all t…" at bounding box center [660, 465] width 1294 height 708
drag, startPoint x: 451, startPoint y: 247, endPoint x: 613, endPoint y: 385, distance: 213.0
click at [613, 385] on div "Send all transactional emails from [DOMAIN_NAME] Medium Q2 25 [DATE] Send all t…" at bounding box center [660, 465] width 1294 height 708
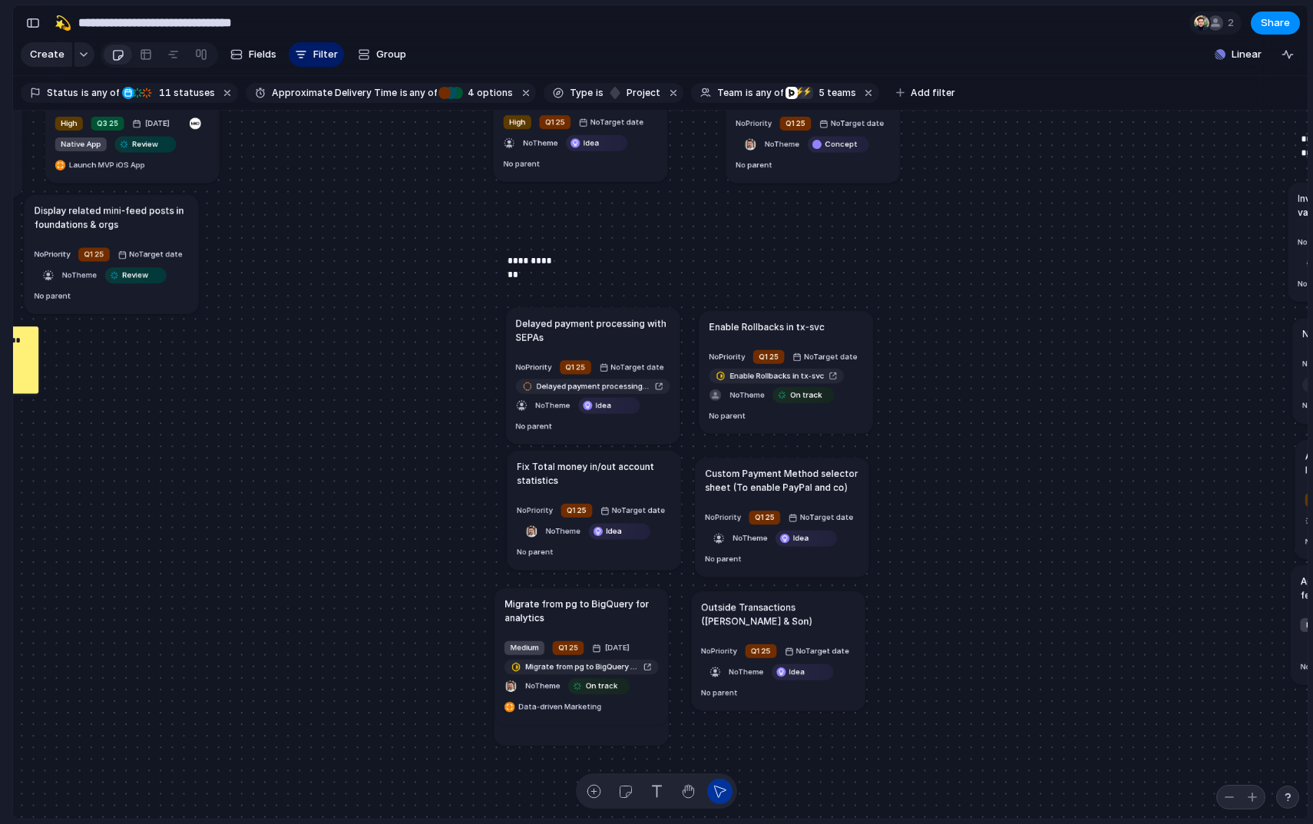
drag, startPoint x: 634, startPoint y: 318, endPoint x: 583, endPoint y: 310, distance: 51.2
click at [583, 310] on div "**********" at bounding box center [565, 282] width 116 height 58
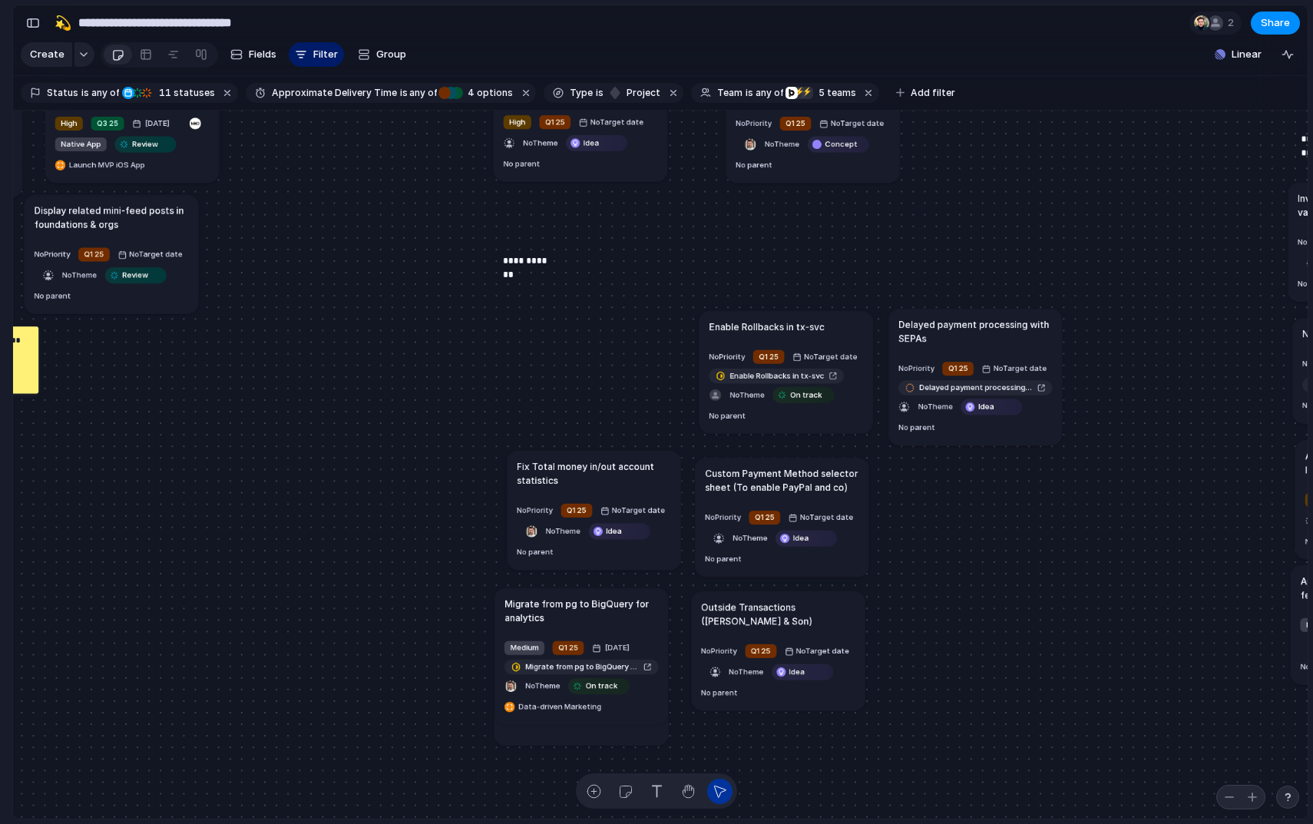
drag, startPoint x: 622, startPoint y: 350, endPoint x: 1005, endPoint y: 352, distance: 382.2
click at [1005, 352] on article "Delayed payment processing with SEPAs No Priority Q1 25 No Target date Delayed …" at bounding box center [974, 377] width 173 height 137
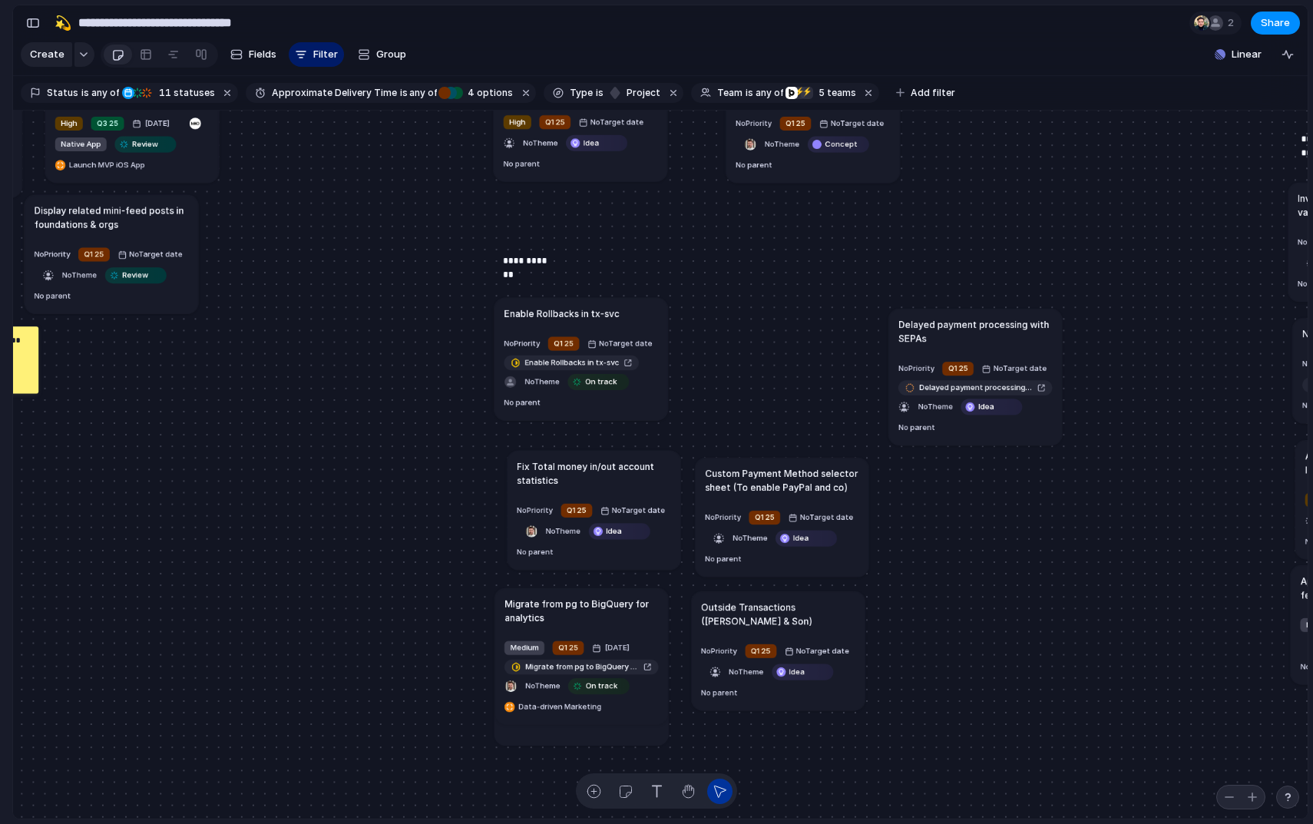
drag, startPoint x: 810, startPoint y: 322, endPoint x: 605, endPoint y: 309, distance: 205.4
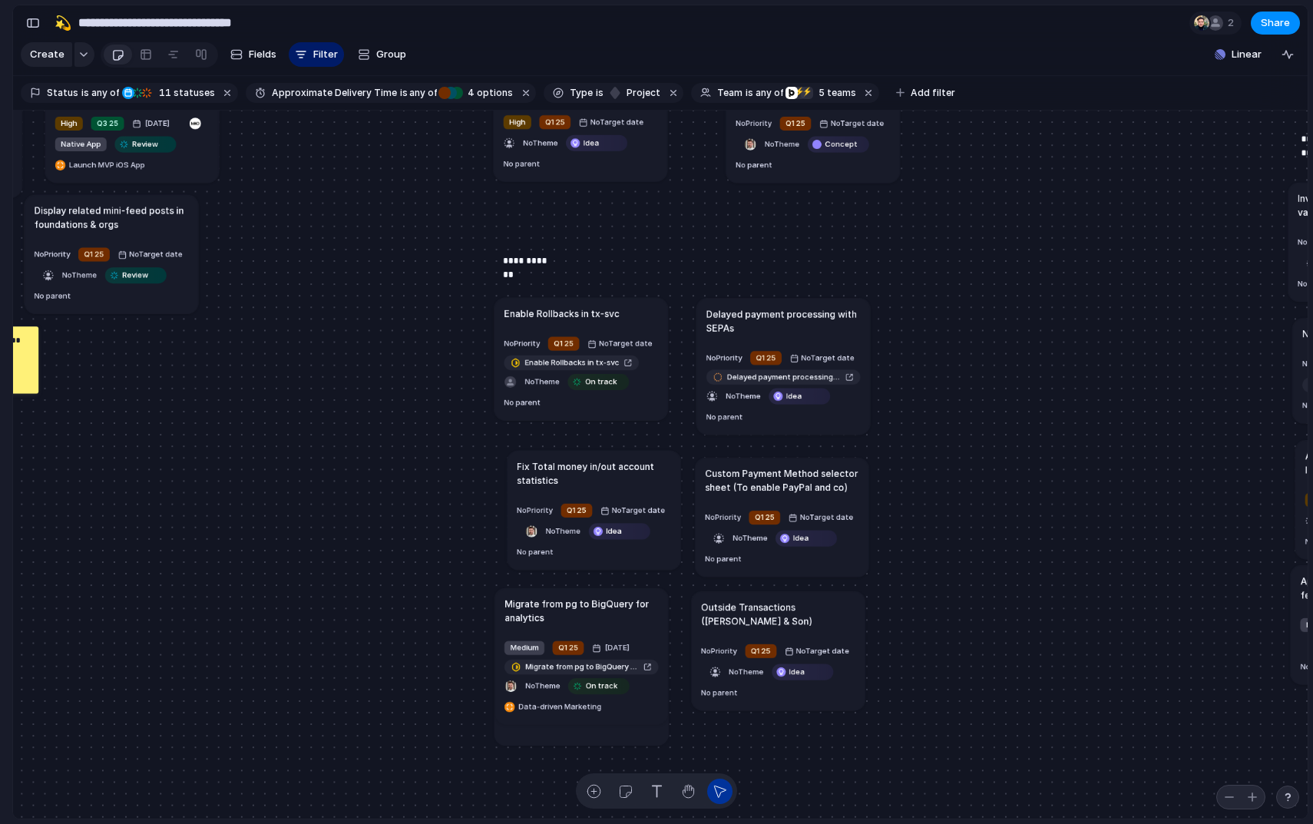
drag, startPoint x: 969, startPoint y: 323, endPoint x: 775, endPoint y: 310, distance: 194.6
click at [775, 310] on h1 "Delayed payment processing with SEPAs" at bounding box center [783, 320] width 154 height 28
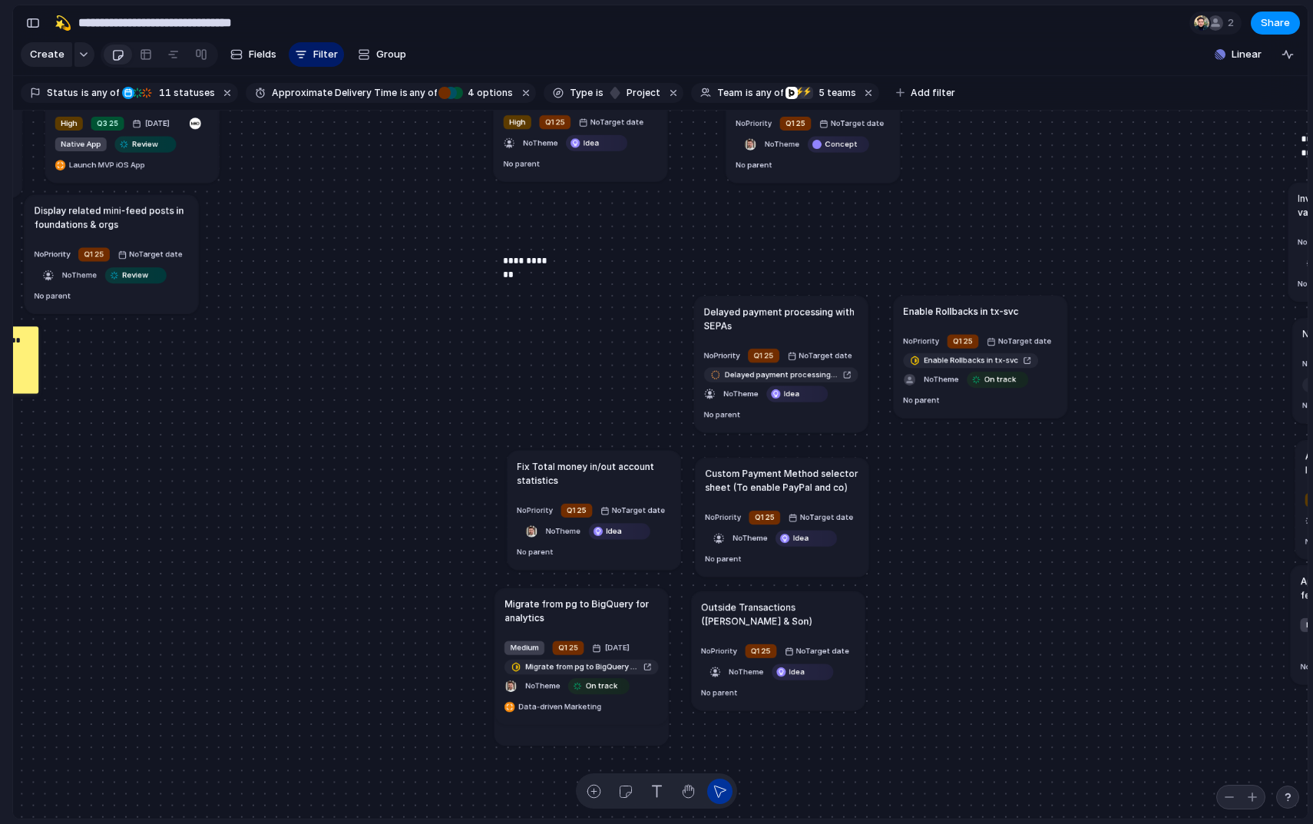
drag, startPoint x: 572, startPoint y: 315, endPoint x: 970, endPoint y: 312, distance: 398.4
click at [970, 312] on h1 "Enable Rollbacks in tx-svc" at bounding box center [960, 311] width 115 height 14
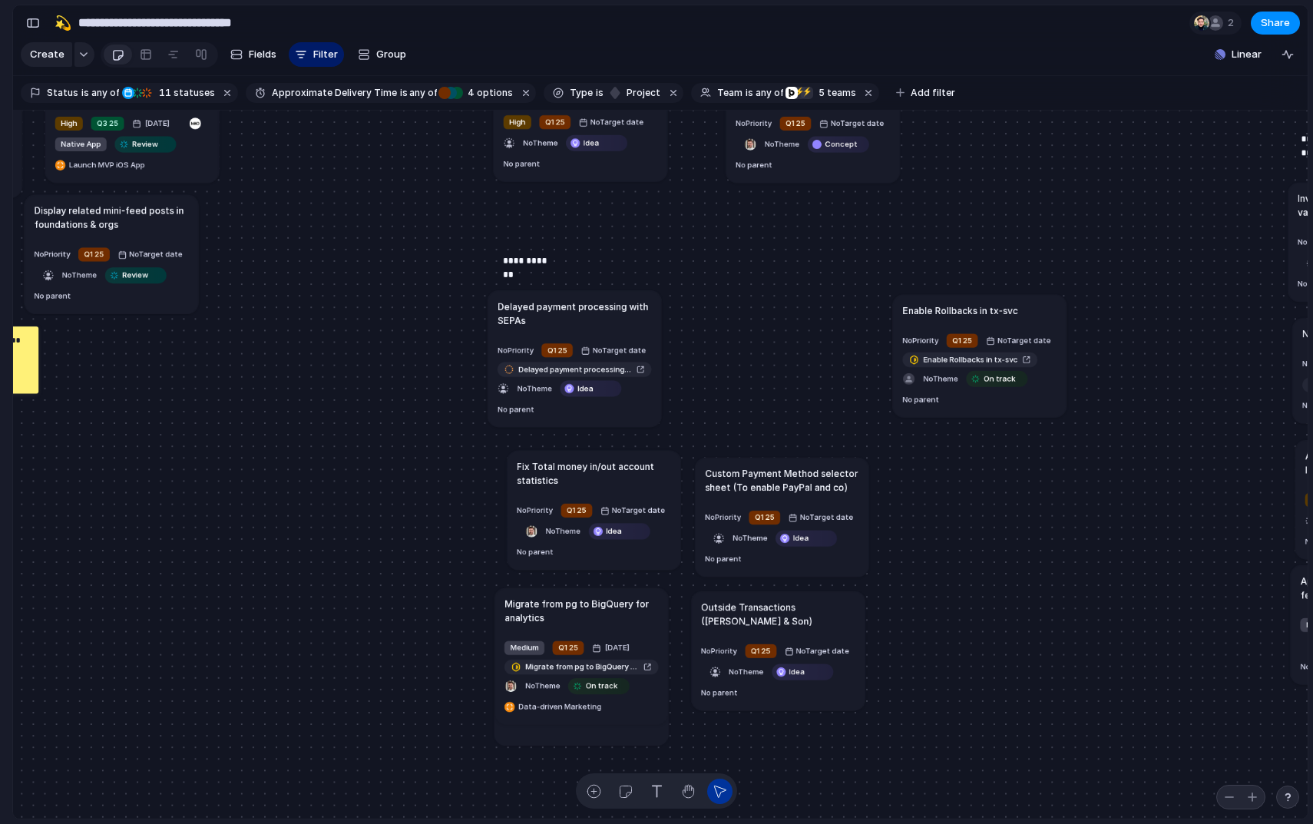
drag, startPoint x: 786, startPoint y: 315, endPoint x: 589, endPoint y: 309, distance: 196.6
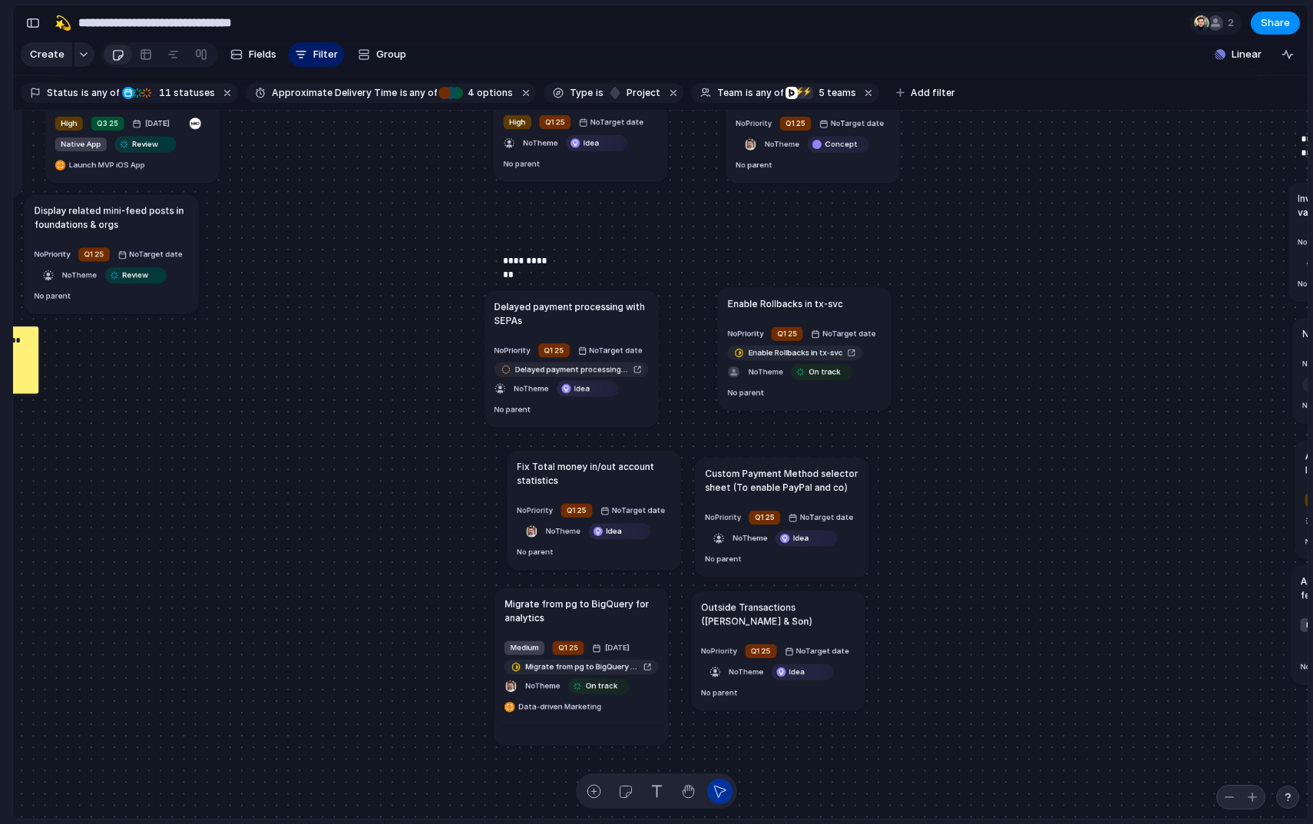
drag, startPoint x: 999, startPoint y: 310, endPoint x: 817, endPoint y: 305, distance: 181.2
click at [817, 305] on h1 "Enable Rollbacks in tx-svc" at bounding box center [784, 303] width 115 height 14
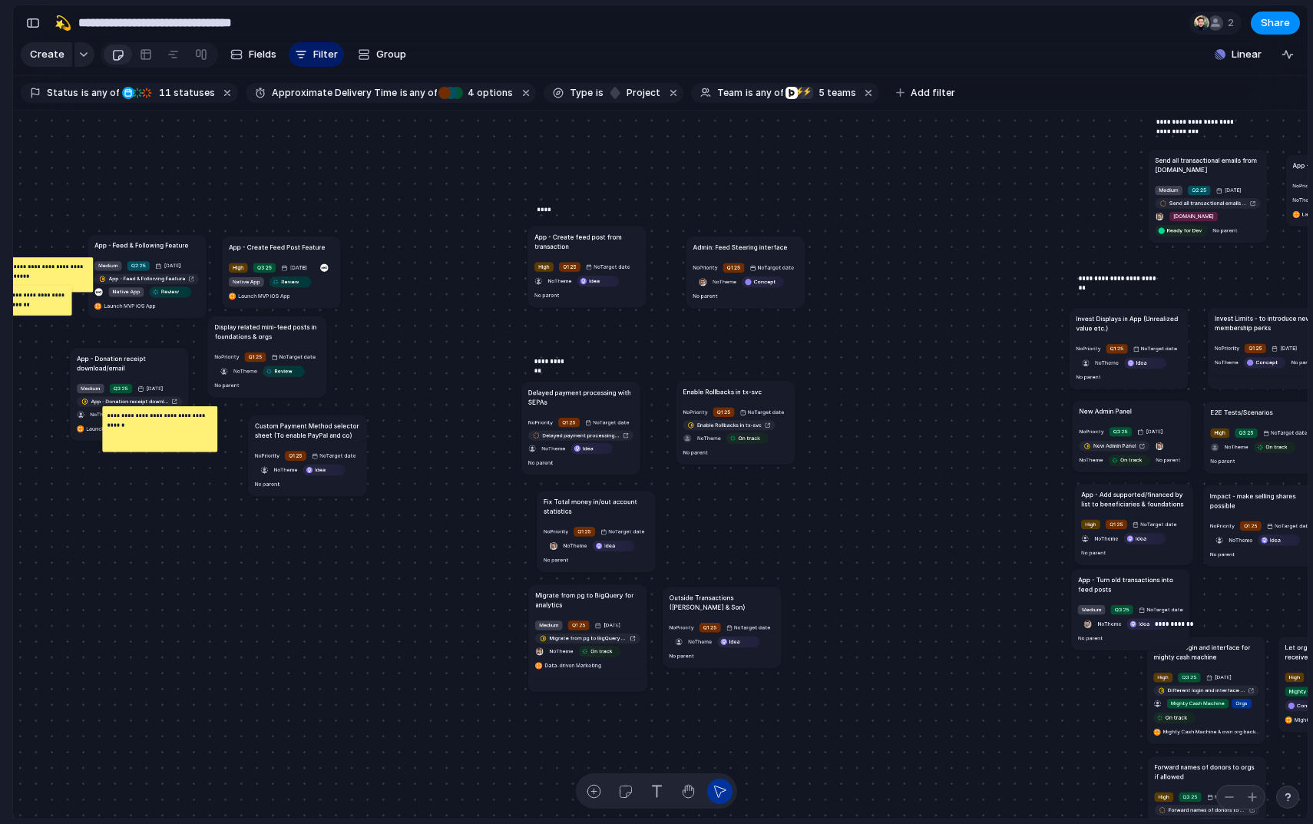
drag, startPoint x: 728, startPoint y: 507, endPoint x: 305, endPoint y: 418, distance: 431.6
click at [305, 421] on h1 "Custom Payment Method selector sheet (To enable PayPal and co)" at bounding box center [307, 430] width 105 height 19
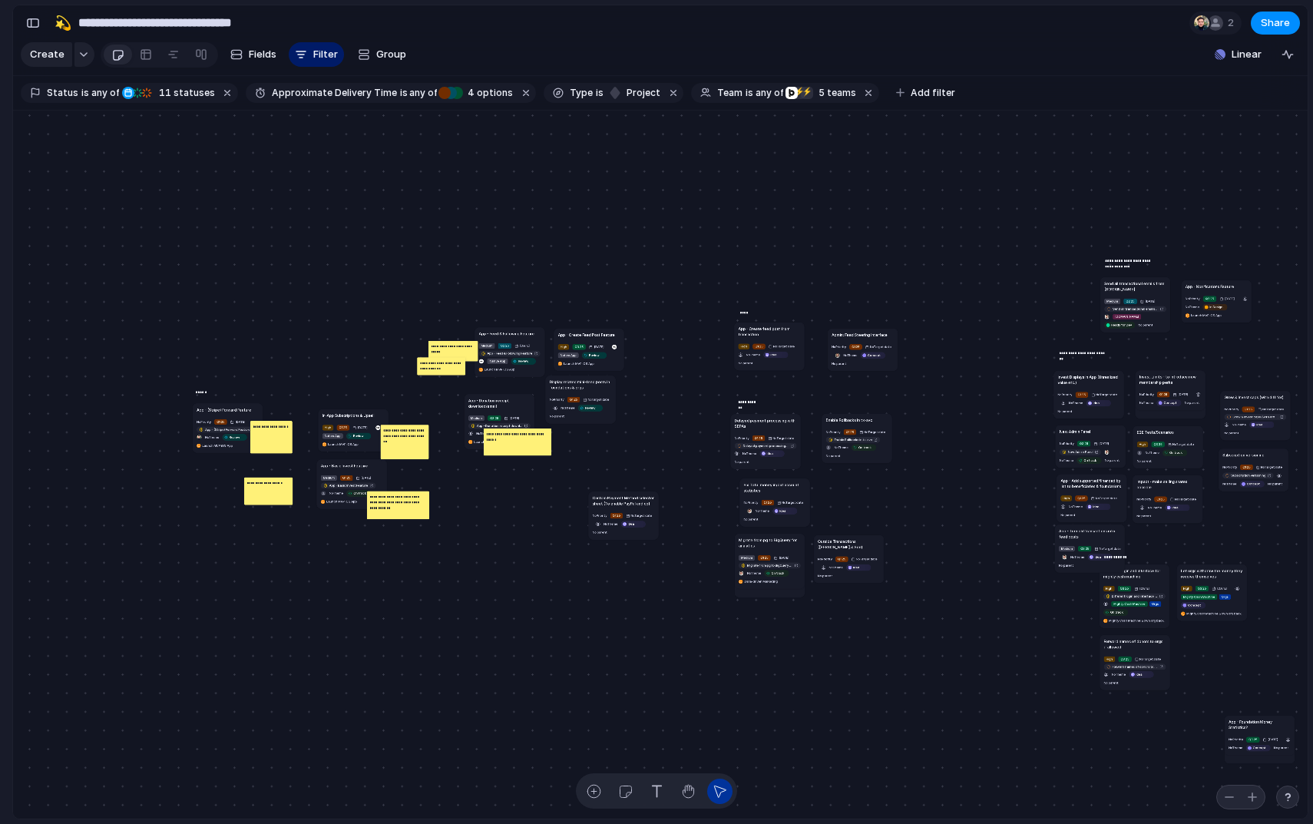
drag, startPoint x: 597, startPoint y: 433, endPoint x: 616, endPoint y: 505, distance: 74.5
click at [616, 505] on h1 "Custom Payment Method selector sheet (To enable PayPal and co)" at bounding box center [624, 500] width 62 height 12
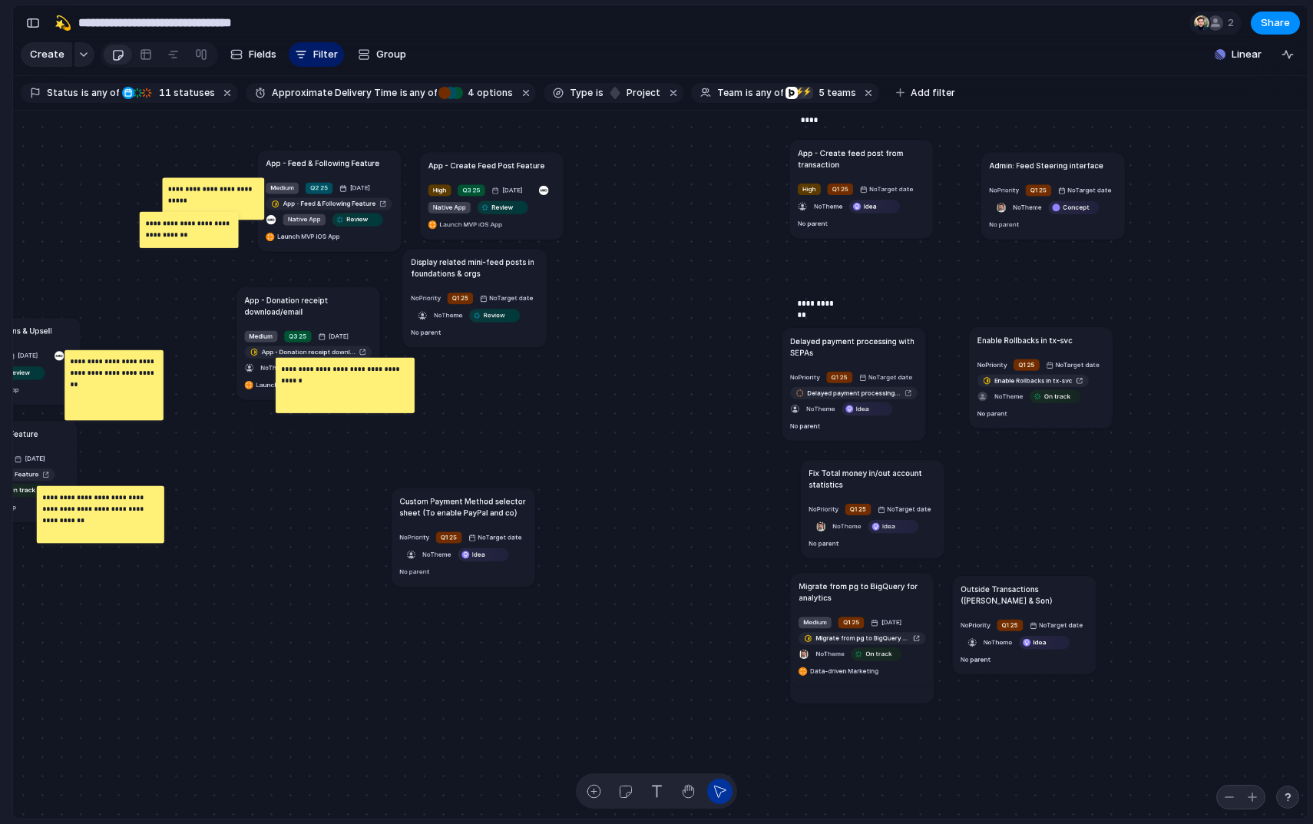
drag, startPoint x: 557, startPoint y: 521, endPoint x: 466, endPoint y: 505, distance: 92.8
click at [466, 505] on h1 "Custom Payment Method selector sheet (To enable PayPal and co)" at bounding box center [463, 506] width 127 height 23
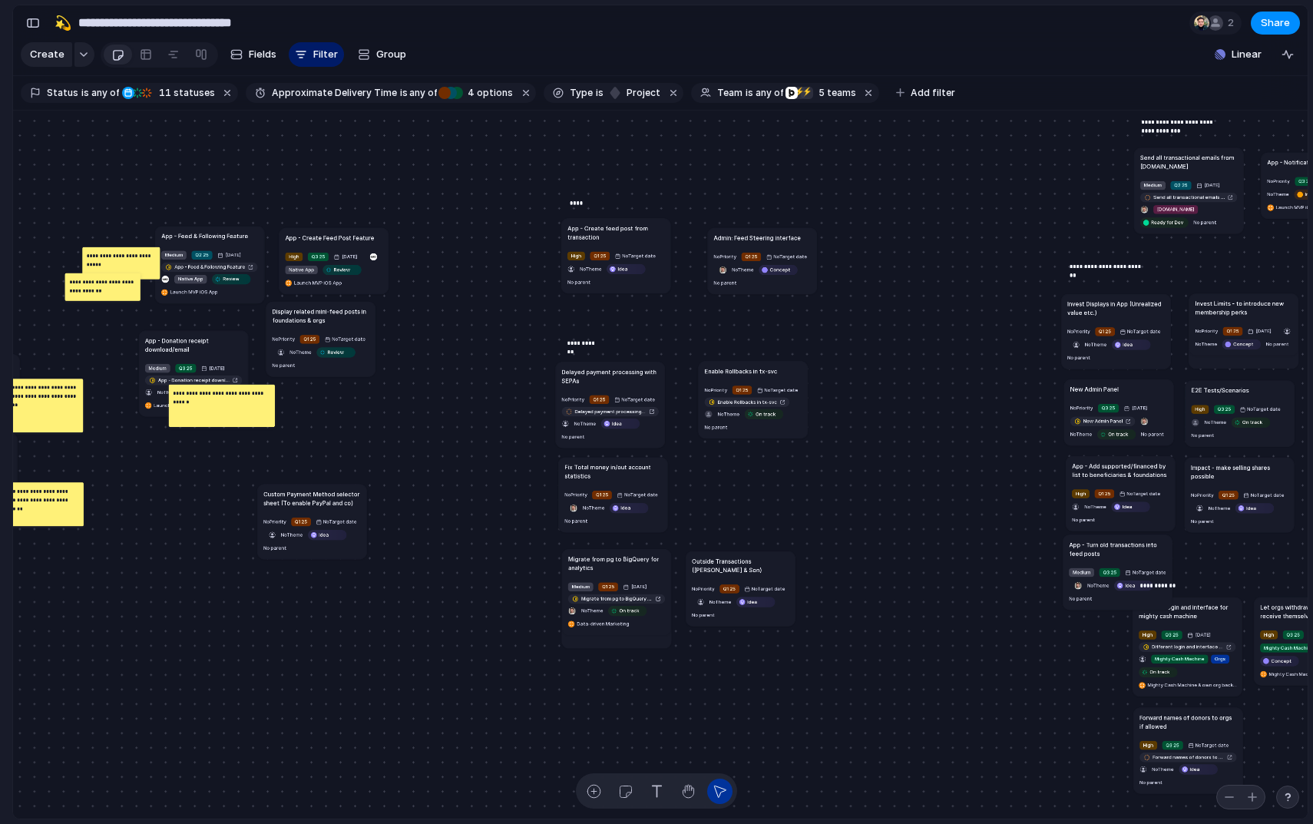
drag, startPoint x: 637, startPoint y: 474, endPoint x: 626, endPoint y: 469, distance: 12.0
click at [626, 469] on h1 "Fix Total money in/out account statistics" at bounding box center [612, 471] width 97 height 18
drag, startPoint x: 725, startPoint y: 566, endPoint x: 737, endPoint y: 468, distance: 99.0
click at [737, 468] on h1 "Outside Transactions ([PERSON_NAME] & Son)" at bounding box center [750, 470] width 97 height 18
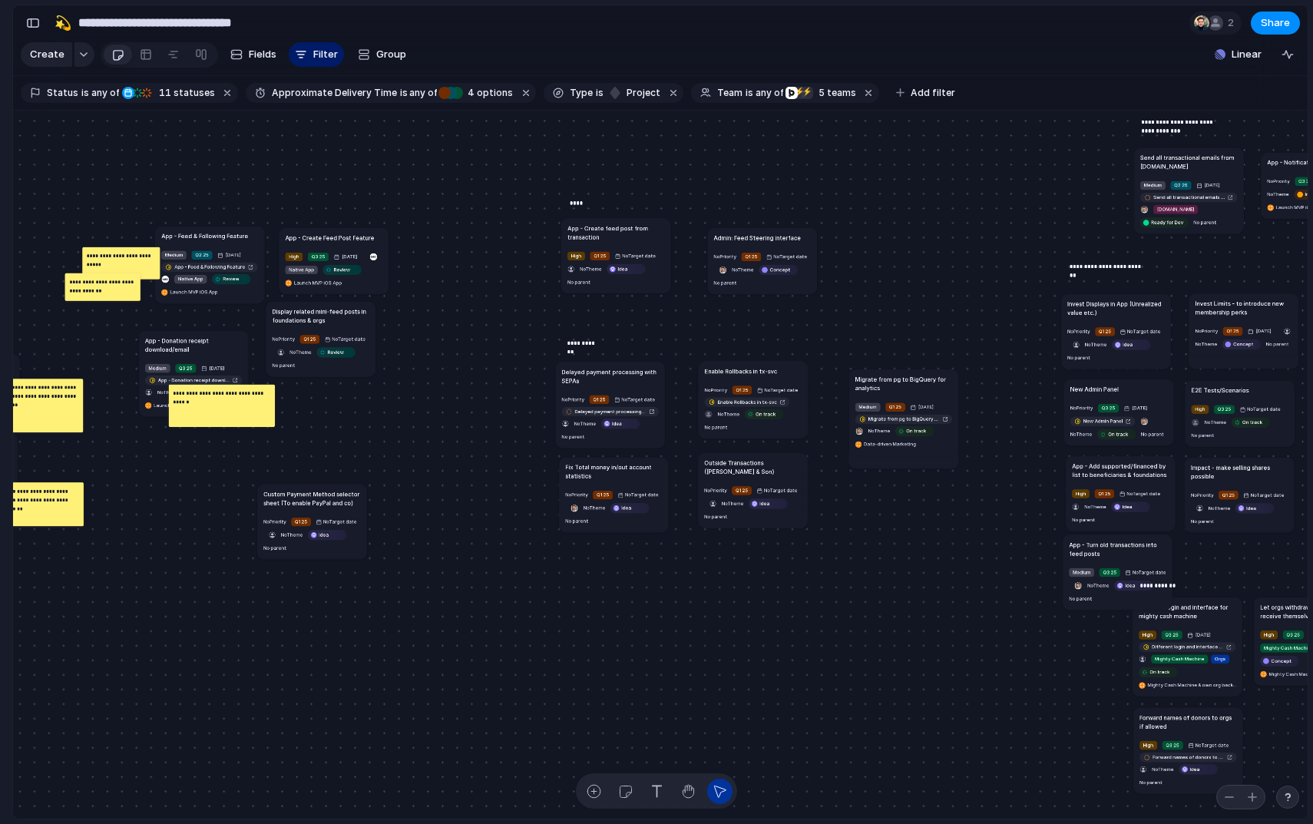
drag, startPoint x: 630, startPoint y: 557, endPoint x: 863, endPoint y: 431, distance: 264.8
click at [905, 375] on h1 "Migrate from pg to BigQuery for analytics" at bounding box center [903, 384] width 97 height 18
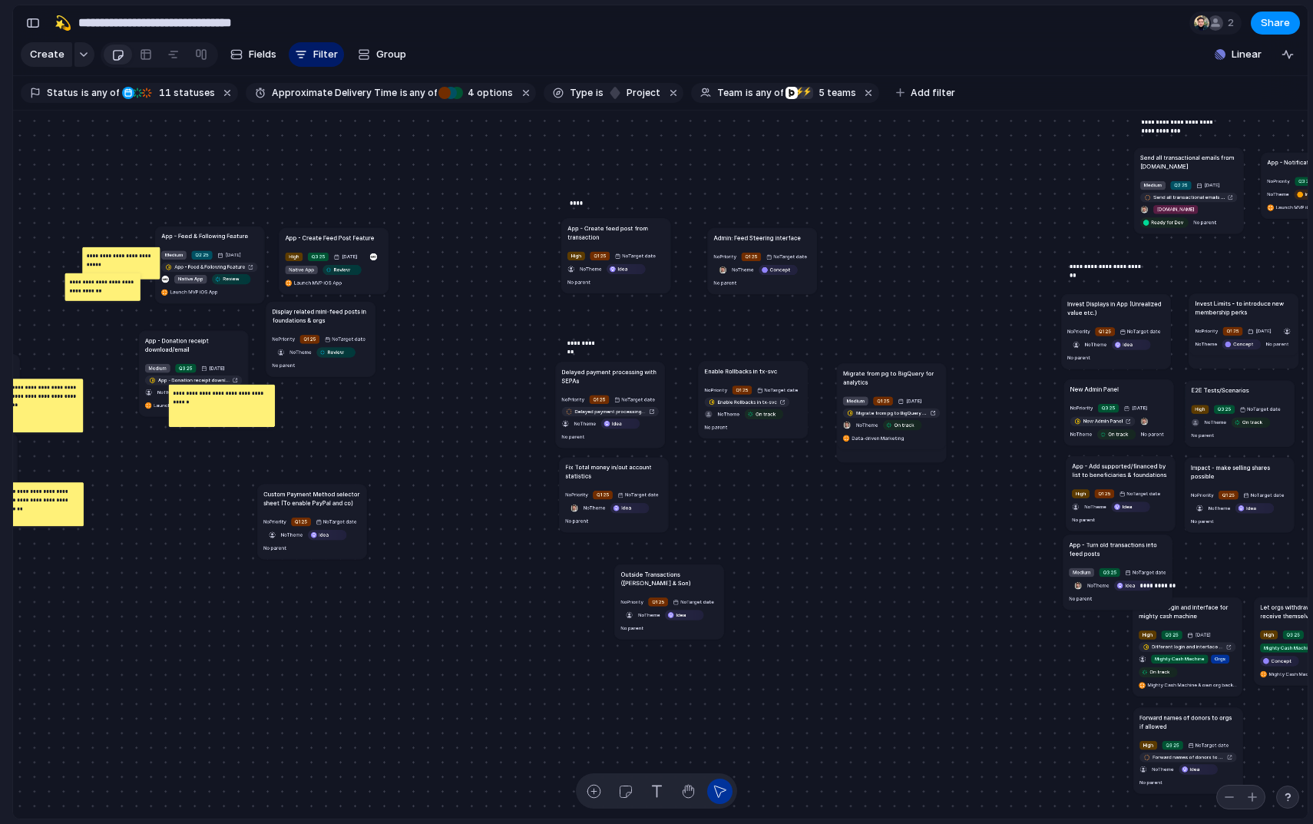
drag, startPoint x: 759, startPoint y: 464, endPoint x: 675, endPoint y: 575, distance: 139.2
click at [675, 575] on h1 "Outside Transactions ([PERSON_NAME] & Son)" at bounding box center [668, 579] width 97 height 18
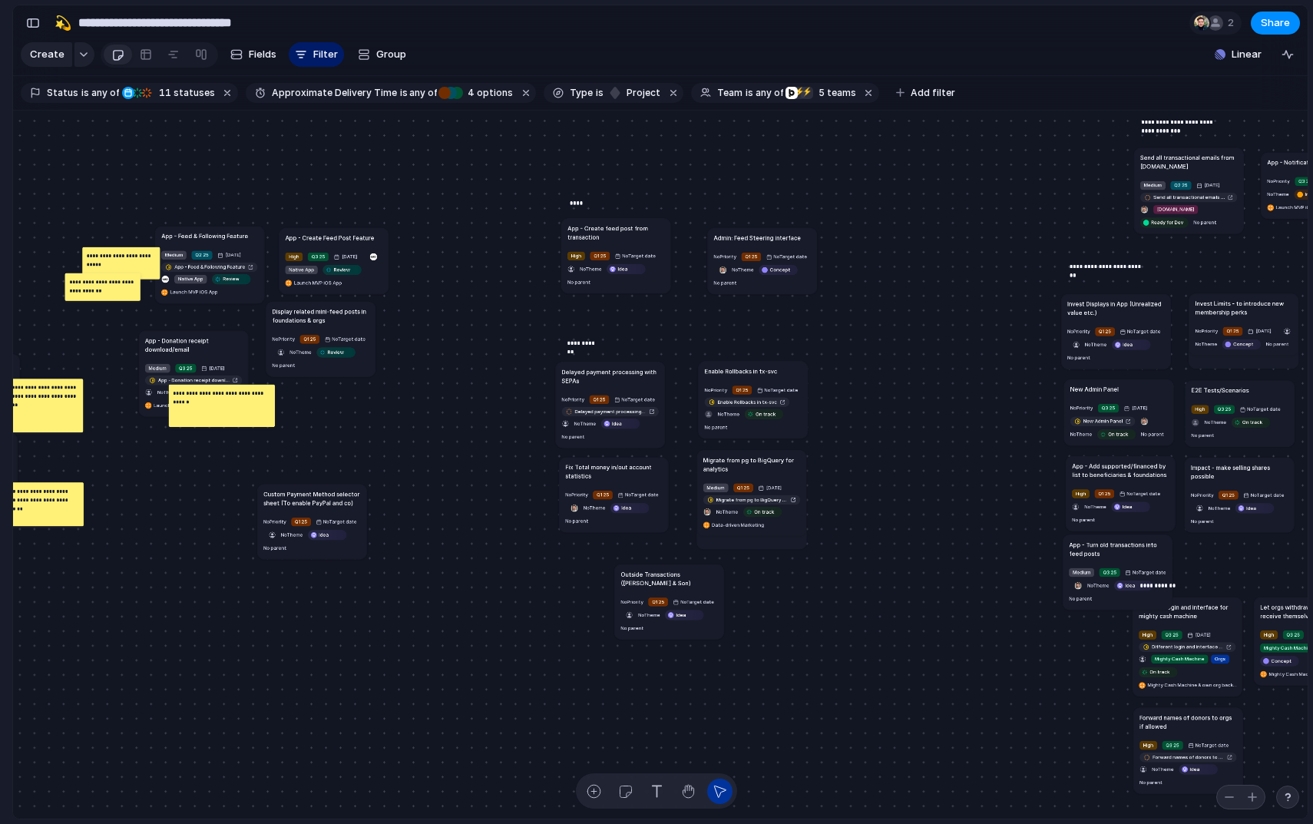
drag, startPoint x: 918, startPoint y: 388, endPoint x: 791, endPoint y: 455, distance: 143.9
click at [791, 455] on h1 "Migrate from pg to BigQuery for analytics" at bounding box center [751, 464] width 97 height 18
